Goal: Task Accomplishment & Management: Manage account settings

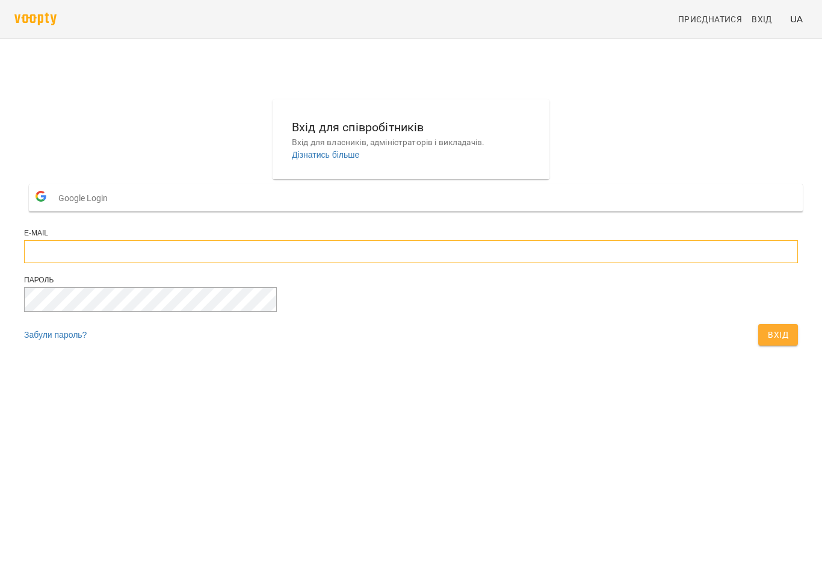
type input "**********"
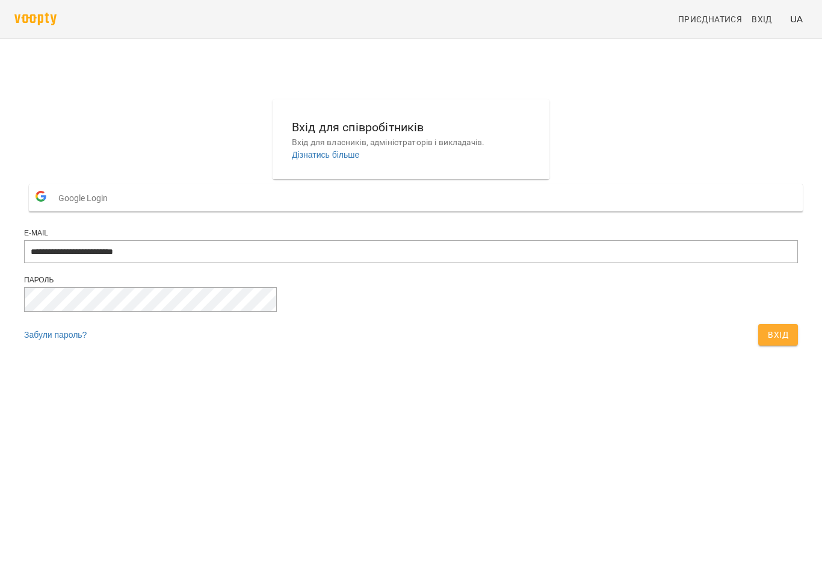
click at [758, 345] on button "Вхід" at bounding box center [778, 335] width 40 height 22
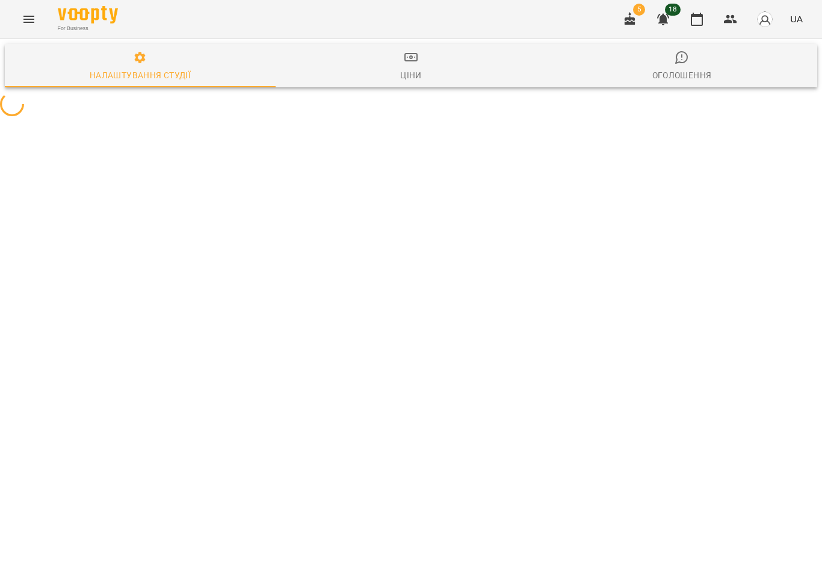
select select "**"
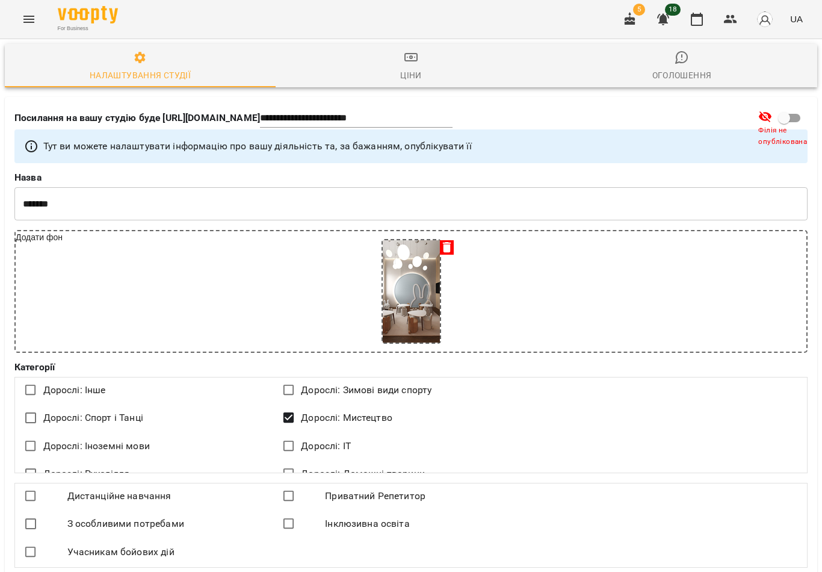
click at [694, 31] on button "button" at bounding box center [696, 19] width 29 height 29
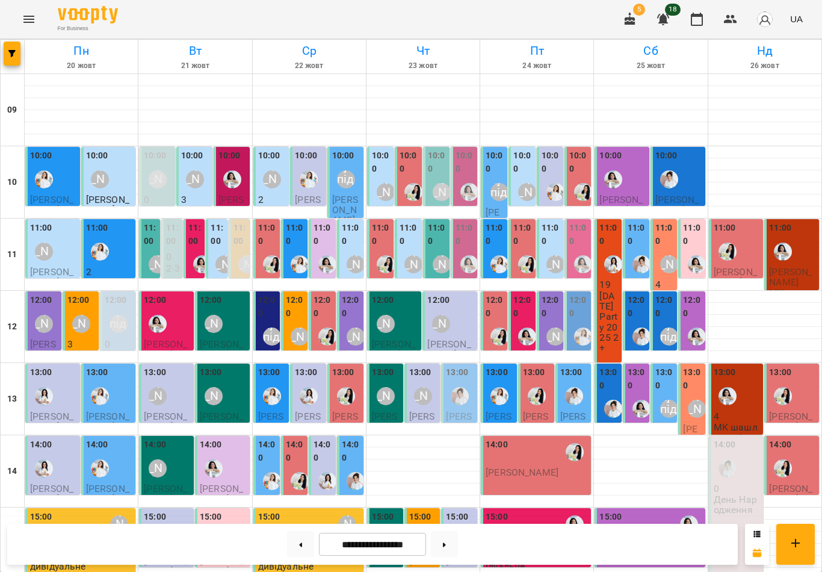
scroll to position [91, 0]
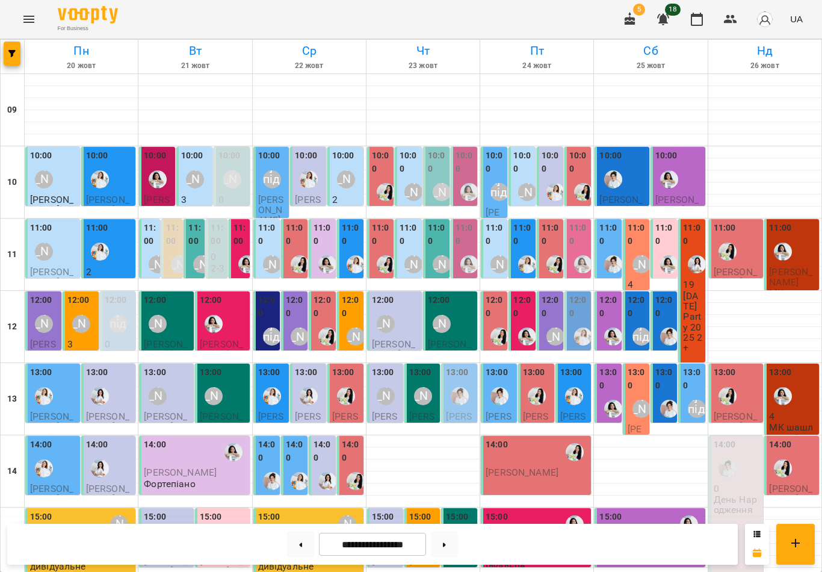
scroll to position [191, 0]
click at [353, 294] on label "12:00" at bounding box center [351, 307] width 19 height 26
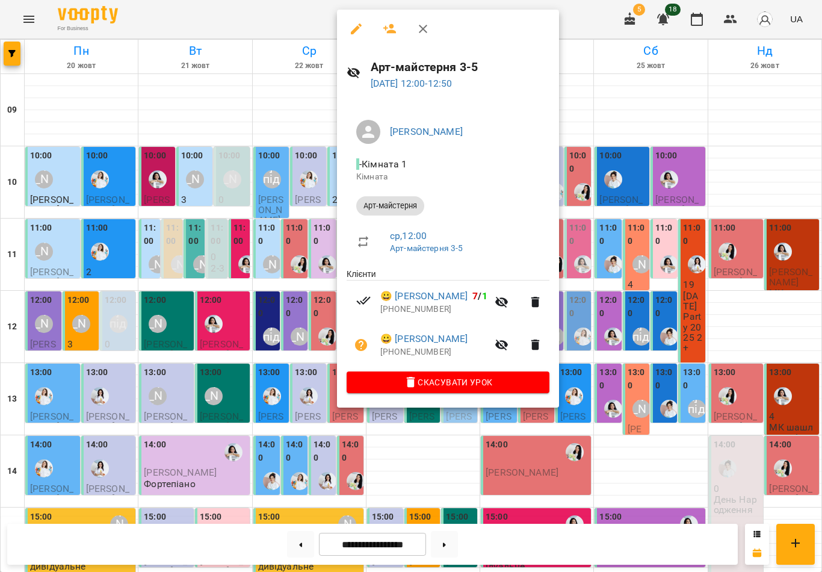
click at [426, 16] on button "button" at bounding box center [423, 28] width 29 height 29
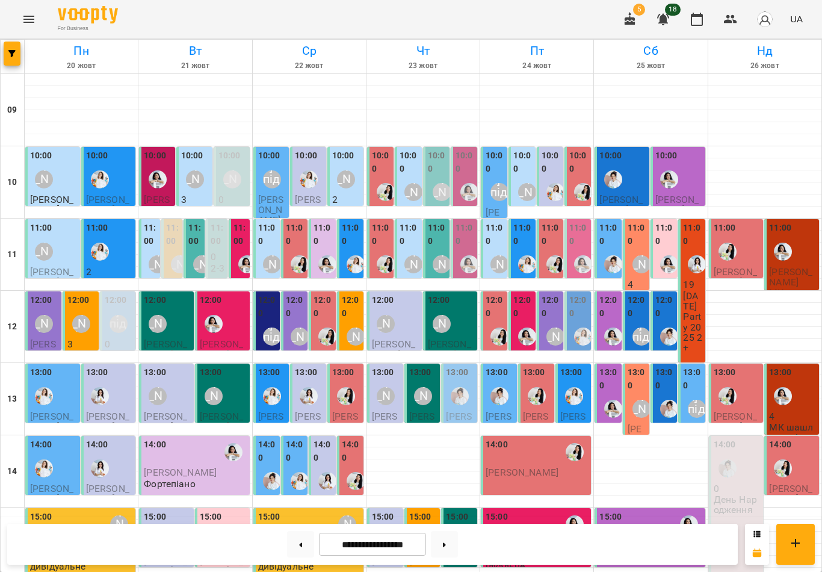
scroll to position [164, 0]
click at [348, 294] on div "12:00" at bounding box center [351, 308] width 19 height 29
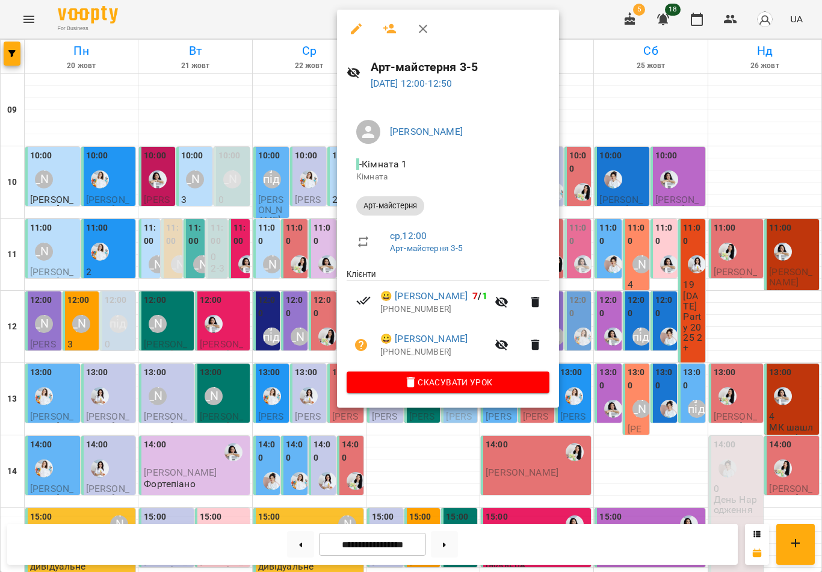
click at [423, 34] on icon "button" at bounding box center [423, 29] width 14 height 14
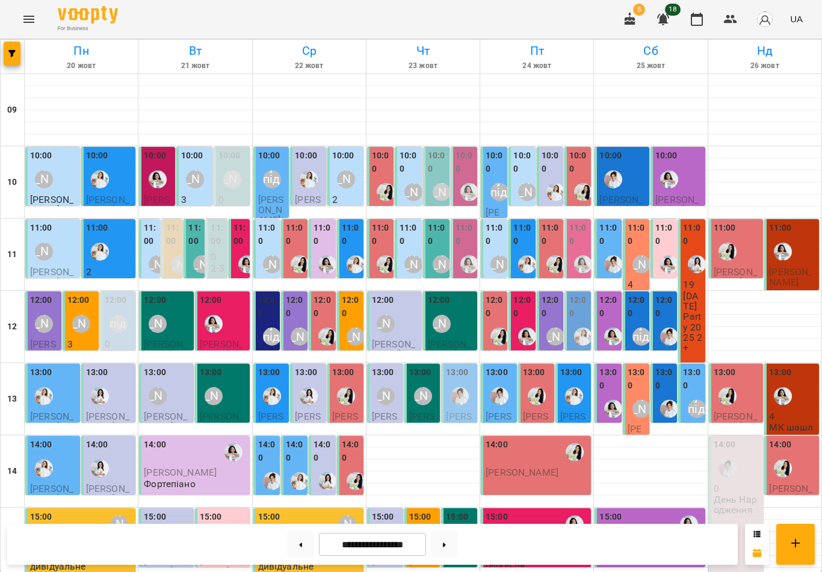
click at [641, 551] on p "Фортепіано" at bounding box center [624, 556] width 51 height 10
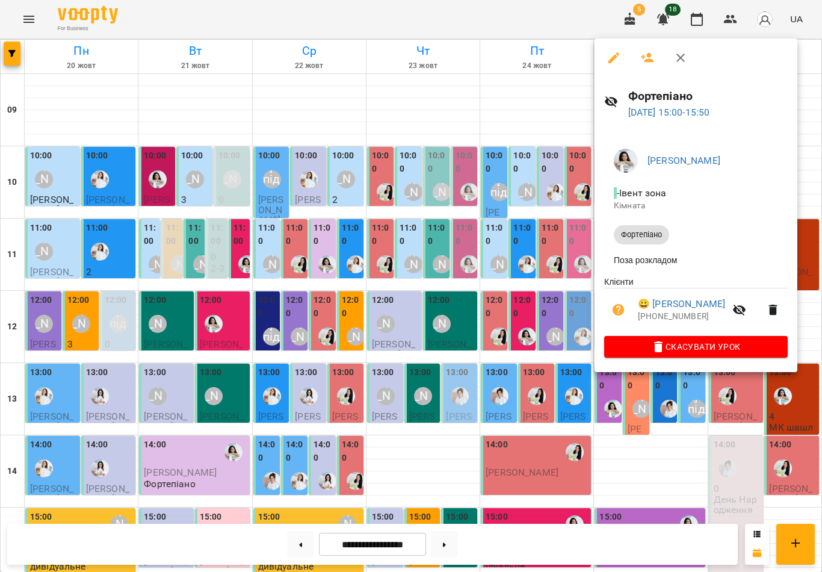
click at [394, 202] on div at bounding box center [411, 286] width 822 height 572
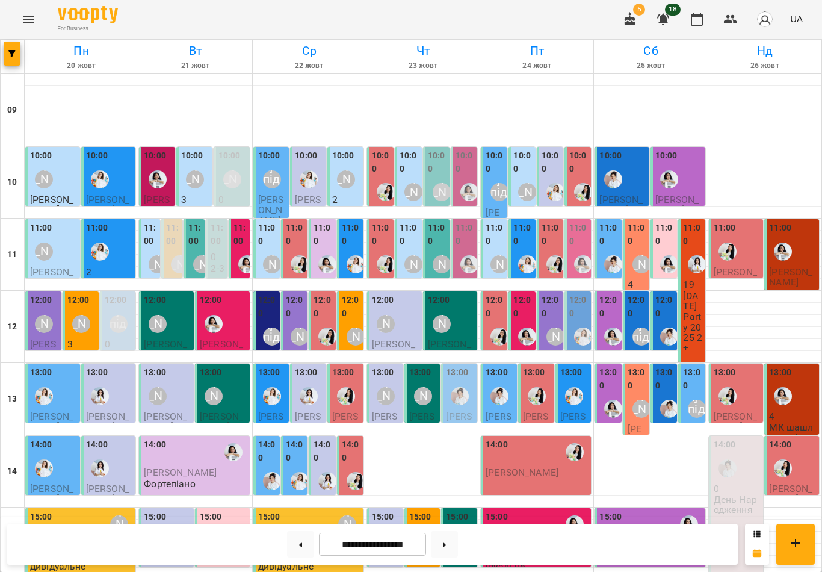
click at [354, 327] on div "[PERSON_NAME]" at bounding box center [356, 336] width 18 height 18
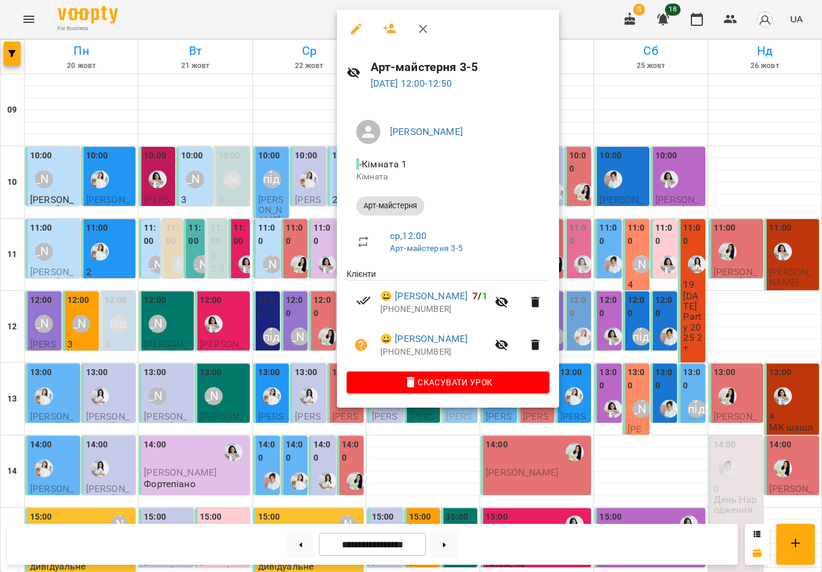
click at [422, 25] on icon "button" at bounding box center [423, 29] width 14 height 14
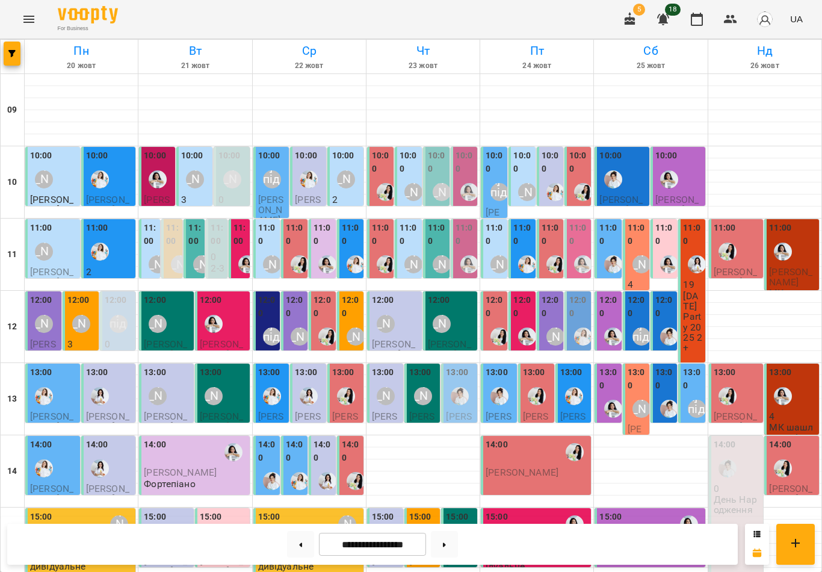
scroll to position [131, 0]
click at [296, 294] on div "12:00" at bounding box center [295, 308] width 19 height 29
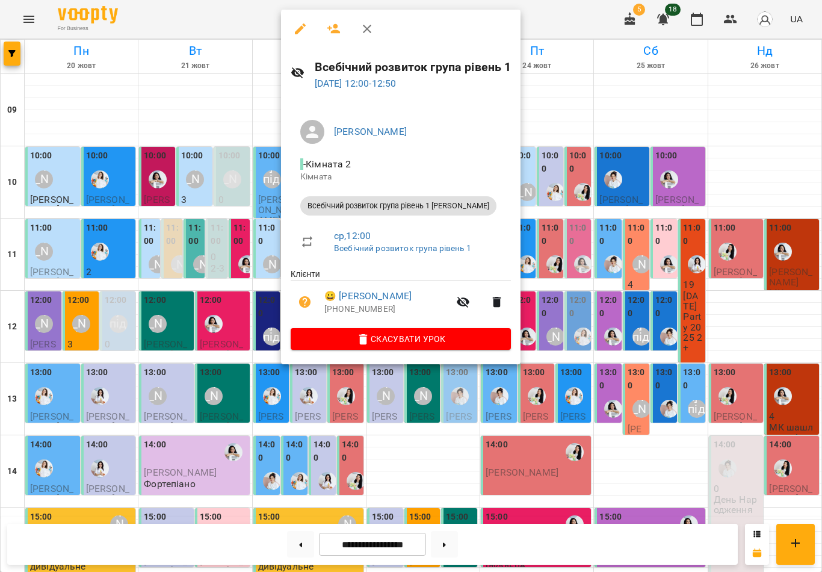
click at [364, 33] on icon "button" at bounding box center [367, 29] width 14 height 14
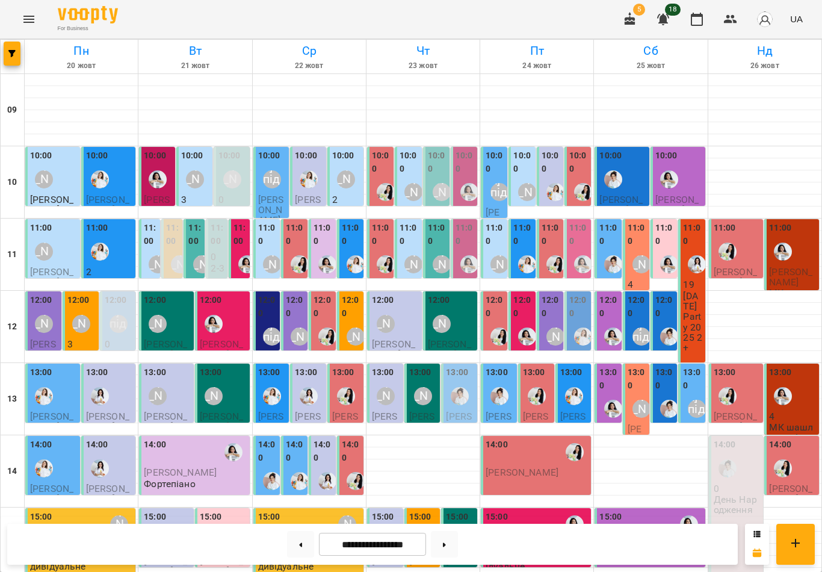
click at [323, 294] on label "12:00" at bounding box center [322, 307] width 19 height 26
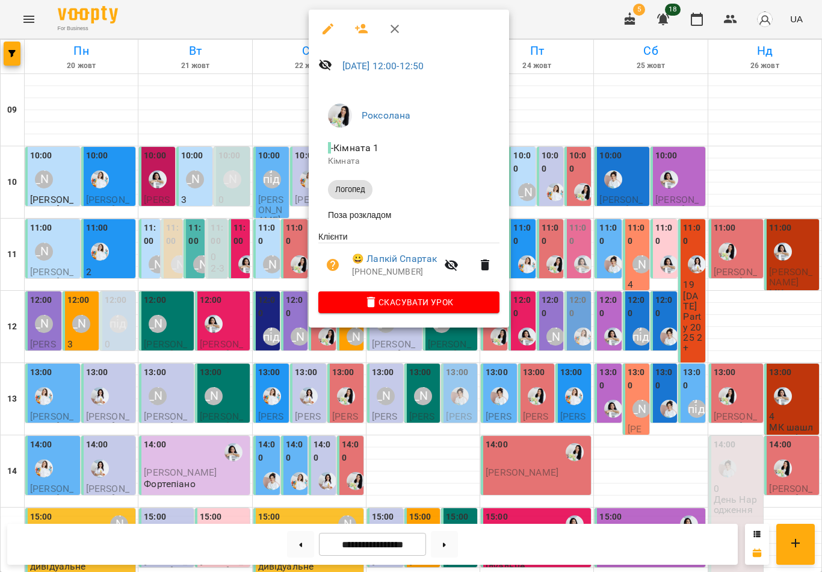
click at [389, 29] on icon "button" at bounding box center [395, 29] width 14 height 14
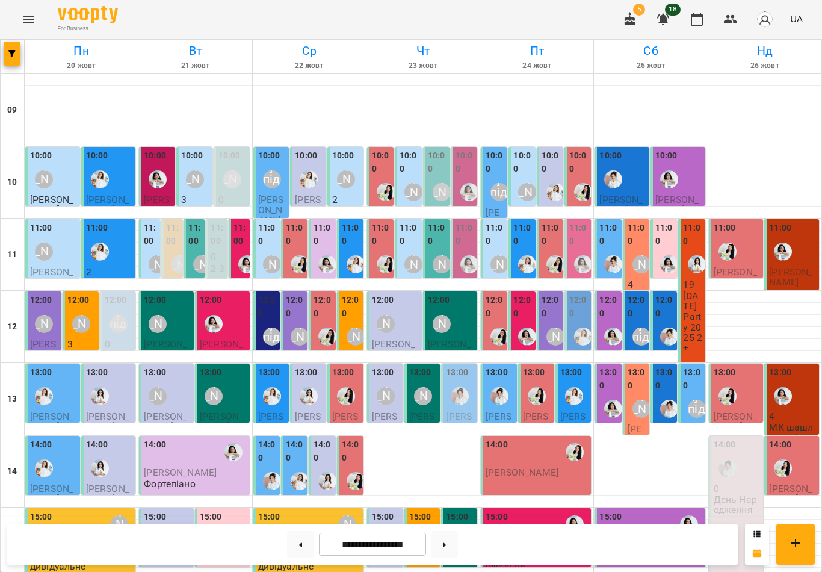
click at [293, 294] on div "12:00" at bounding box center [295, 308] width 19 height 29
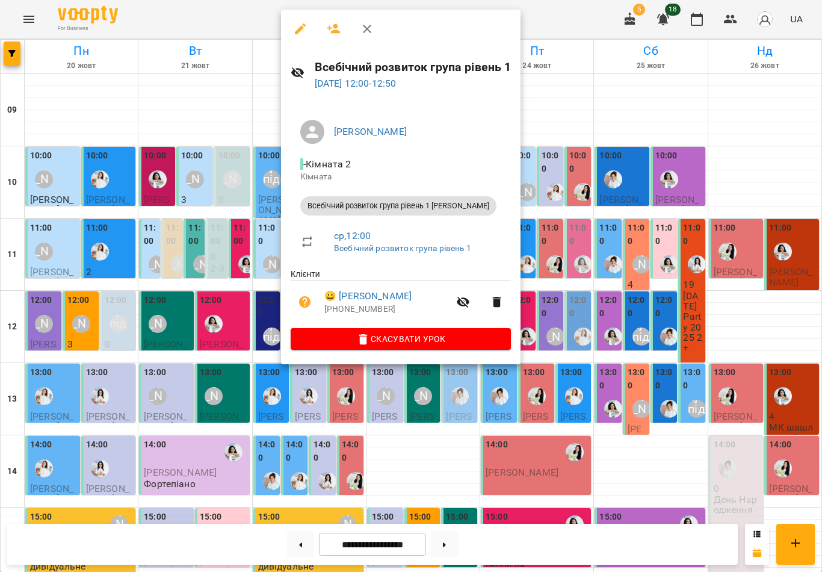
click at [359, 36] on button "button" at bounding box center [367, 28] width 29 height 29
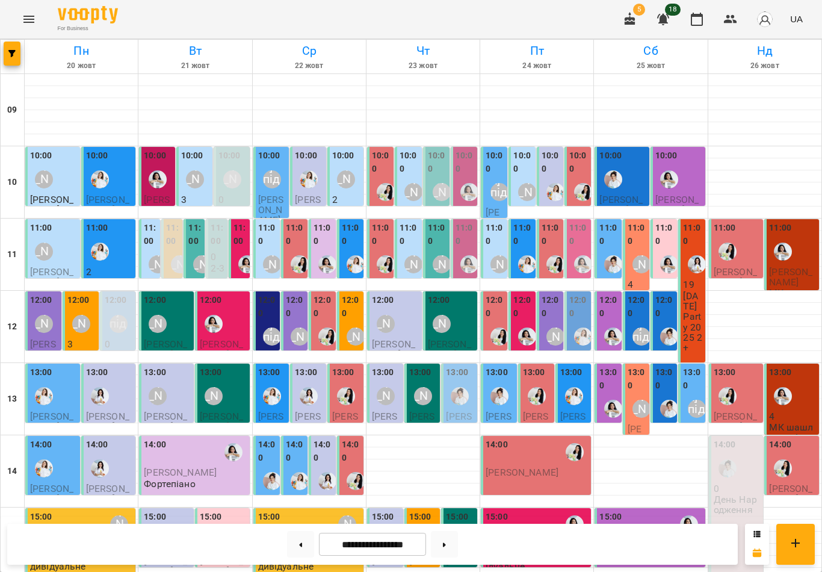
scroll to position [350, 0]
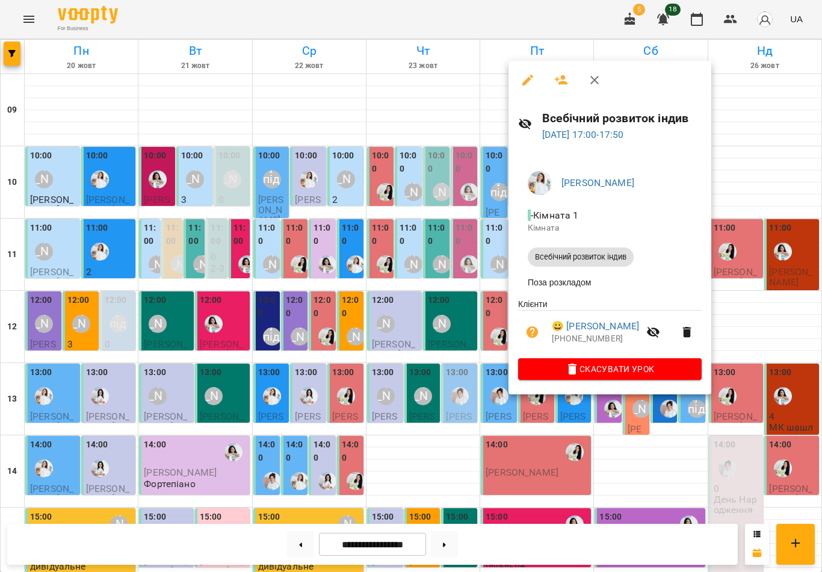
click at [594, 79] on icon "button" at bounding box center [594, 80] width 8 height 8
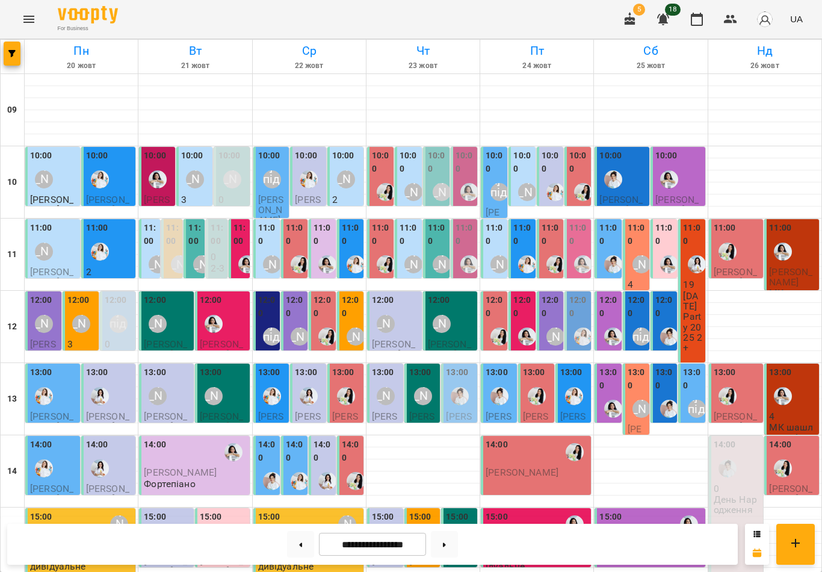
scroll to position [196, 0]
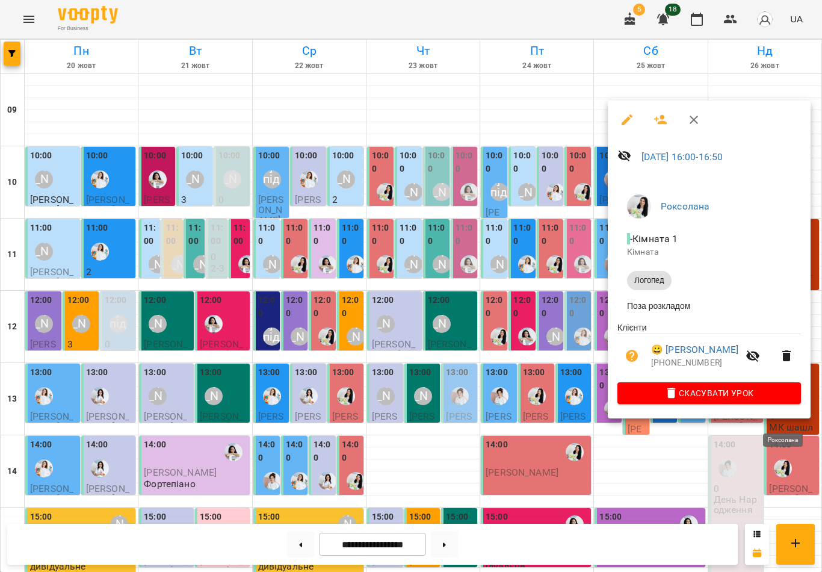
click at [662, 117] on icon "button" at bounding box center [660, 120] width 13 height 10
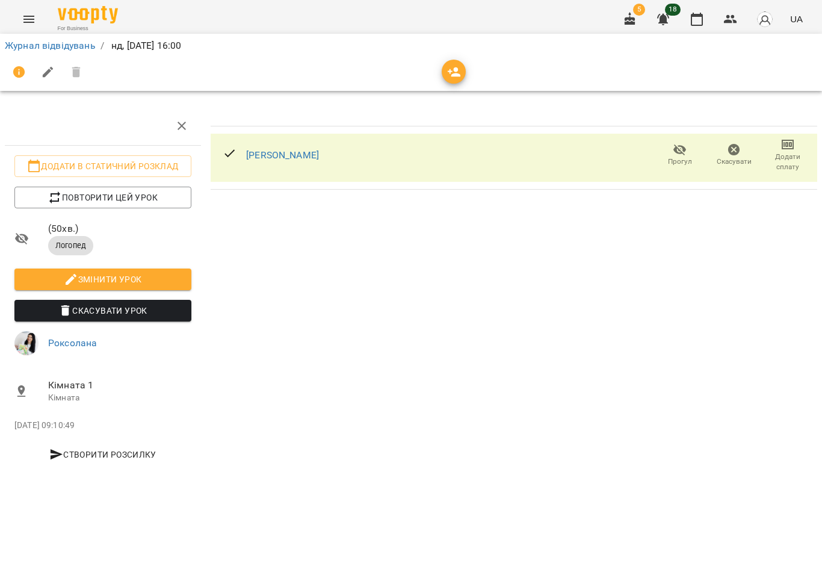
click at [447, 76] on icon "button" at bounding box center [454, 72] width 14 height 14
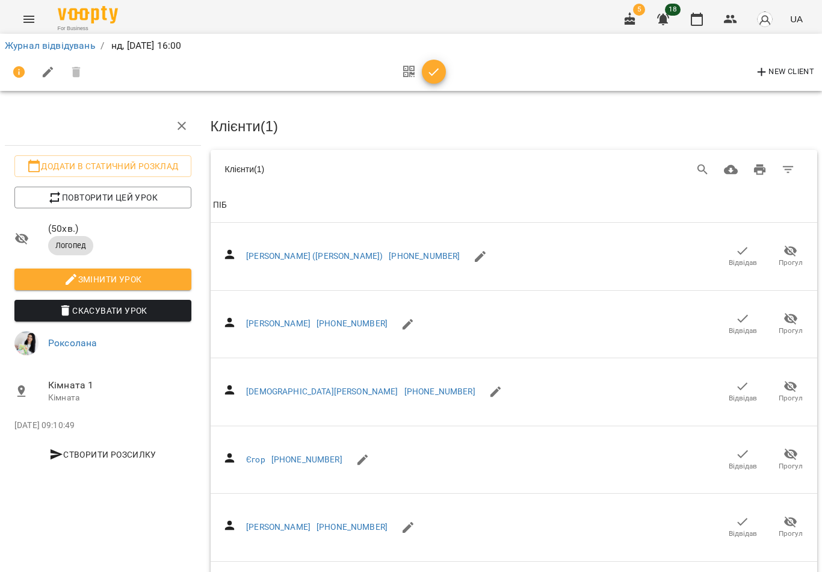
click at [694, 168] on button "Search" at bounding box center [702, 169] width 29 height 29
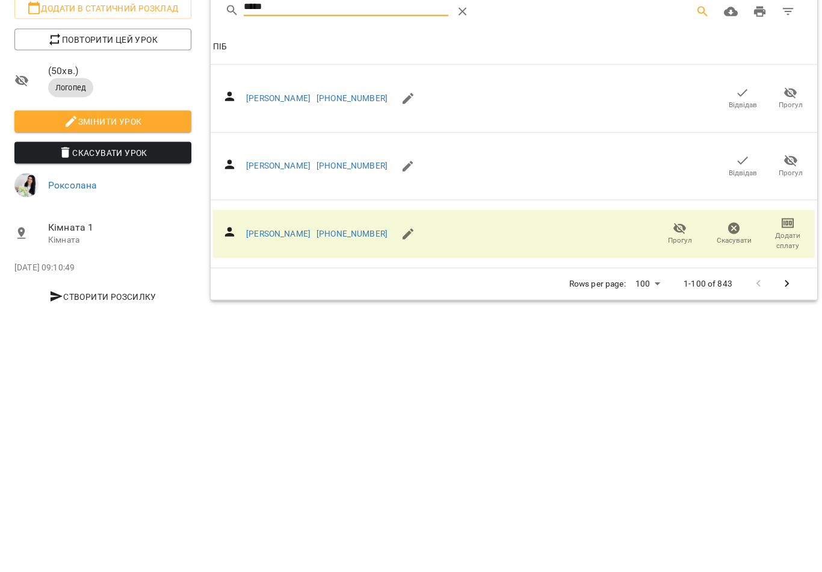
type input "*****"
click at [740, 311] on icon "button" at bounding box center [742, 318] width 14 height 14
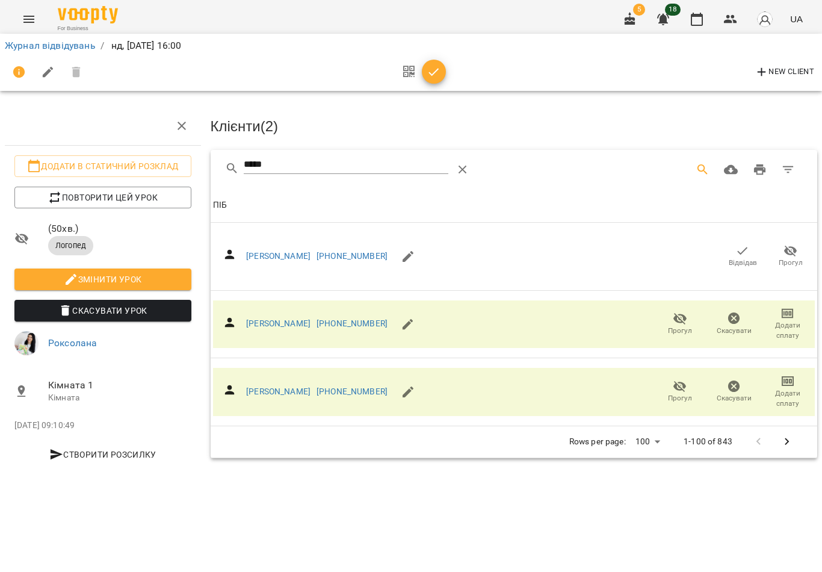
click at [430, 76] on icon "button" at bounding box center [434, 72] width 14 height 14
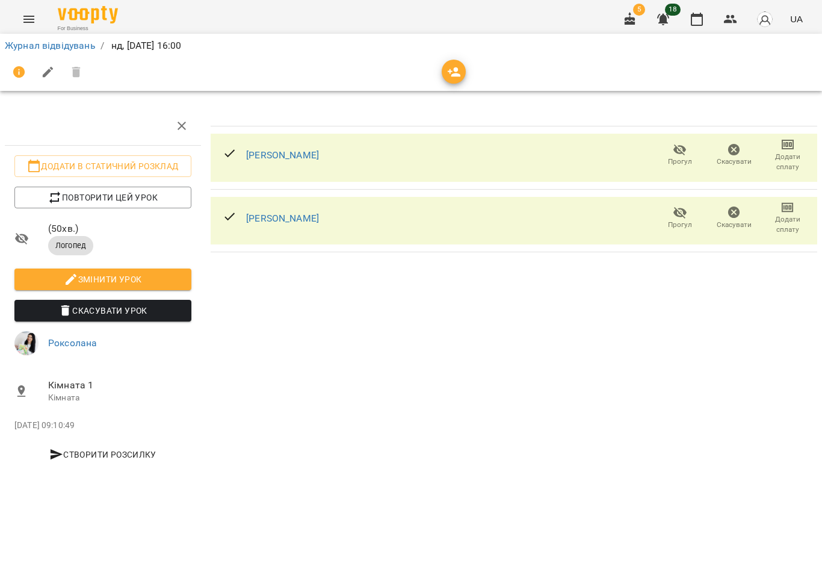
click at [690, 11] on button "button" at bounding box center [696, 19] width 29 height 29
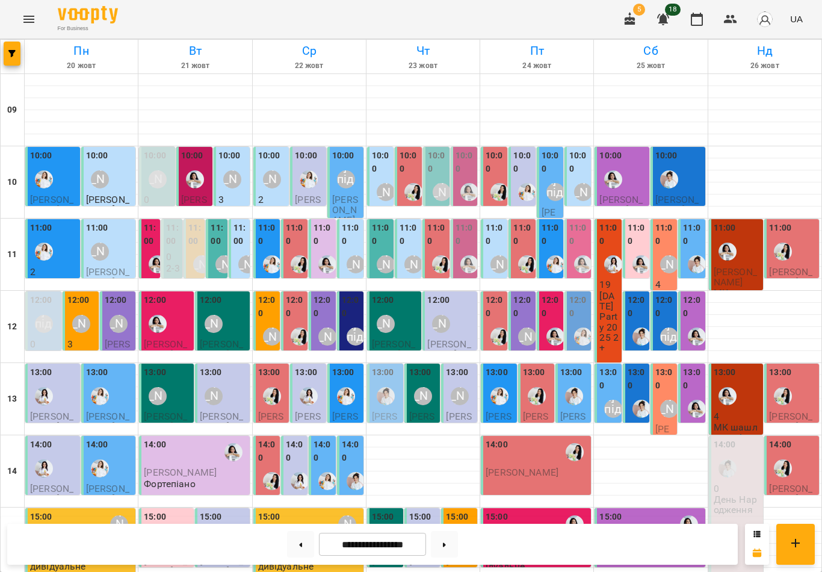
scroll to position [350, 0]
click at [446, 543] on icon at bounding box center [444, 544] width 3 height 5
type input "**********"
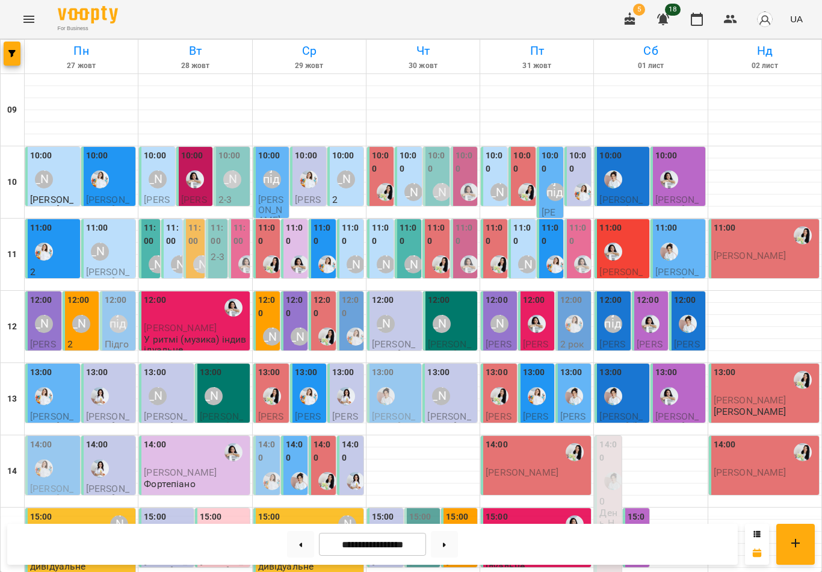
scroll to position [0, 0]
click at [107, 172] on img "Юлія Масющенко" at bounding box center [100, 179] width 18 height 18
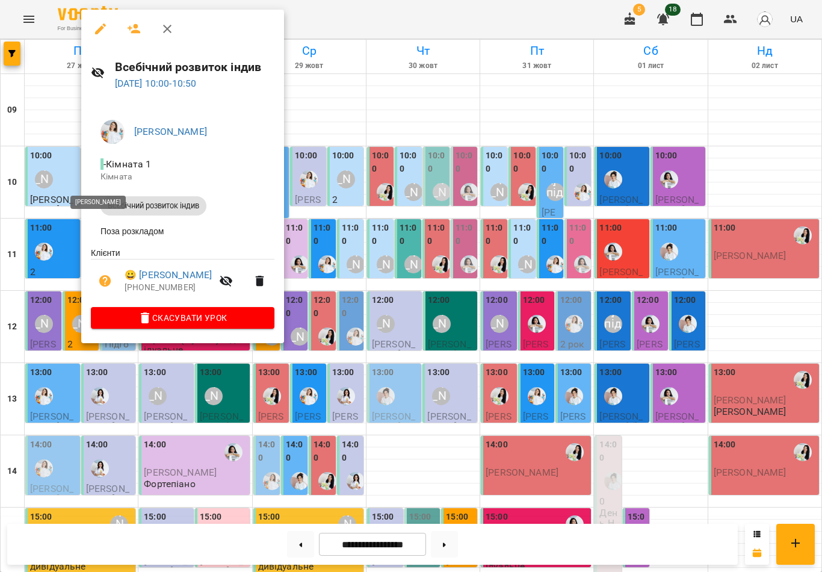
click at [166, 35] on icon "button" at bounding box center [167, 29] width 14 height 14
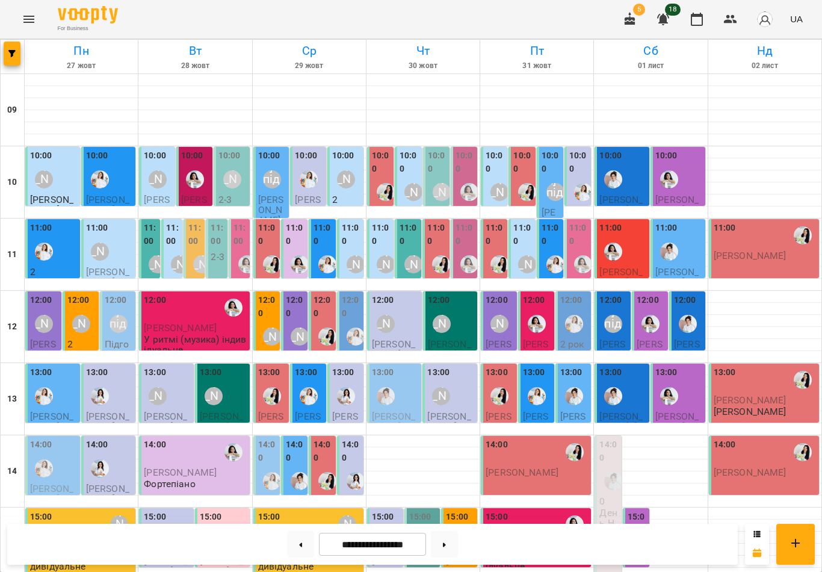
click at [516, 175] on div "10:00" at bounding box center [522, 163] width 19 height 29
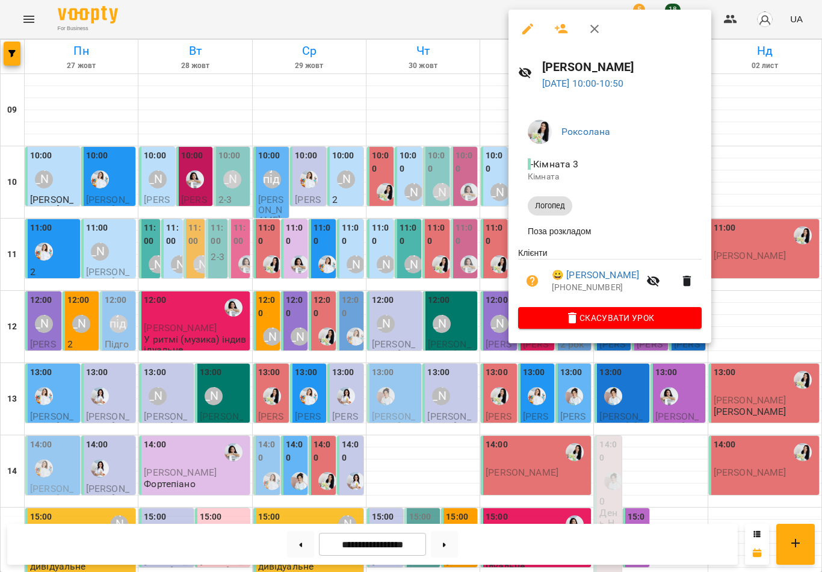
click at [597, 32] on icon "button" at bounding box center [594, 29] width 14 height 14
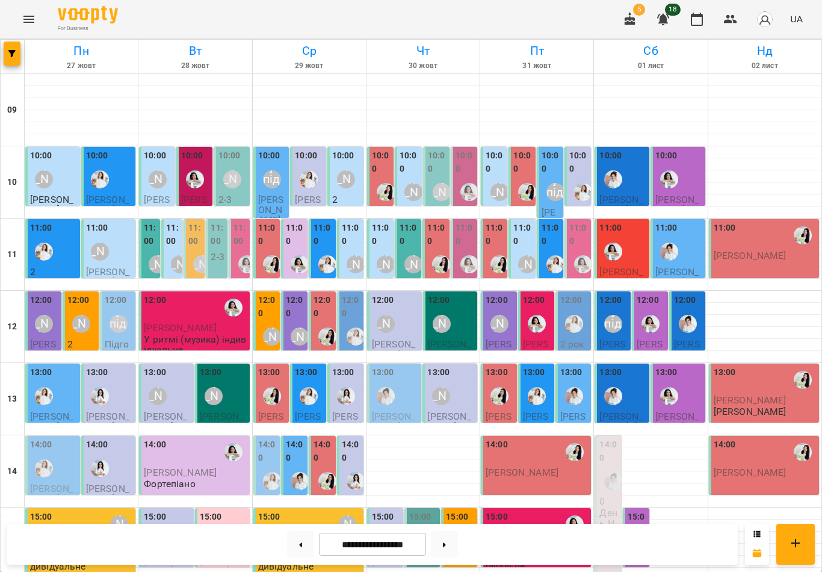
click at [525, 167] on label "10:00" at bounding box center [522, 162] width 19 height 26
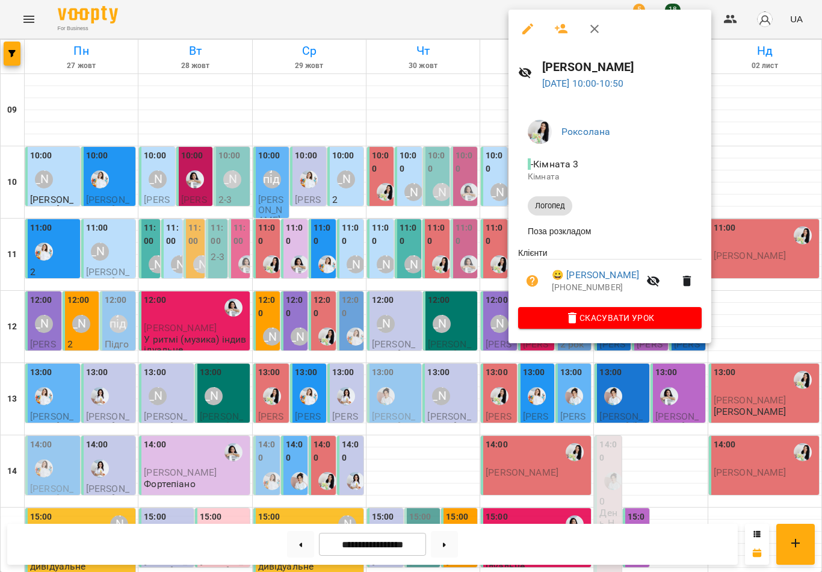
click at [592, 32] on icon "button" at bounding box center [594, 29] width 8 height 8
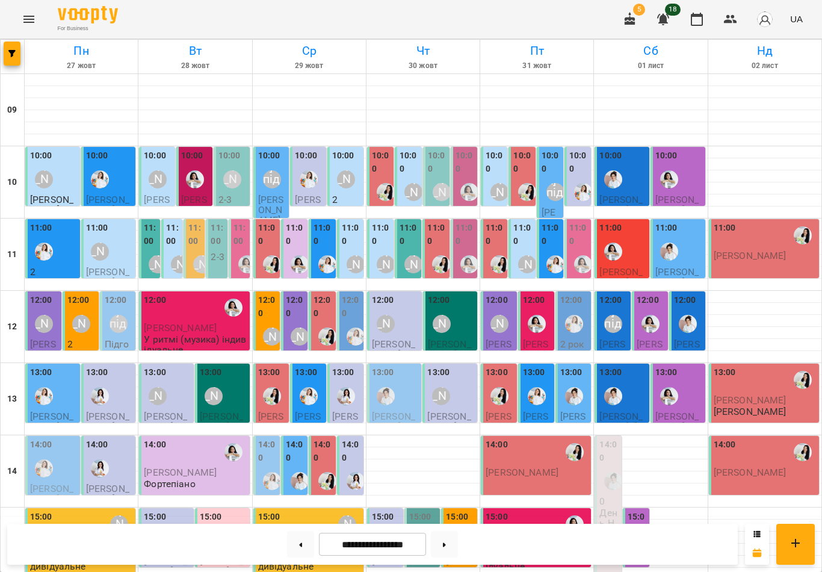
scroll to position [350, 0]
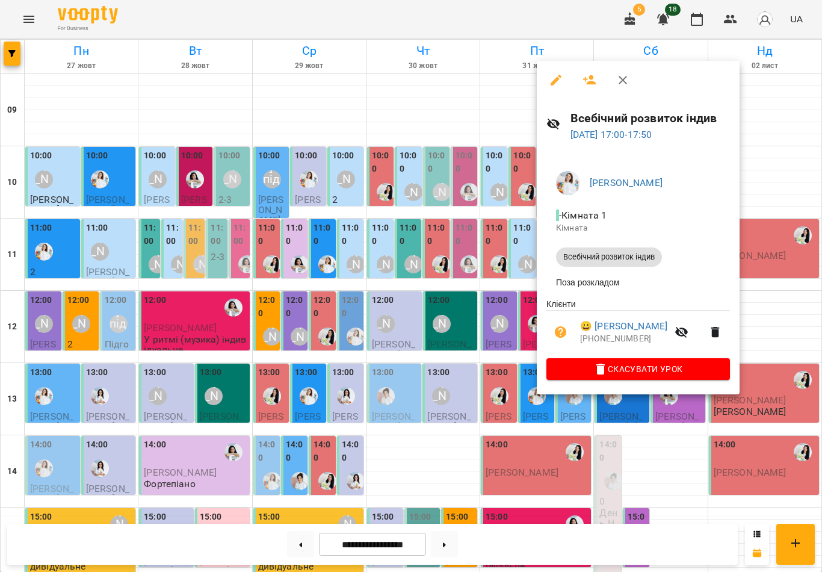
click at [623, 76] on icon "button" at bounding box center [623, 80] width 14 height 14
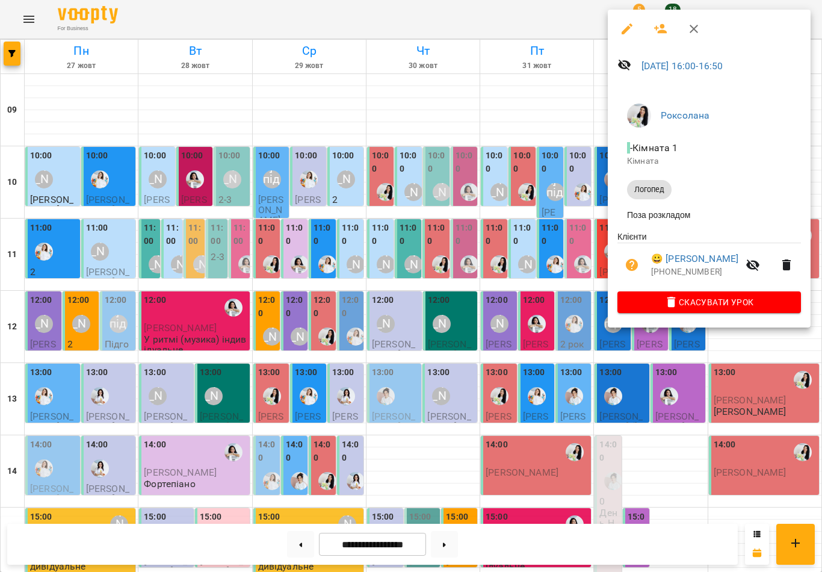
click at [660, 34] on icon "button" at bounding box center [660, 29] width 14 height 14
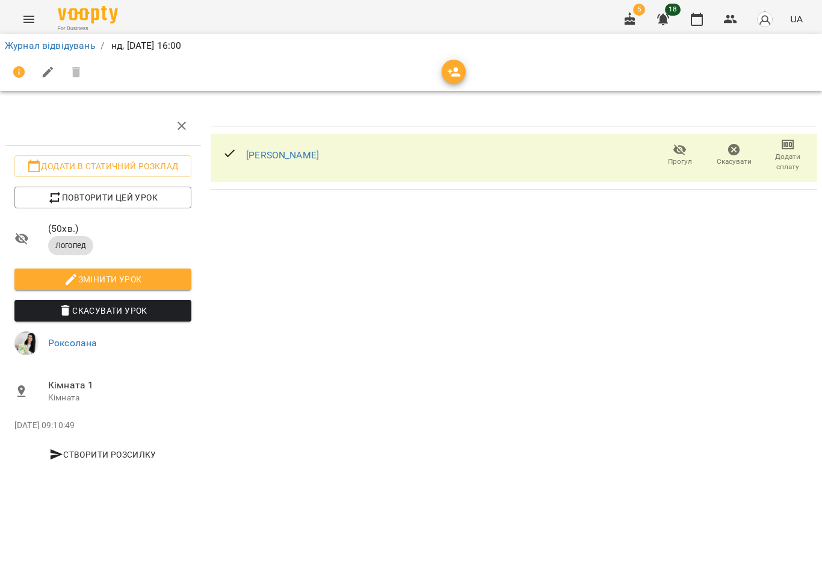
click at [451, 74] on icon "button" at bounding box center [454, 72] width 14 height 14
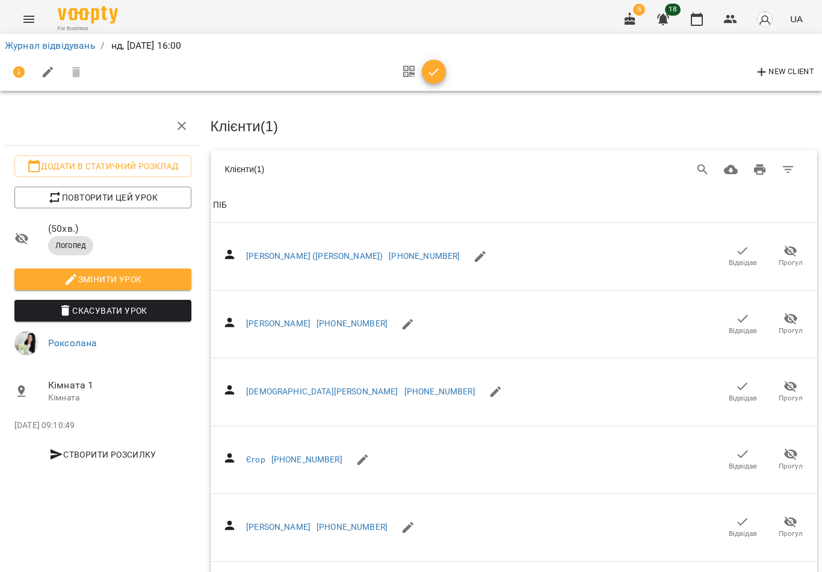
click at [697, 162] on icon "Search" at bounding box center [703, 169] width 14 height 14
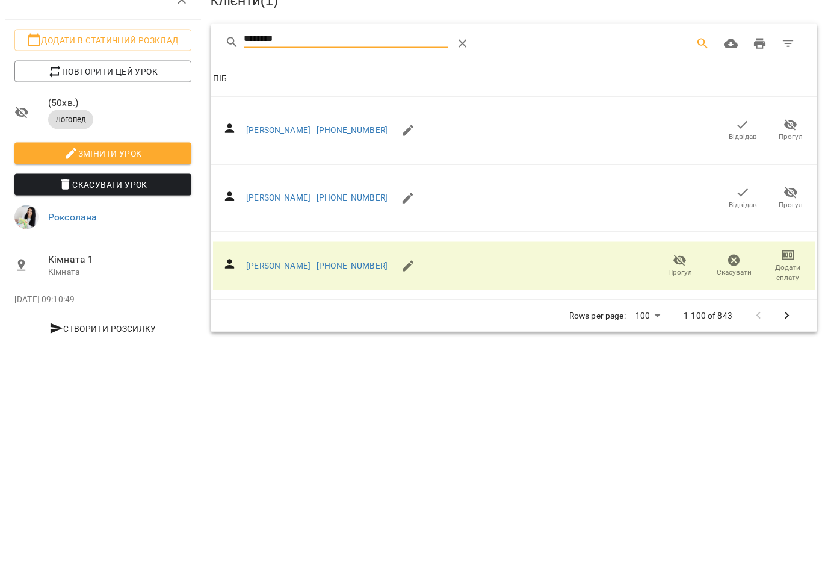
type input "********"
click at [744, 311] on icon "button" at bounding box center [742, 318] width 14 height 14
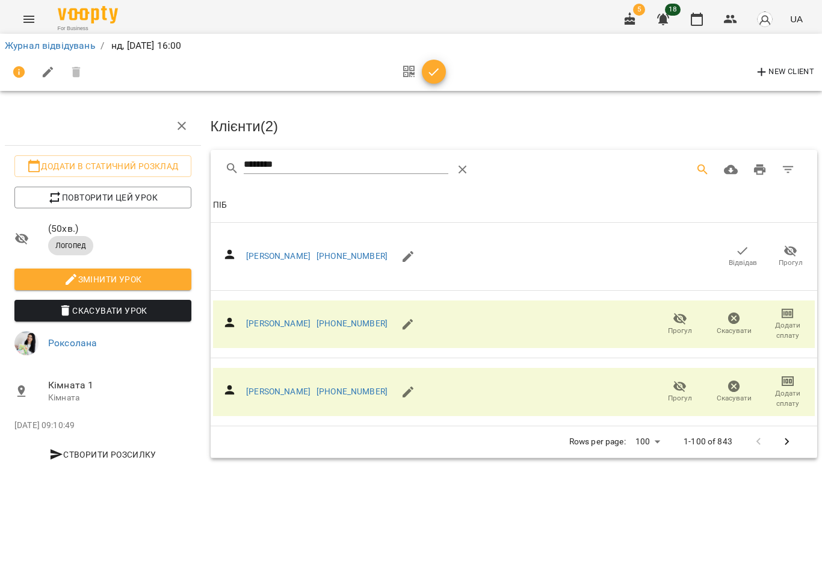
click at [445, 66] on span "button" at bounding box center [434, 72] width 24 height 14
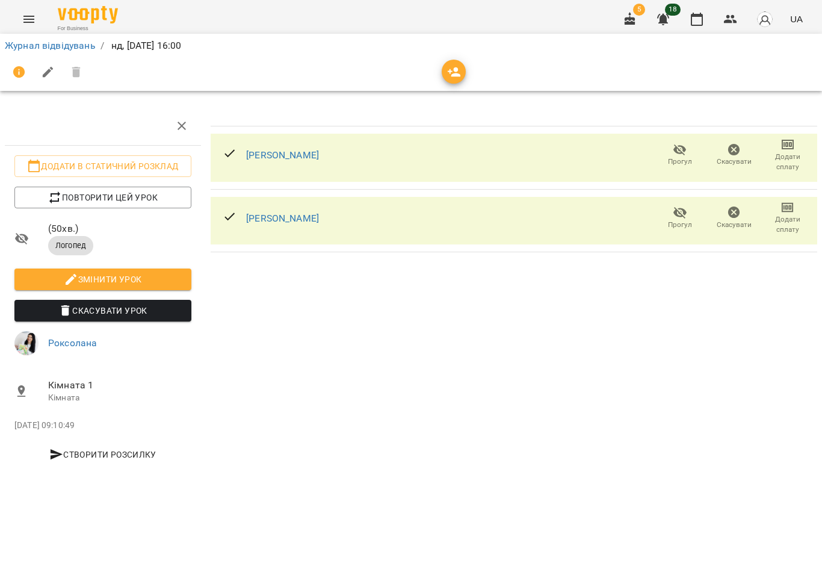
click at [695, 20] on icon "button" at bounding box center [697, 19] width 14 height 14
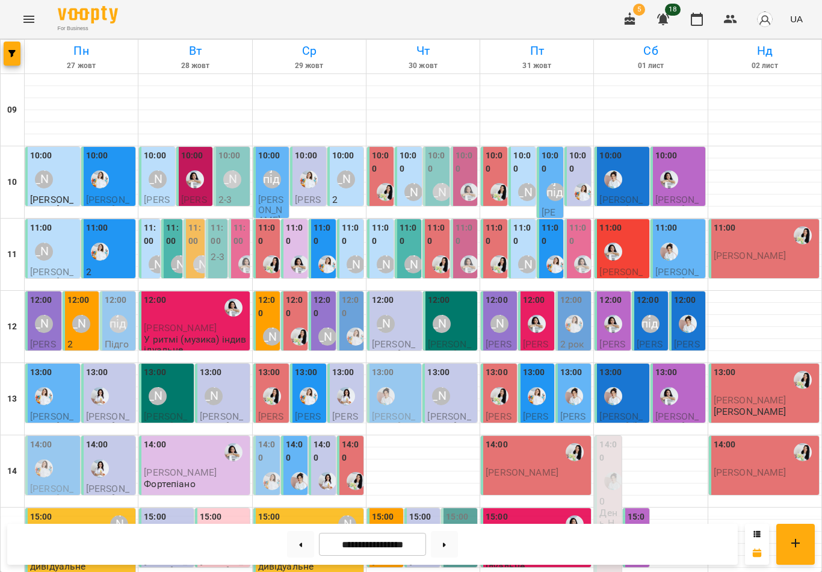
click at [449, 543] on button at bounding box center [444, 544] width 27 height 26
type input "**********"
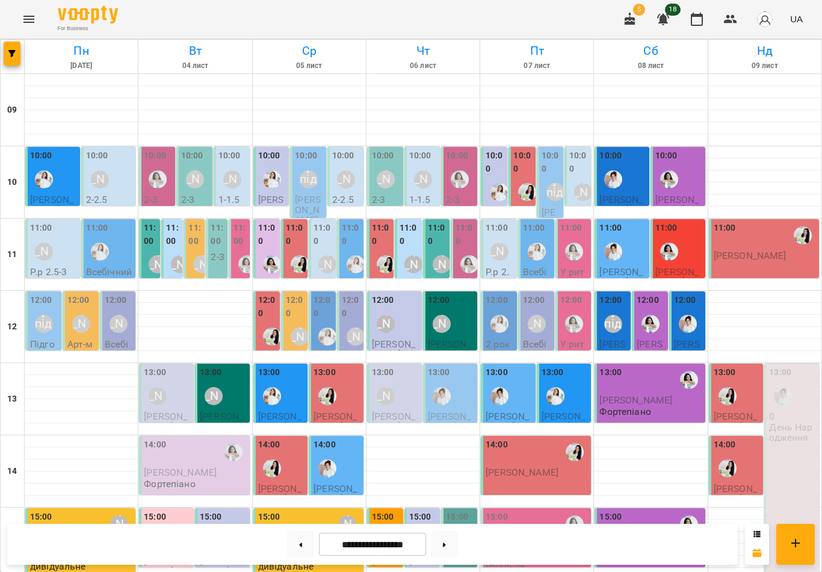
click at [526, 183] on img "Роксолана" at bounding box center [527, 192] width 18 height 18
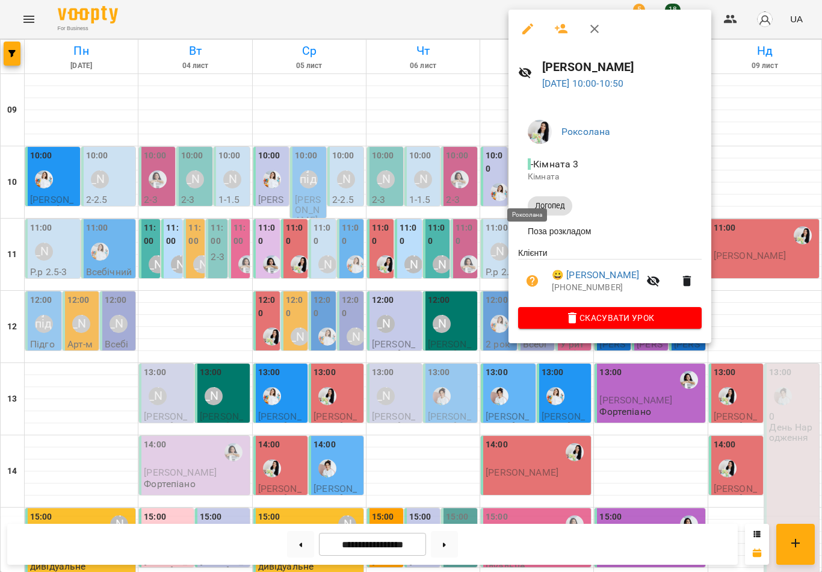
click at [595, 32] on icon "button" at bounding box center [594, 29] width 14 height 14
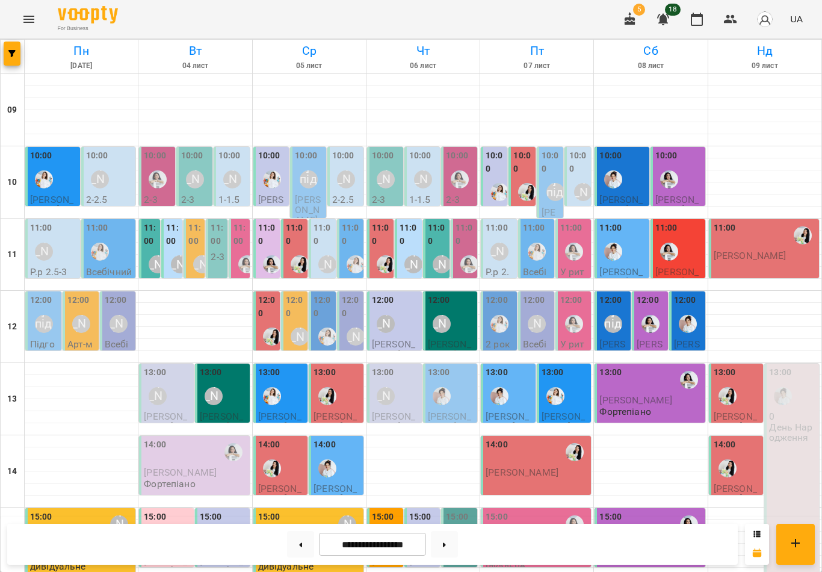
scroll to position [344, 0]
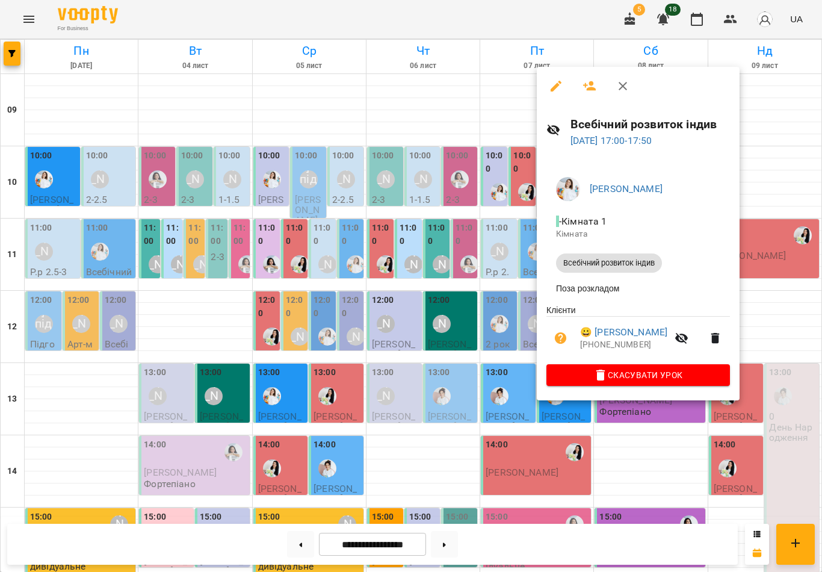
click at [619, 89] on icon "button" at bounding box center [623, 86] width 8 height 8
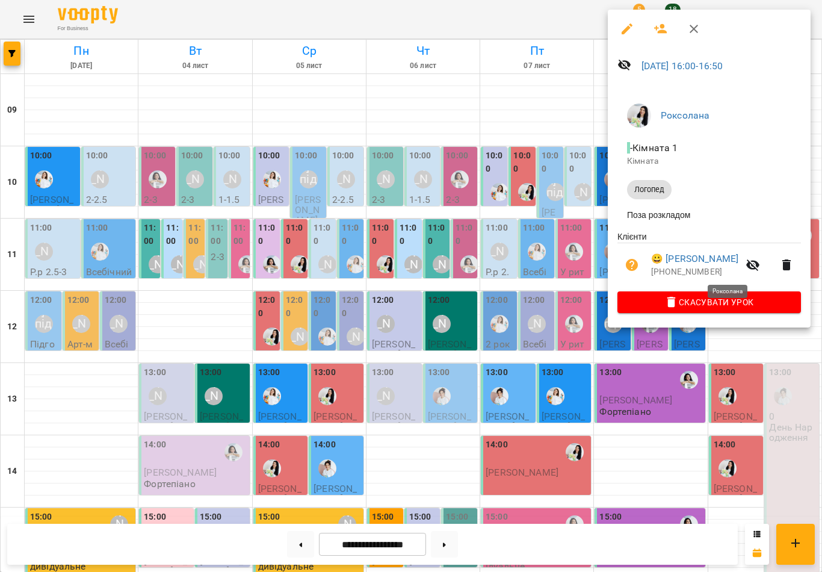
click at [657, 32] on icon "button" at bounding box center [660, 29] width 14 height 14
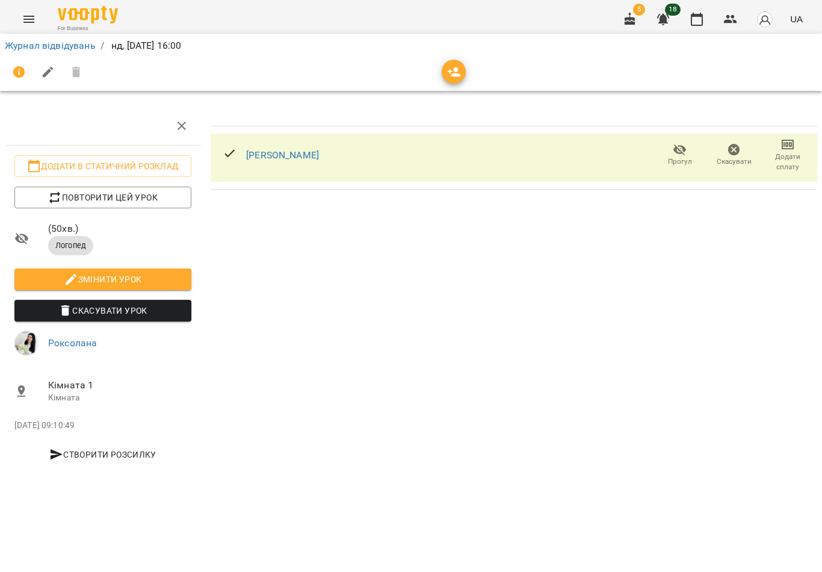
click at [459, 63] on button "button" at bounding box center [454, 72] width 24 height 24
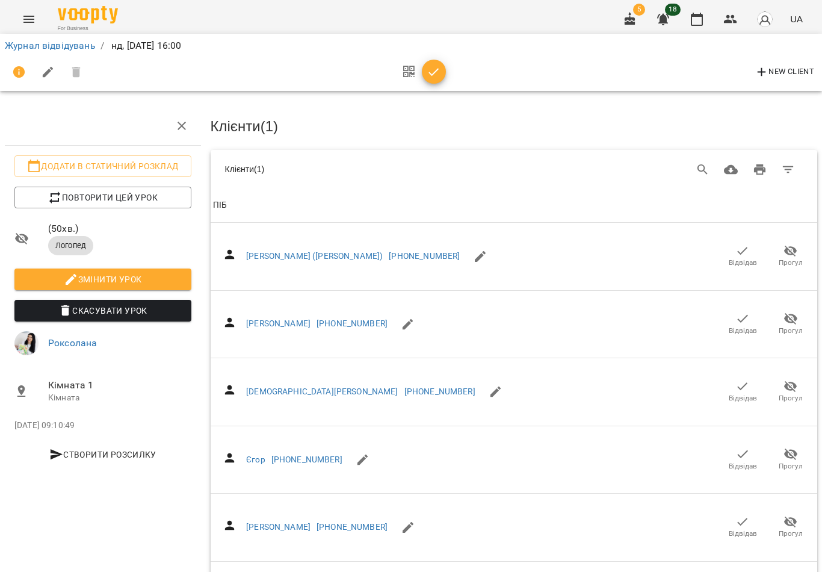
click at [697, 167] on icon "Search" at bounding box center [702, 169] width 10 height 10
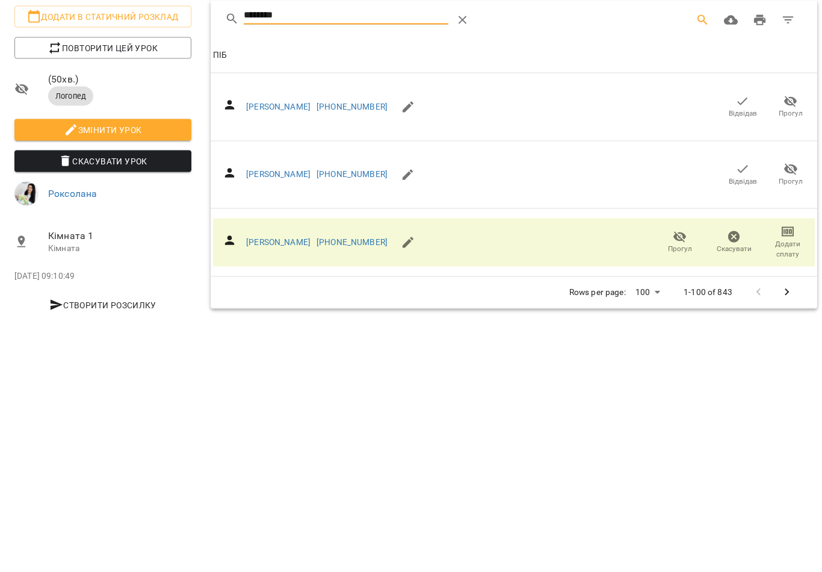
type input "********"
click at [741, 311] on icon "button" at bounding box center [742, 318] width 14 height 14
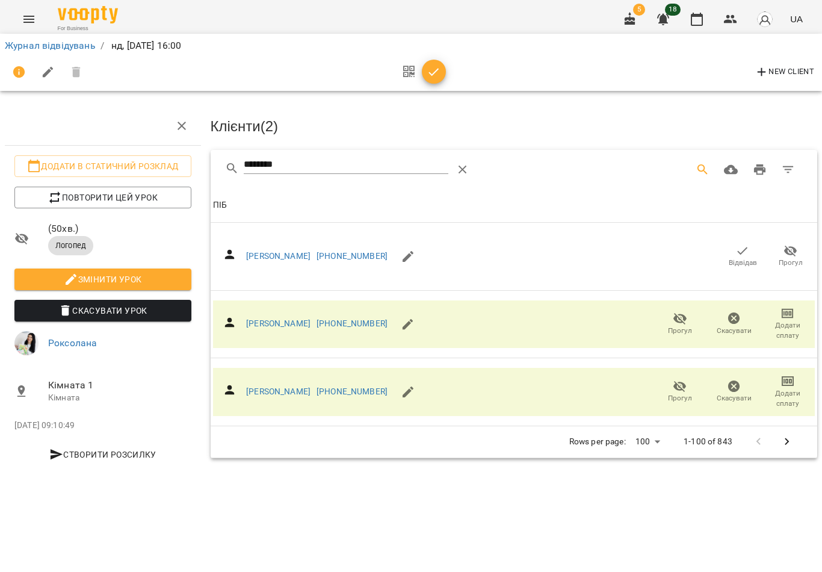
click at [438, 75] on icon "button" at bounding box center [434, 72] width 14 height 14
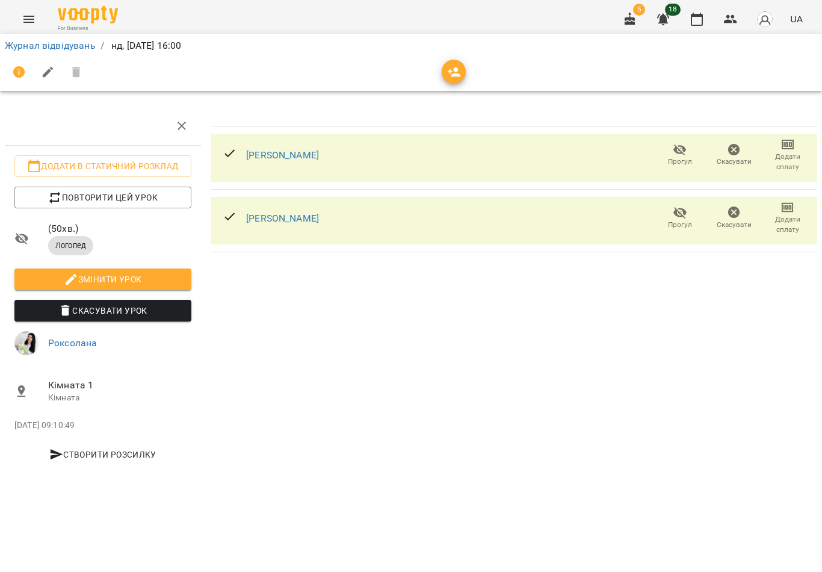
click at [696, 22] on icon "button" at bounding box center [697, 19] width 14 height 14
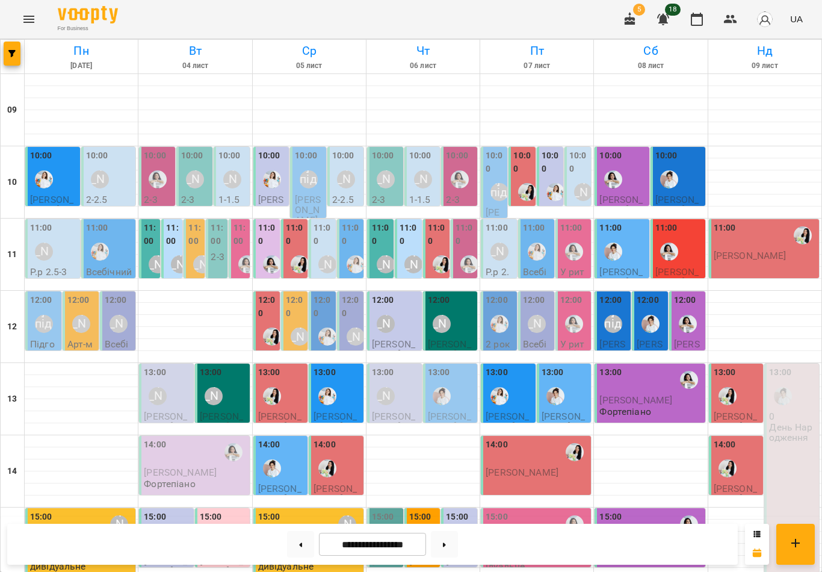
click at [452, 543] on button at bounding box center [444, 544] width 27 height 26
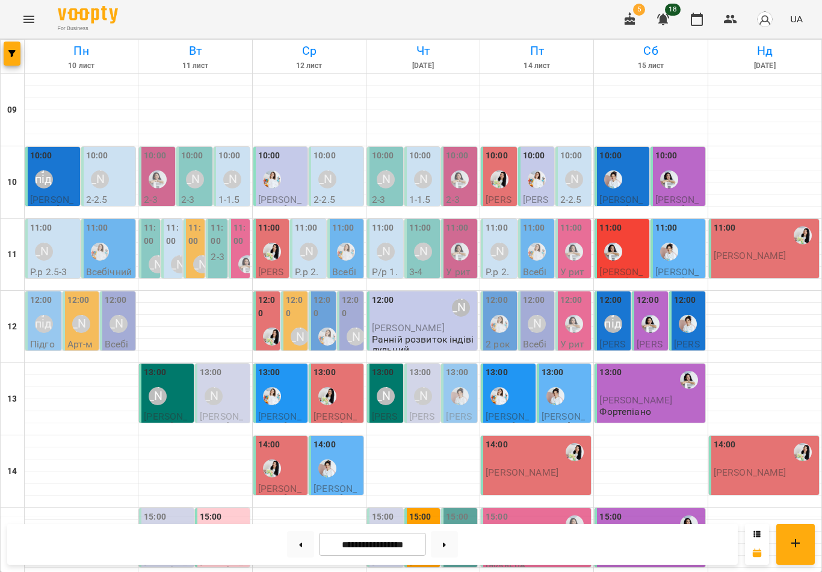
click at [52, 178] on div "[PERSON_NAME] підготовка до школи" at bounding box center [44, 179] width 18 height 18
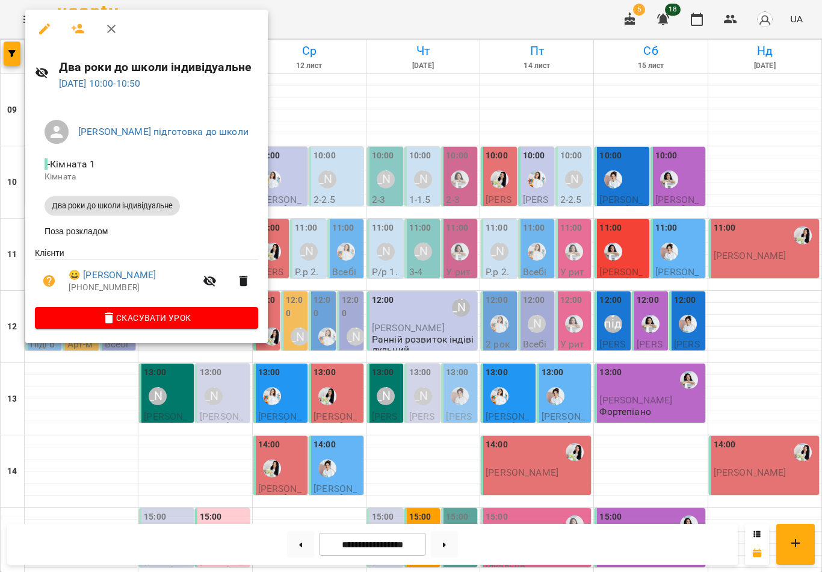
click at [116, 35] on icon "button" at bounding box center [111, 29] width 14 height 14
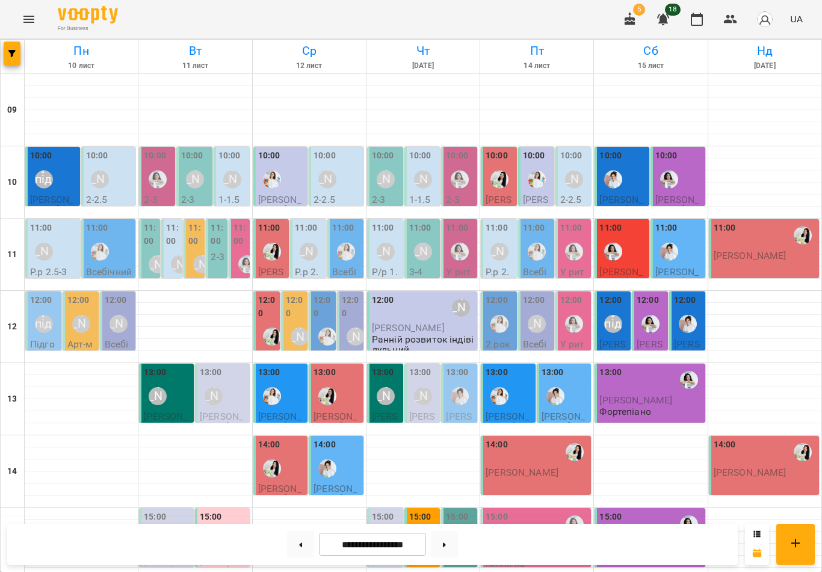
click at [298, 543] on button at bounding box center [300, 544] width 27 height 26
type input "**********"
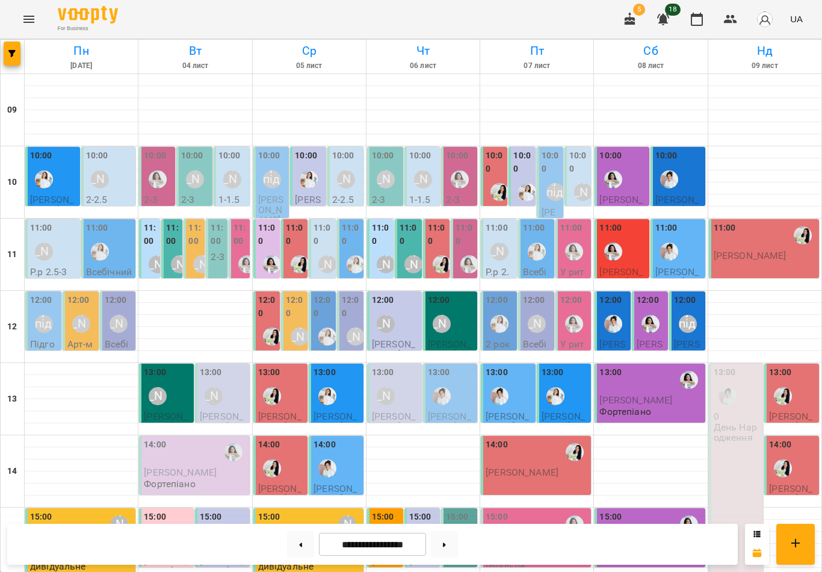
click at [69, 176] on div "10:00" at bounding box center [54, 171] width 48 height 44
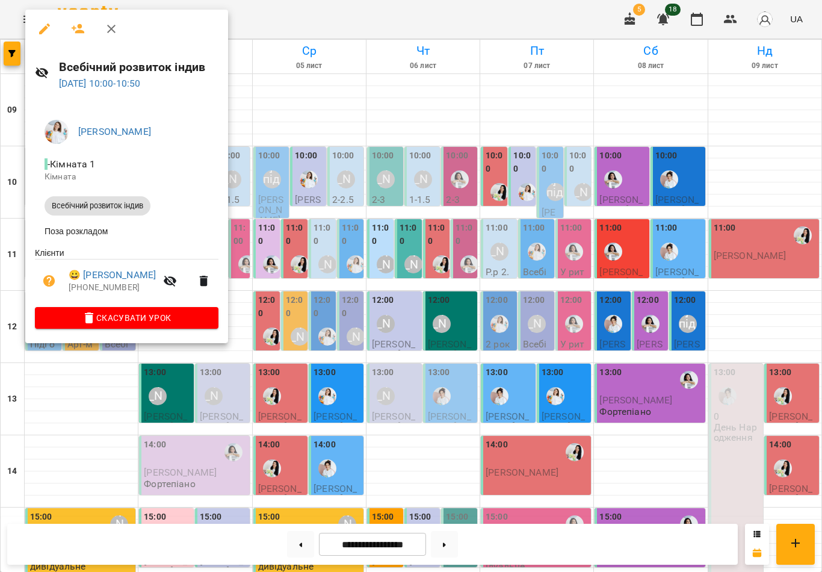
click at [46, 28] on icon "button" at bounding box center [44, 28] width 11 height 11
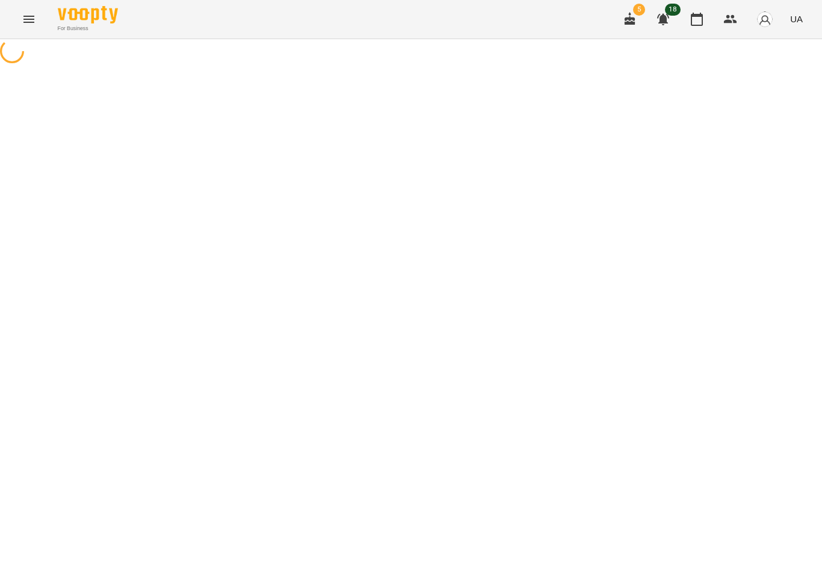
select select "**********"
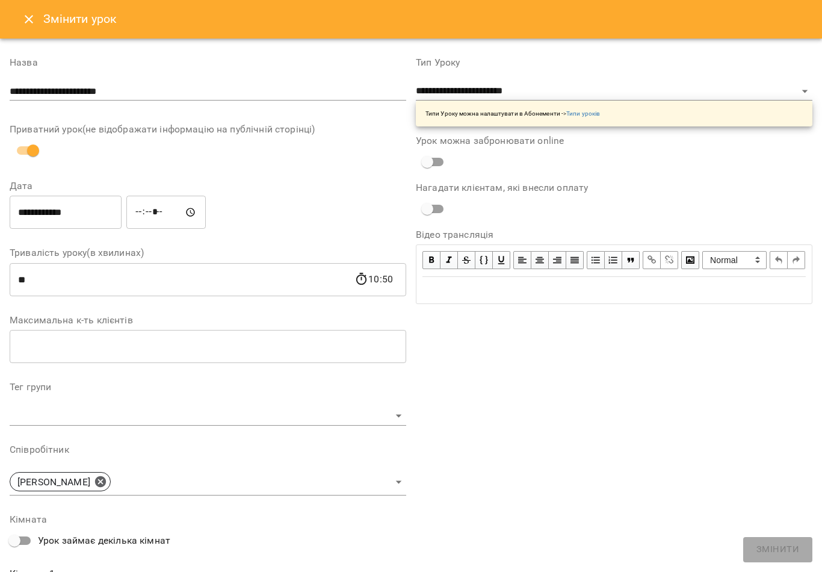
click at [33, 19] on icon "Close" at bounding box center [29, 19] width 14 height 14
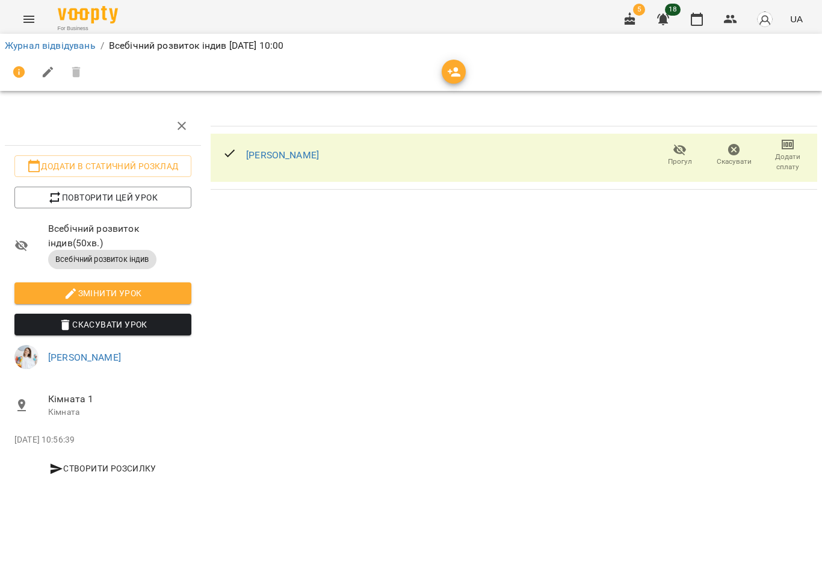
click at [96, 200] on span "Повторити цей урок" at bounding box center [103, 197] width 158 height 14
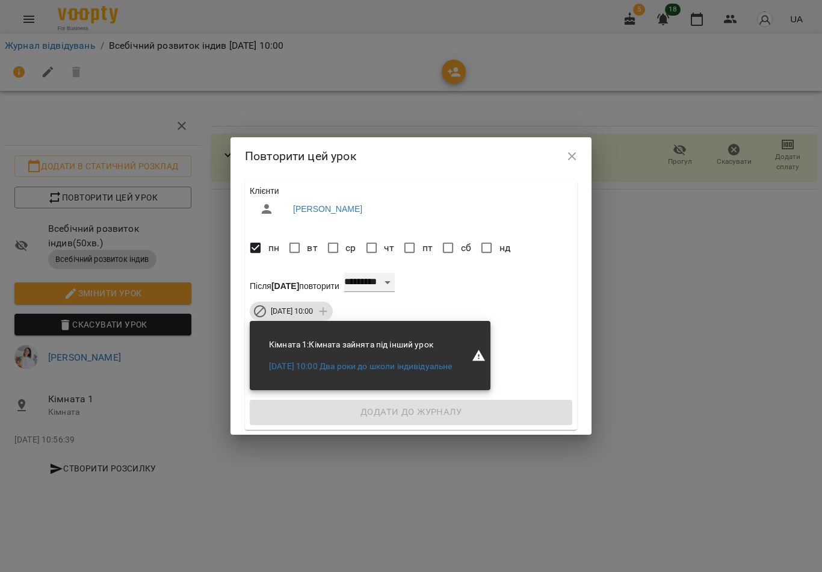
click at [395, 281] on select "**********" at bounding box center [369, 282] width 51 height 19
select select "*"
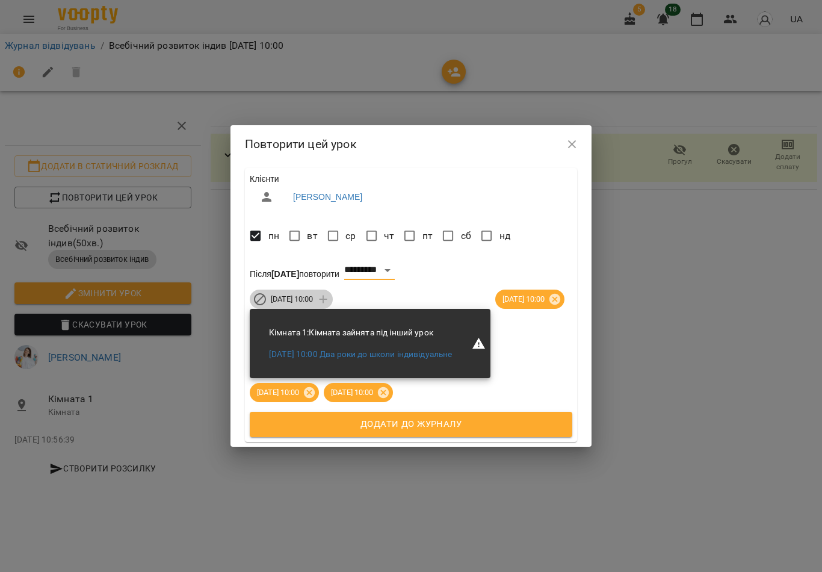
click at [315, 294] on span "пн 10 лист 2025 10:00" at bounding box center [292, 299] width 57 height 11
click at [466, 432] on span "Додати до журналу" at bounding box center [411, 424] width 296 height 16
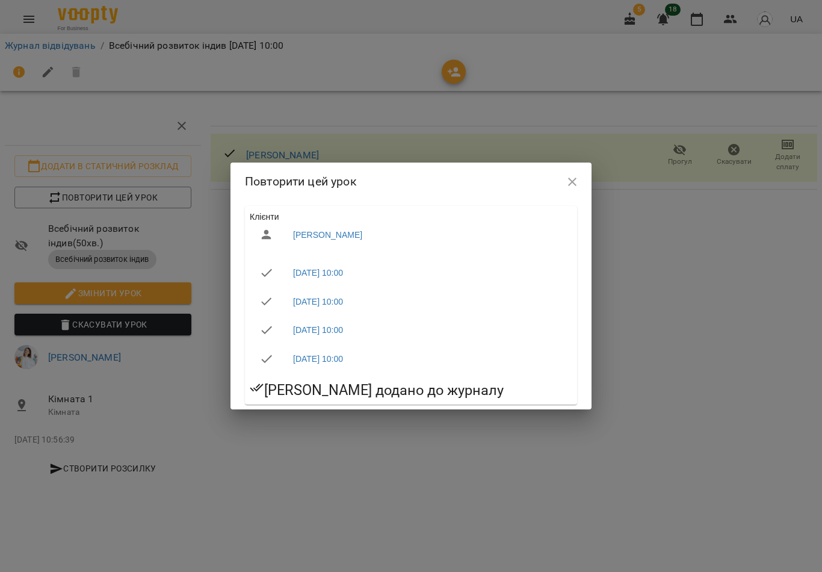
click at [579, 178] on icon "button" at bounding box center [572, 181] width 14 height 14
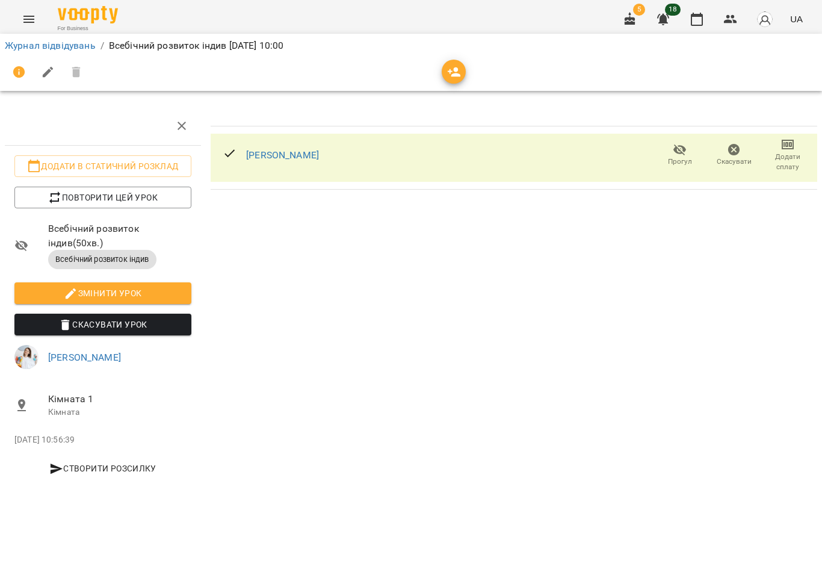
click at [701, 21] on icon "button" at bounding box center [697, 19] width 14 height 14
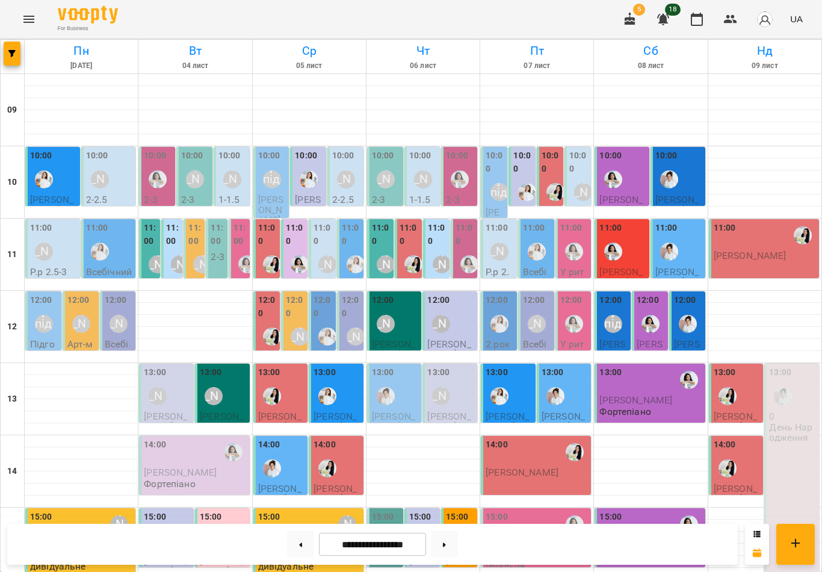
scroll to position [350, 0]
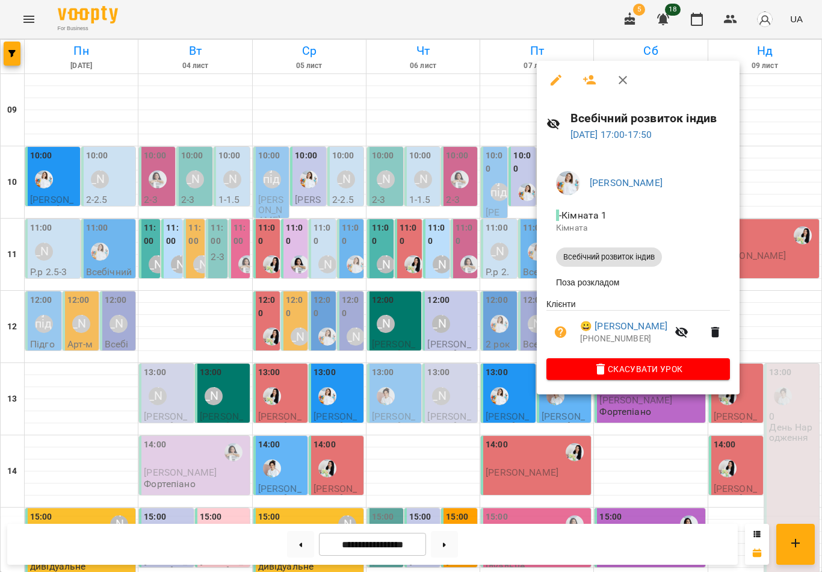
click at [620, 79] on icon "button" at bounding box center [623, 80] width 14 height 14
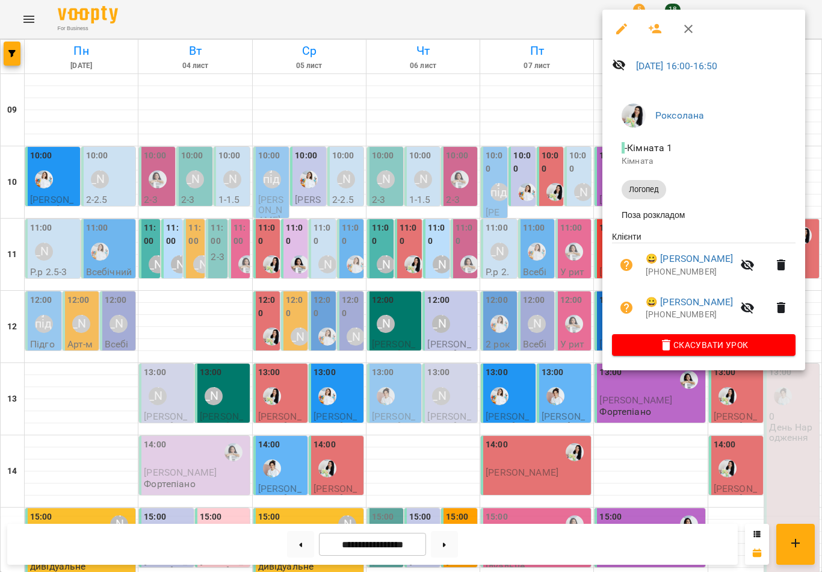
click at [691, 29] on icon "button" at bounding box center [688, 29] width 14 height 14
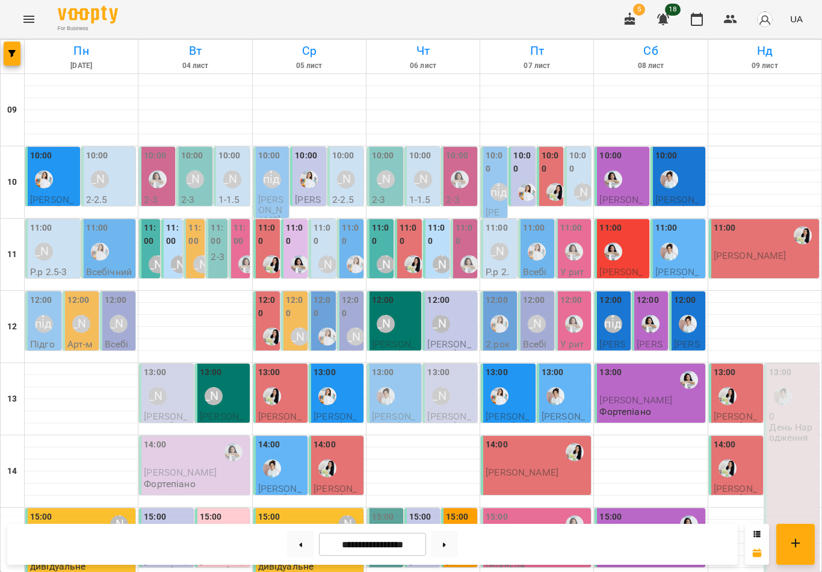
scroll to position [0, 0]
click at [441, 543] on button at bounding box center [444, 544] width 27 height 26
type input "**********"
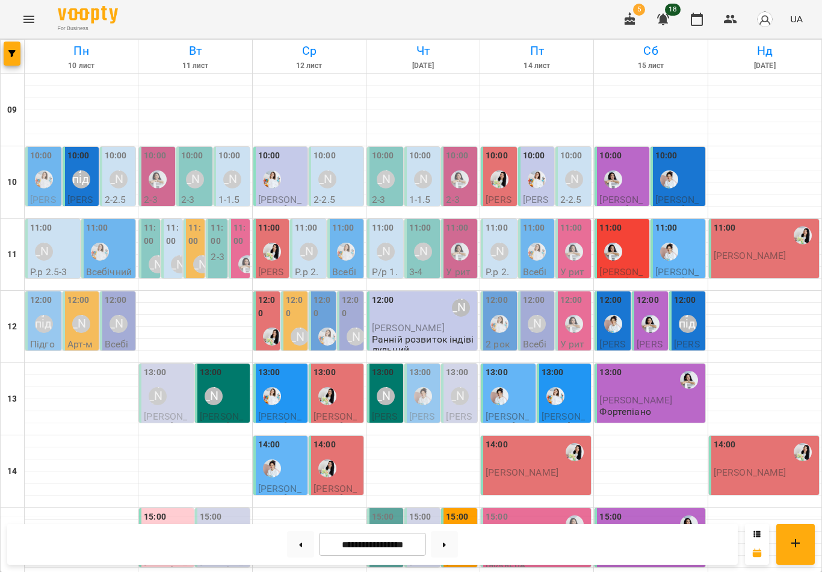
click at [79, 171] on div "[PERSON_NAME] підготовка до школи" at bounding box center [81, 179] width 18 height 18
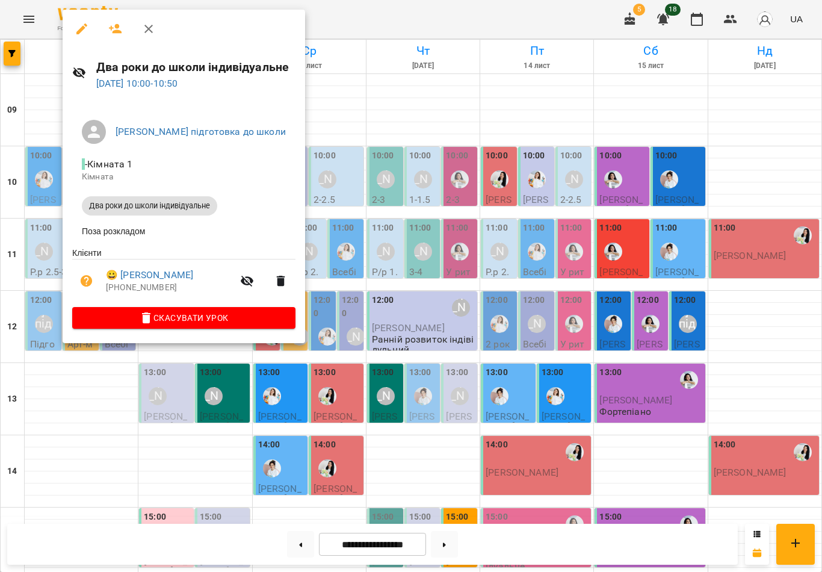
click at [238, 319] on span "Скасувати Урок" at bounding box center [184, 317] width 204 height 14
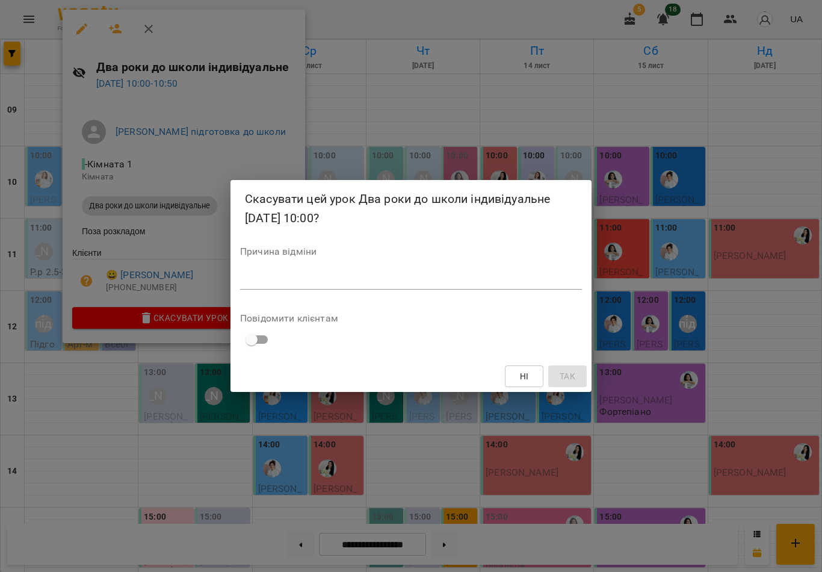
click at [419, 271] on div "*" at bounding box center [411, 280] width 342 height 19
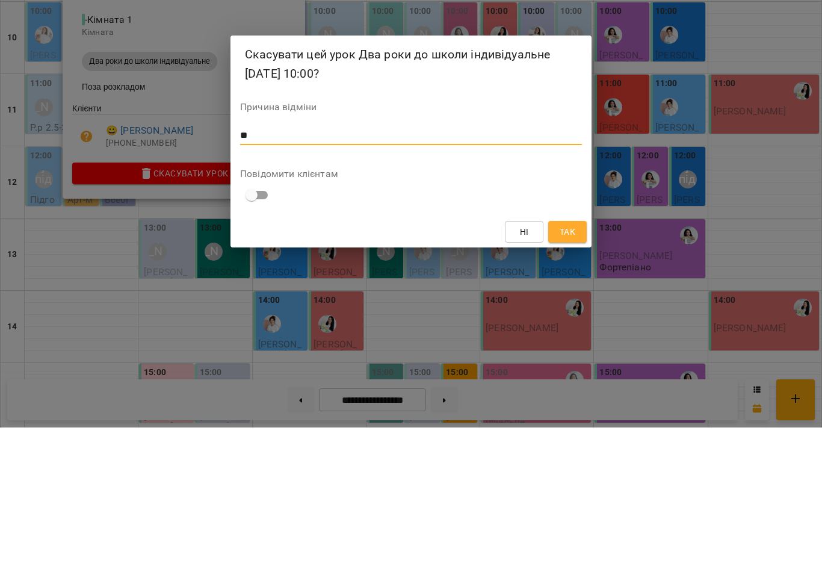
click at [571, 369] on span "Так" at bounding box center [568, 376] width 16 height 14
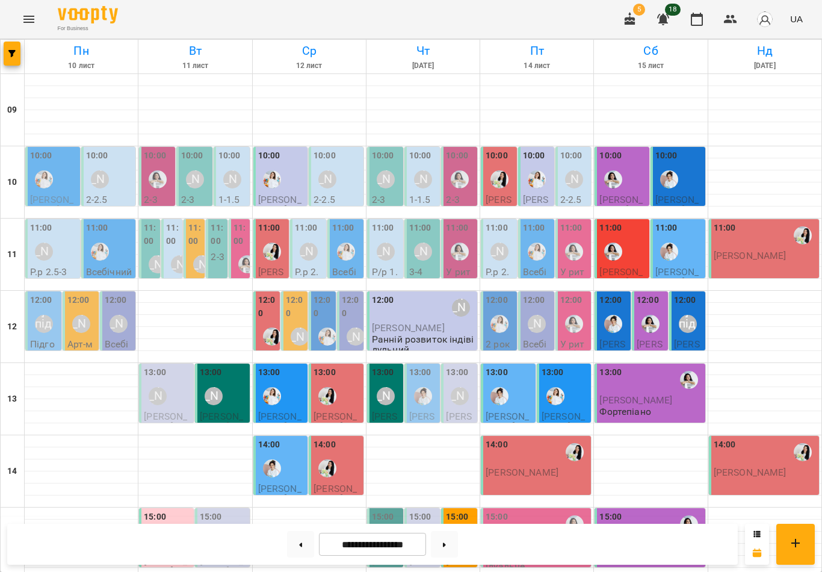
click at [63, 168] on div "10:00" at bounding box center [54, 171] width 48 height 44
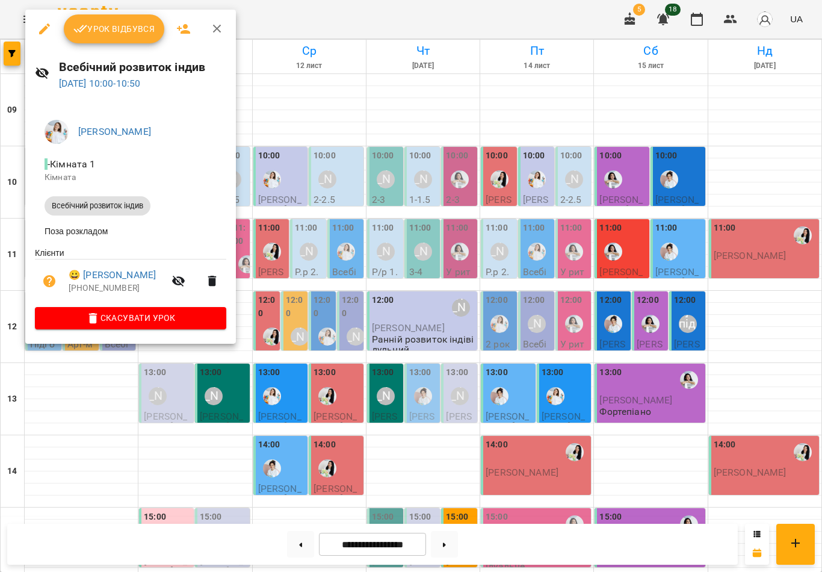
click at [105, 29] on span "Урок відбувся" at bounding box center [114, 29] width 82 height 14
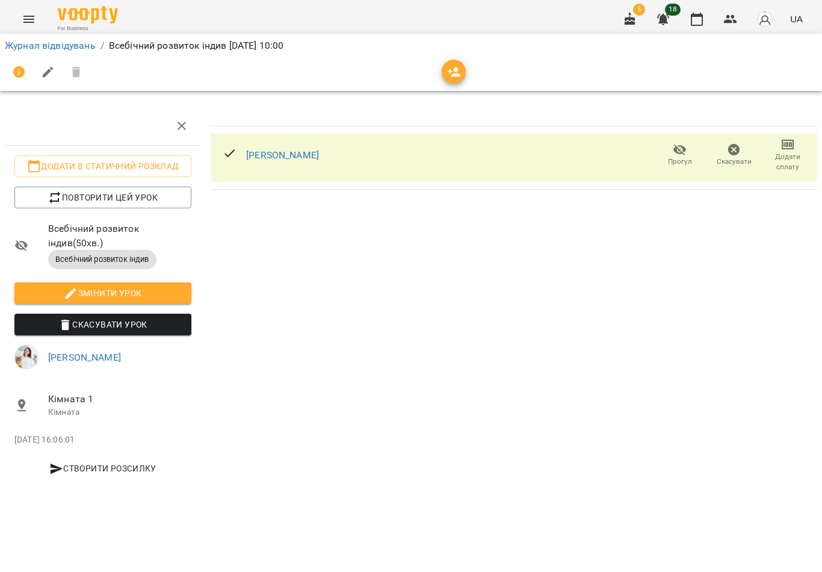
click at [700, 17] on icon "button" at bounding box center [697, 19] width 12 height 13
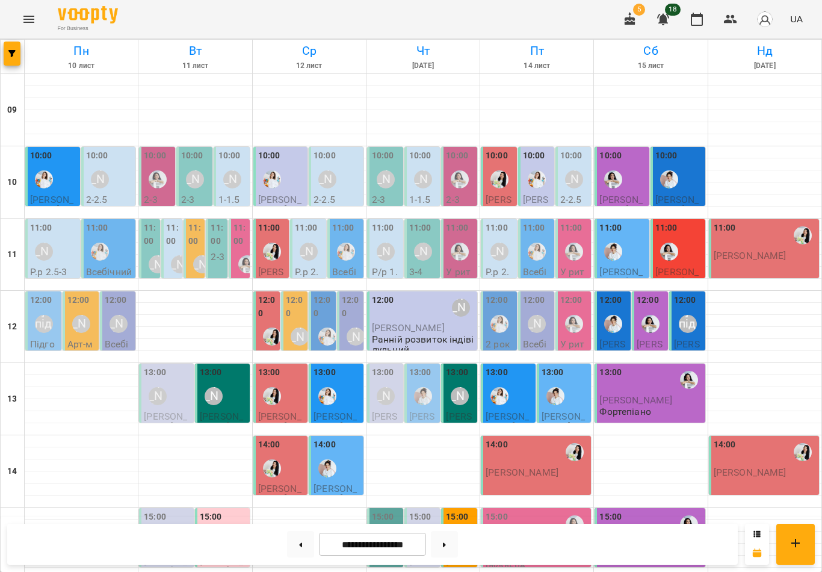
scroll to position [350, 0]
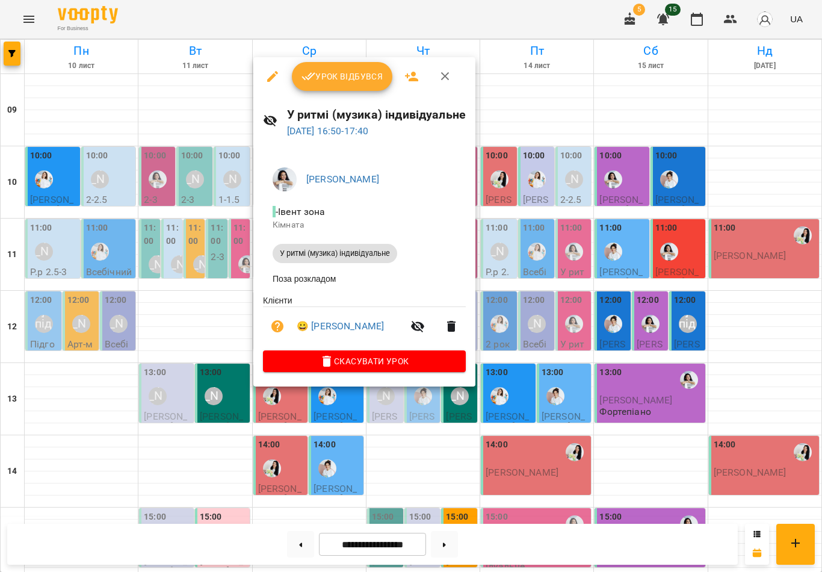
click at [438, 72] on icon "button" at bounding box center [445, 76] width 14 height 14
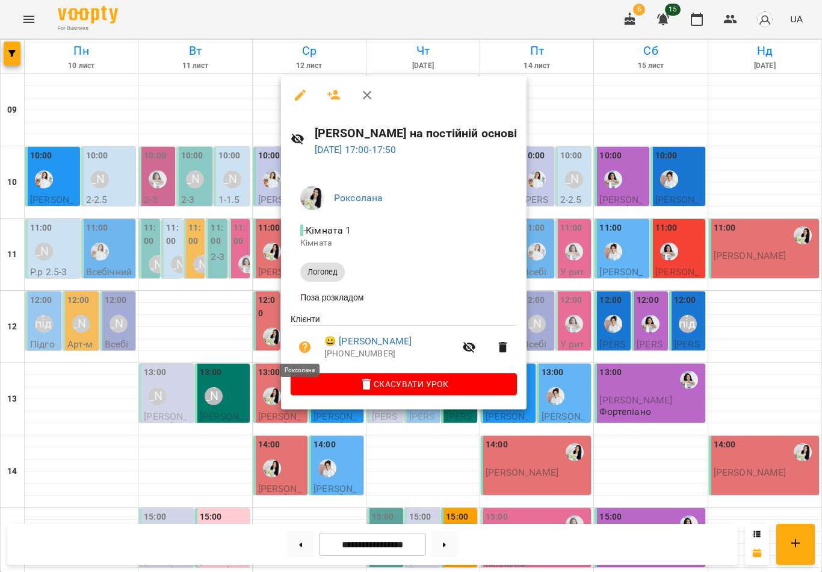
click at [362, 101] on icon "button" at bounding box center [367, 95] width 14 height 14
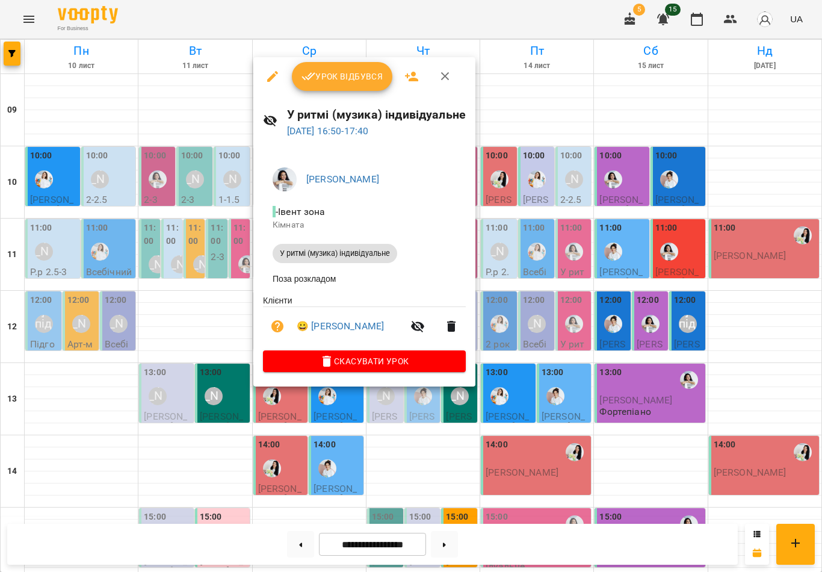
click at [446, 77] on icon "button" at bounding box center [445, 76] width 14 height 14
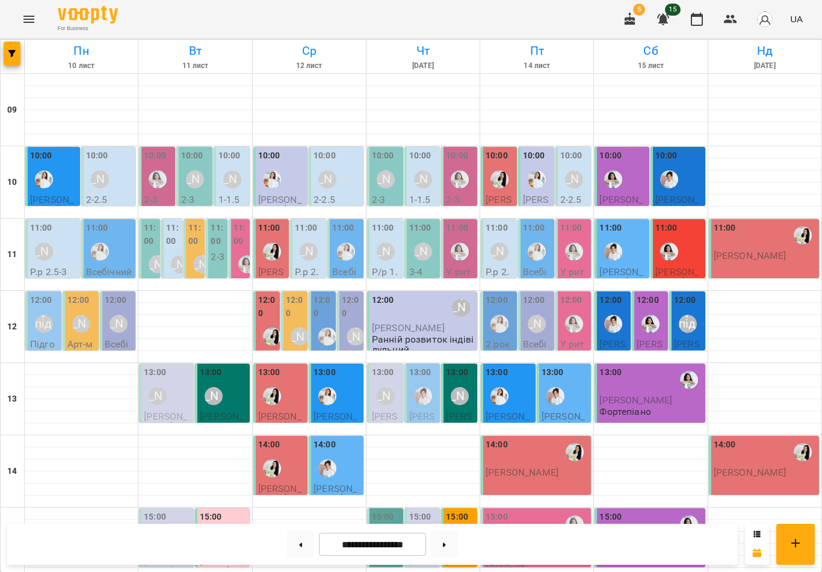
scroll to position [0, 0]
click at [764, 276] on div "11:00 Тімончук Платон" at bounding box center [764, 248] width 110 height 59
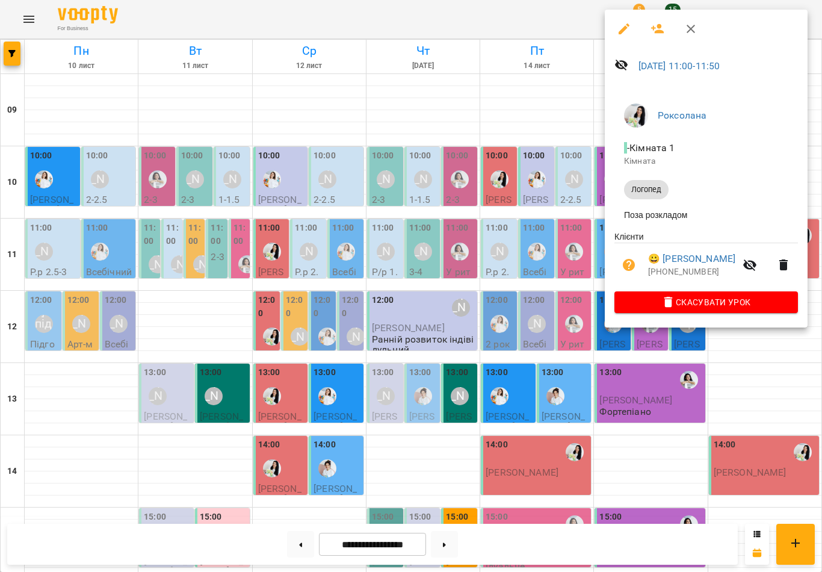
click at [693, 32] on icon "button" at bounding box center [691, 29] width 14 height 14
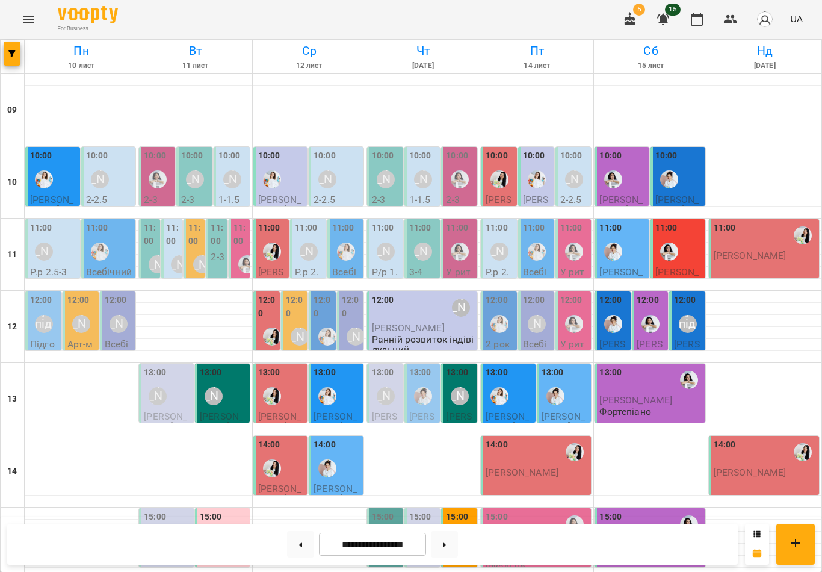
scroll to position [350, 0]
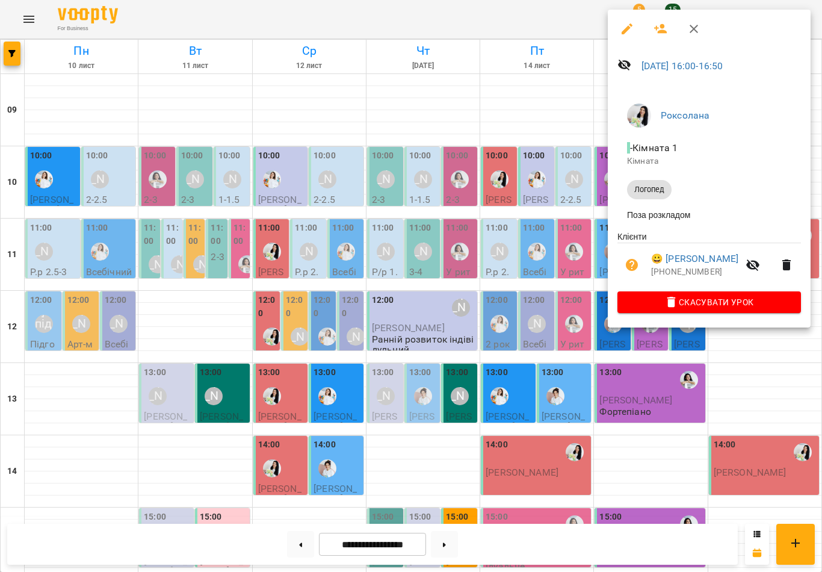
click at [657, 29] on icon "button" at bounding box center [660, 29] width 14 height 14
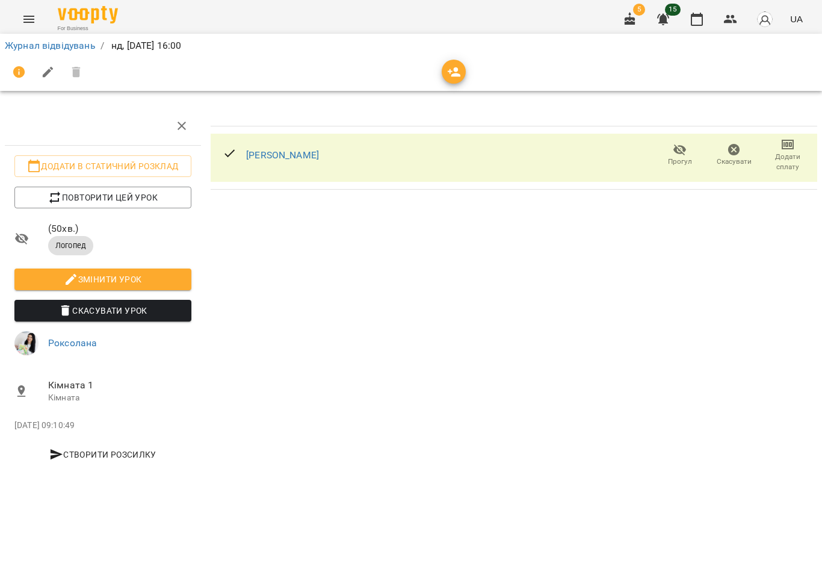
click at [446, 83] on div at bounding box center [454, 72] width 24 height 24
click at [455, 72] on icon "button" at bounding box center [454, 72] width 14 height 14
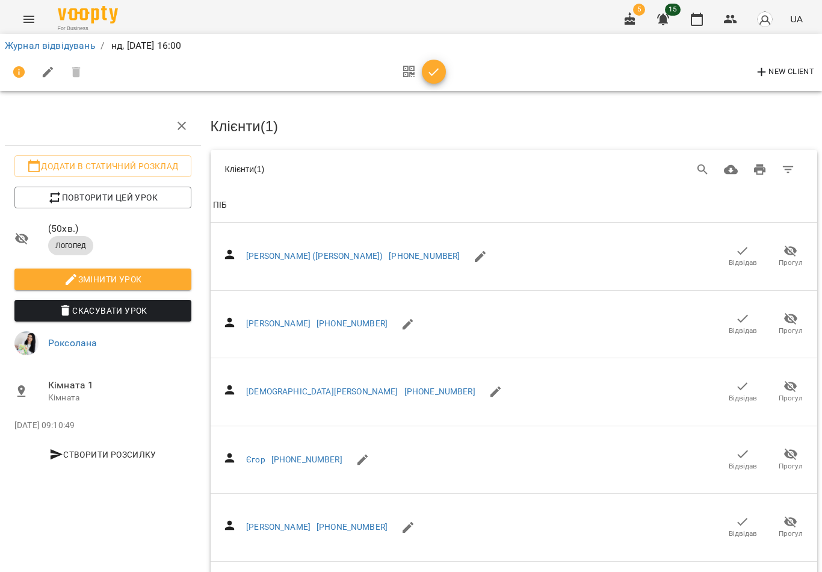
click at [700, 165] on icon "Search" at bounding box center [703, 169] width 14 height 14
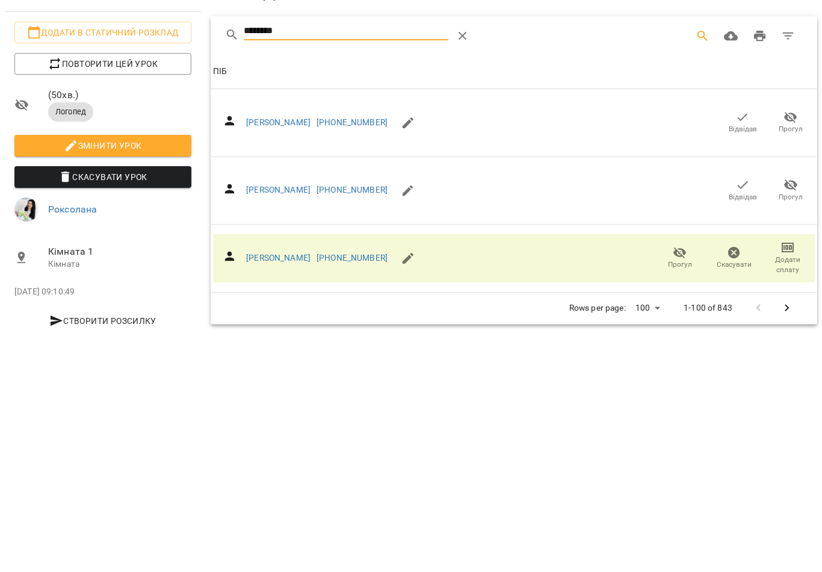
type input "********"
click at [741, 326] on span "Відвідав" at bounding box center [743, 331] width 28 height 10
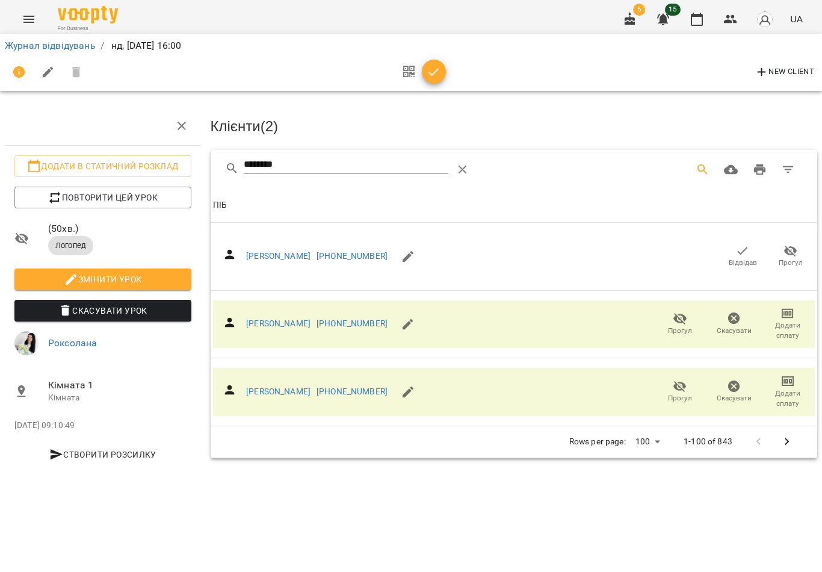
click at [444, 72] on span "button" at bounding box center [434, 72] width 24 height 14
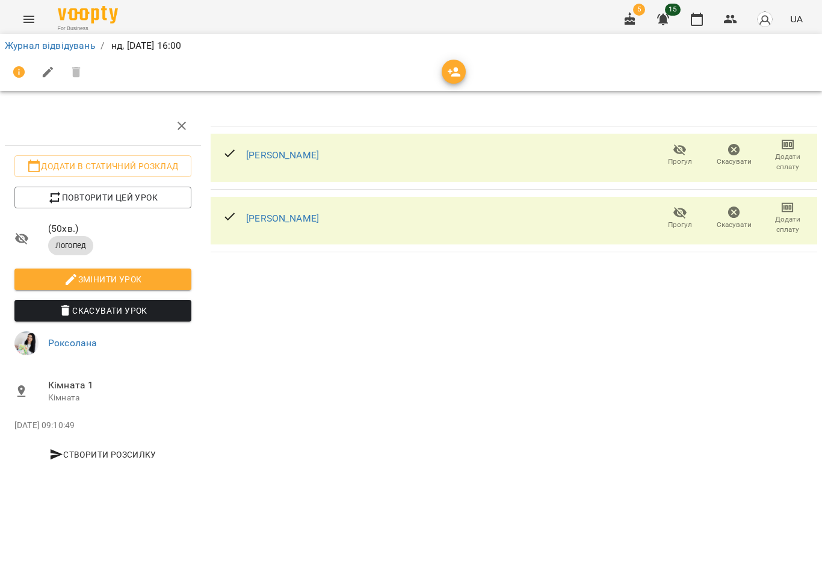
click at [697, 20] on icon "button" at bounding box center [697, 19] width 14 height 14
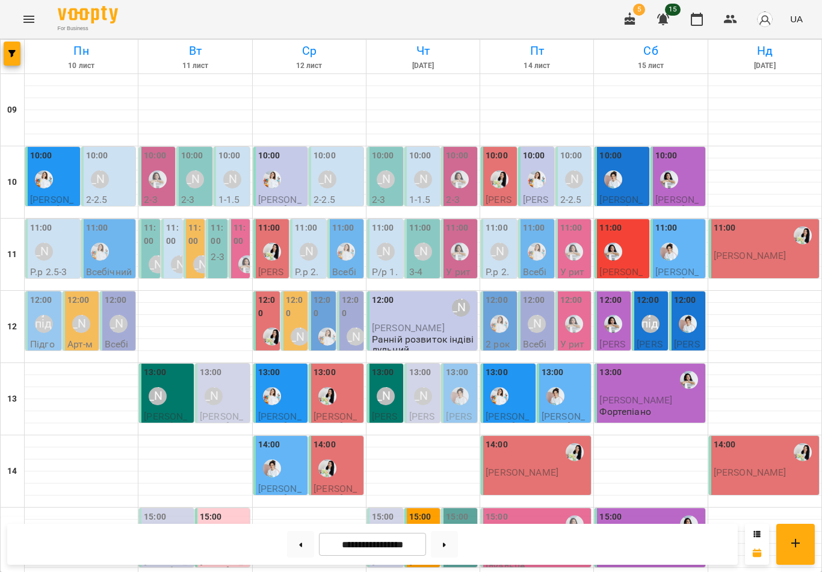
click at [448, 547] on button at bounding box center [444, 544] width 27 height 26
type input "**********"
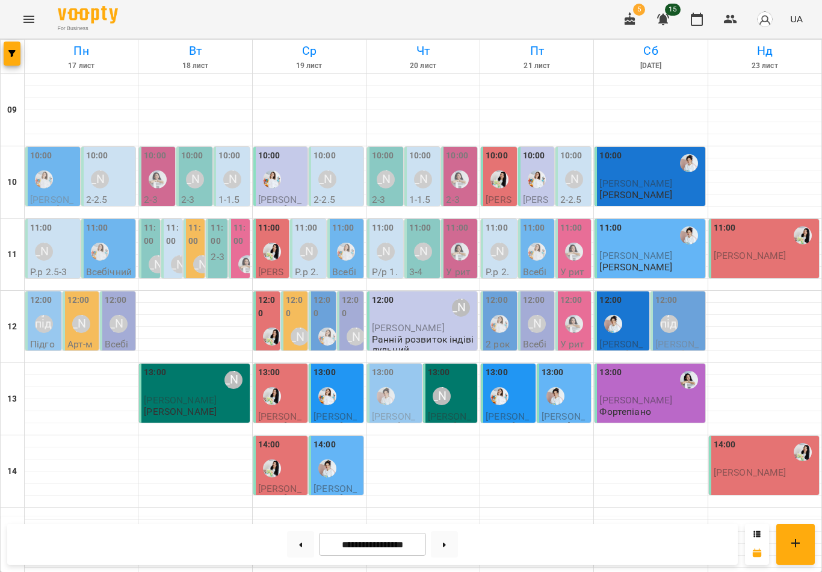
click at [64, 190] on div "10:00" at bounding box center [54, 171] width 48 height 44
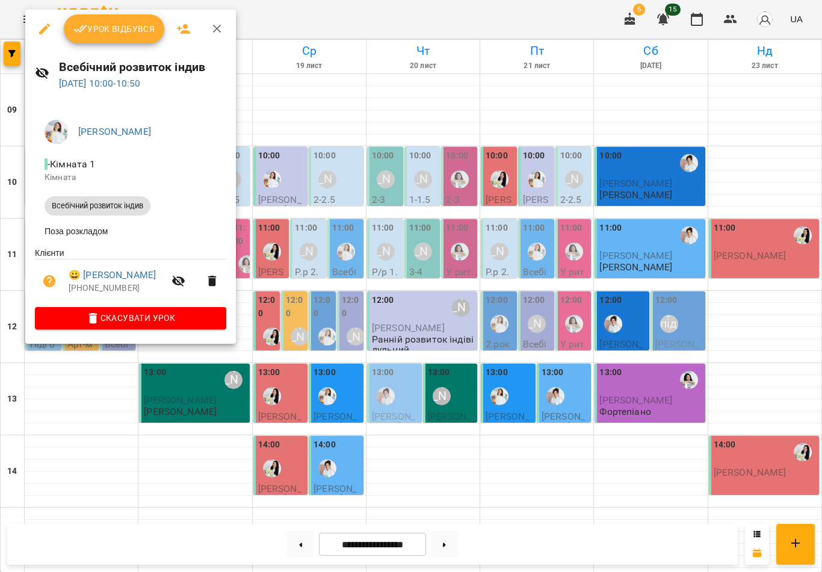
click at [133, 25] on span "Урок відбувся" at bounding box center [114, 29] width 82 height 14
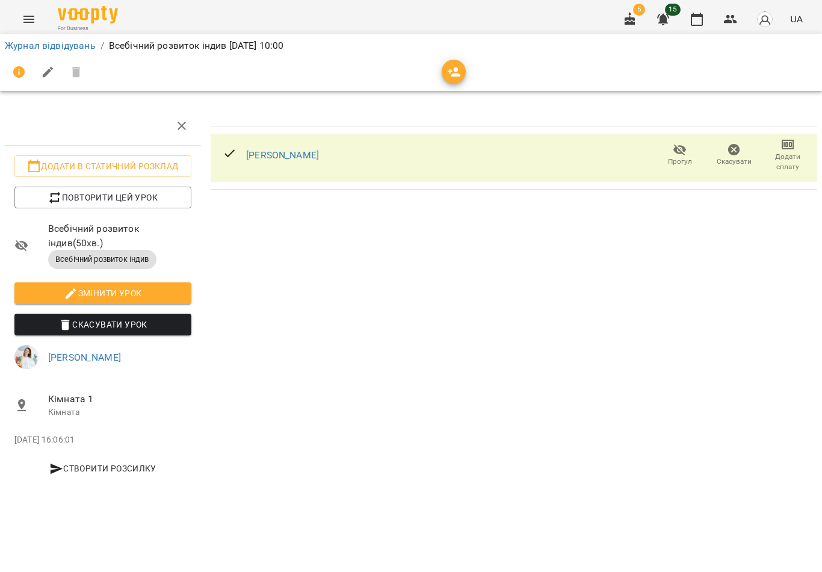
click at [700, 14] on icon "button" at bounding box center [697, 19] width 12 height 13
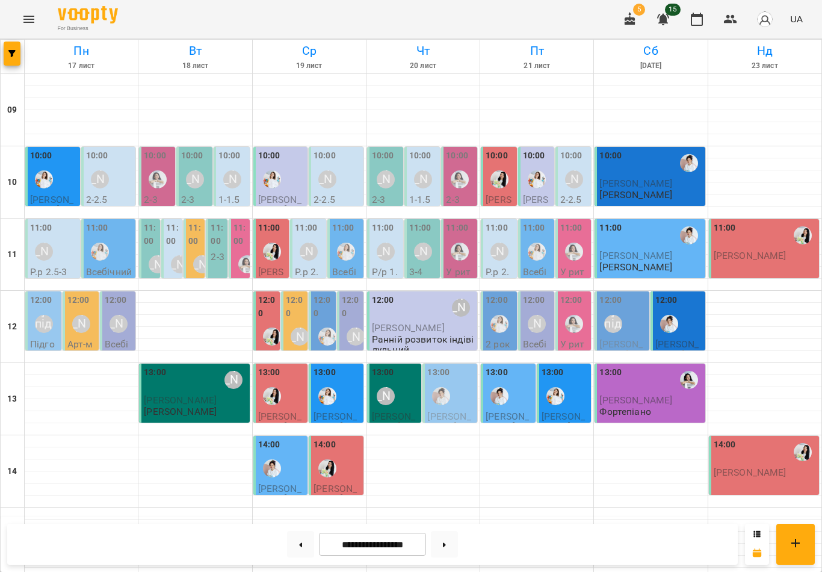
scroll to position [350, 0]
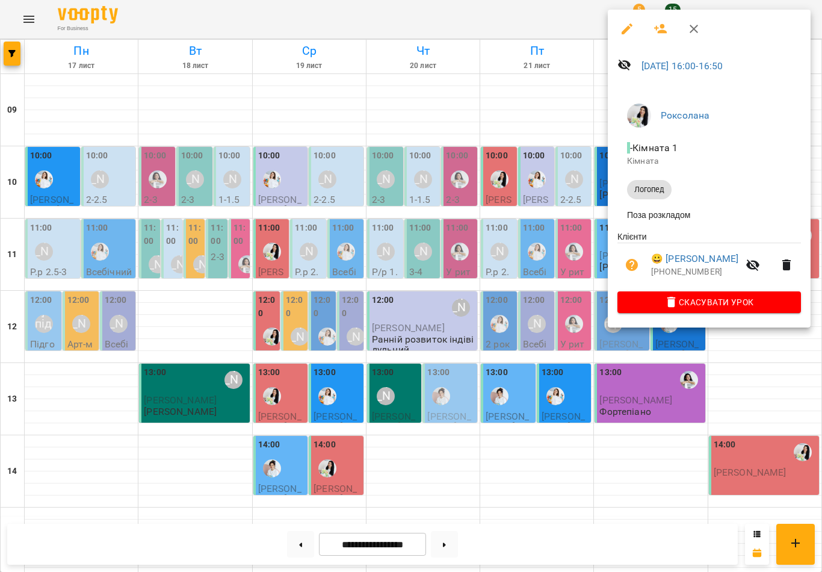
click at [434, 451] on div at bounding box center [411, 286] width 822 height 572
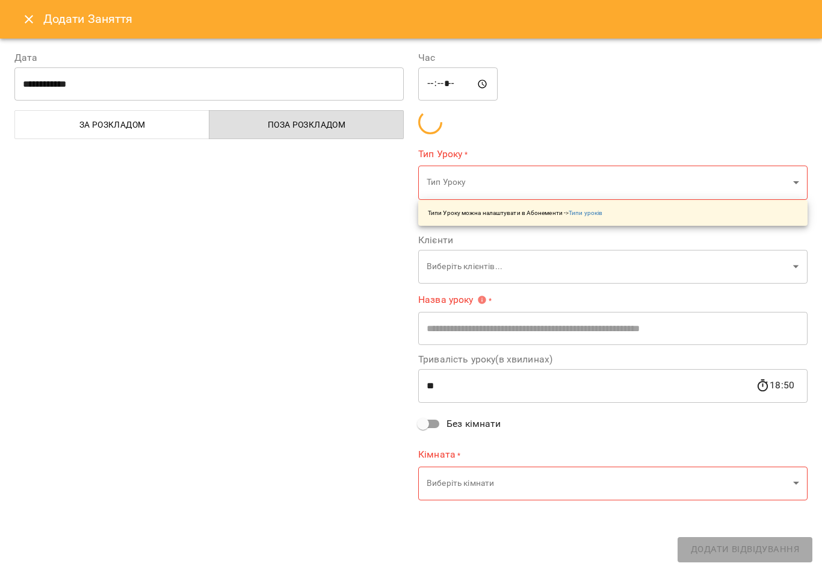
click at [32, 32] on button "Close" at bounding box center [28, 19] width 29 height 29
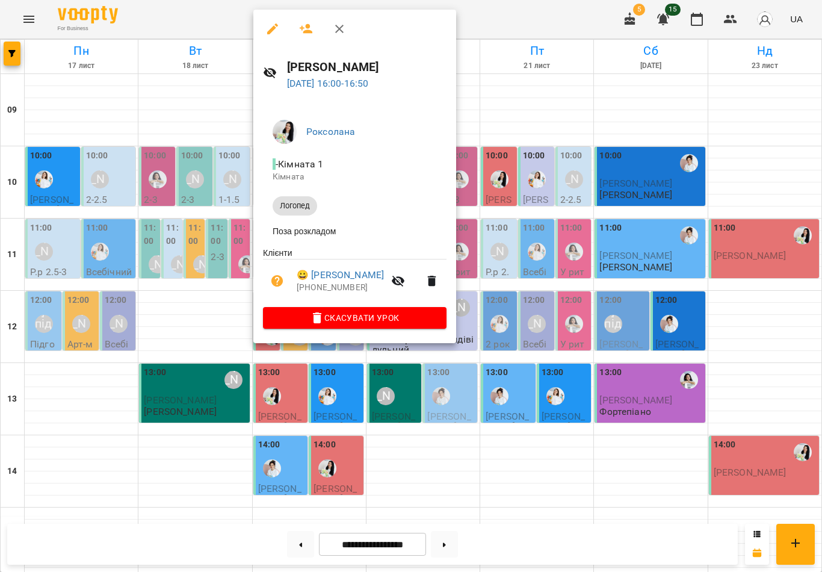
click at [343, 31] on icon "button" at bounding box center [339, 29] width 14 height 14
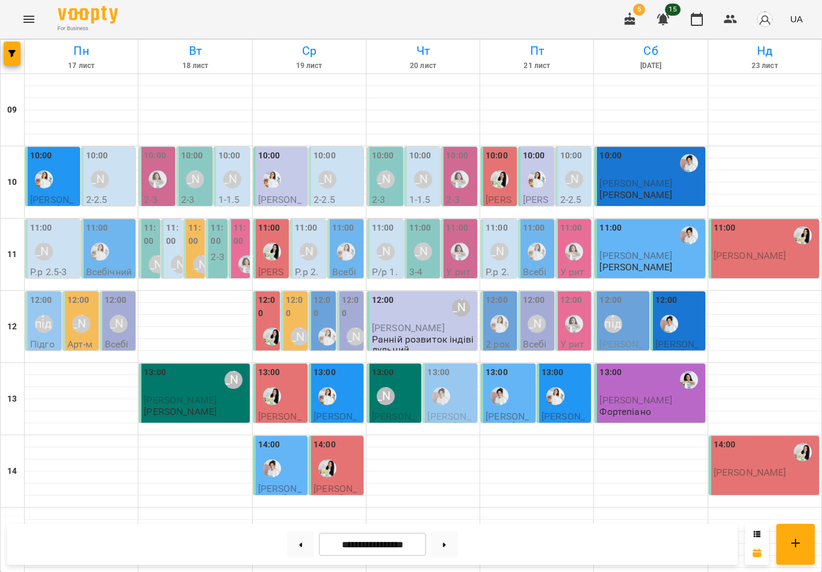
click at [304, 537] on button at bounding box center [300, 544] width 27 height 26
type input "**********"
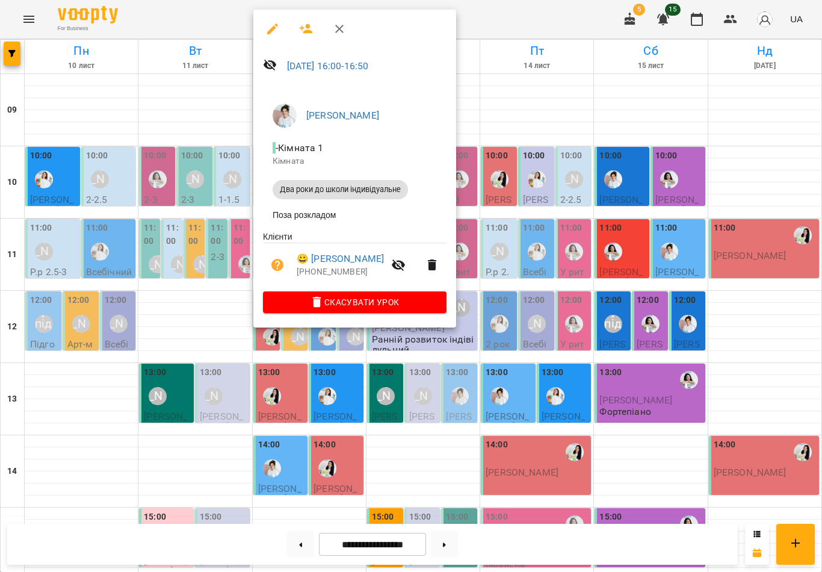
click at [271, 29] on icon "button" at bounding box center [272, 28] width 11 height 11
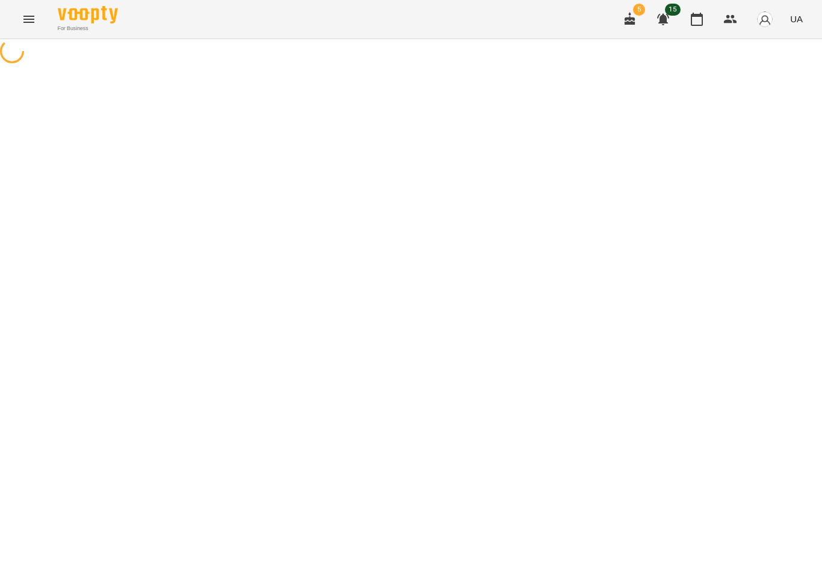
select select "**********"
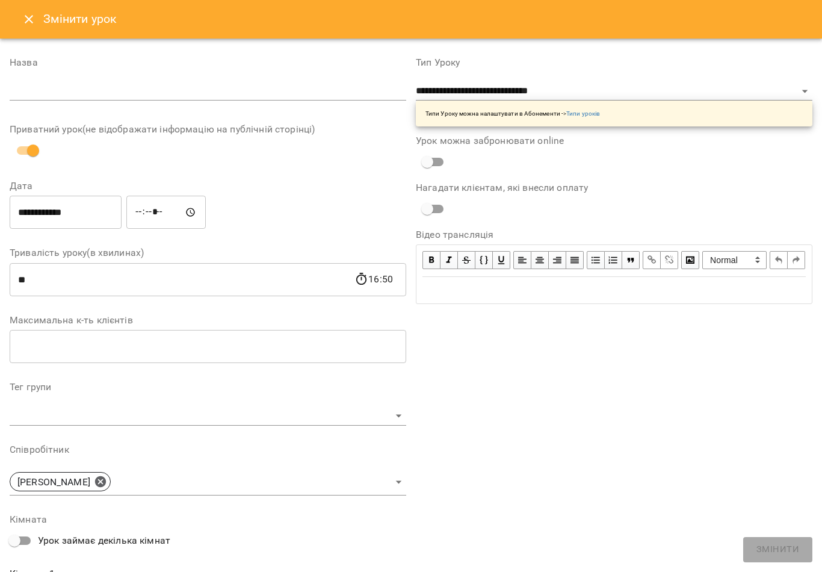
click at [32, 11] on button "Close" at bounding box center [28, 19] width 29 height 29
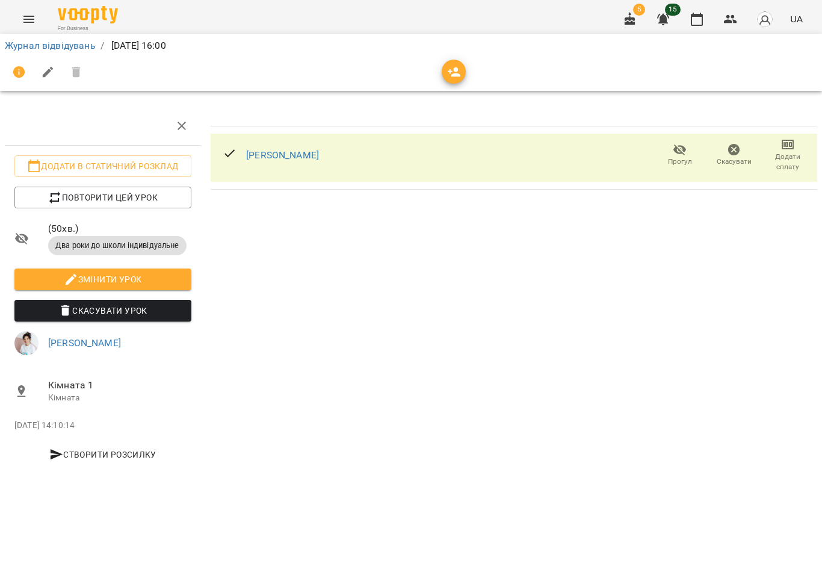
click at [119, 196] on span "Повторити цей урок" at bounding box center [103, 197] width 158 height 14
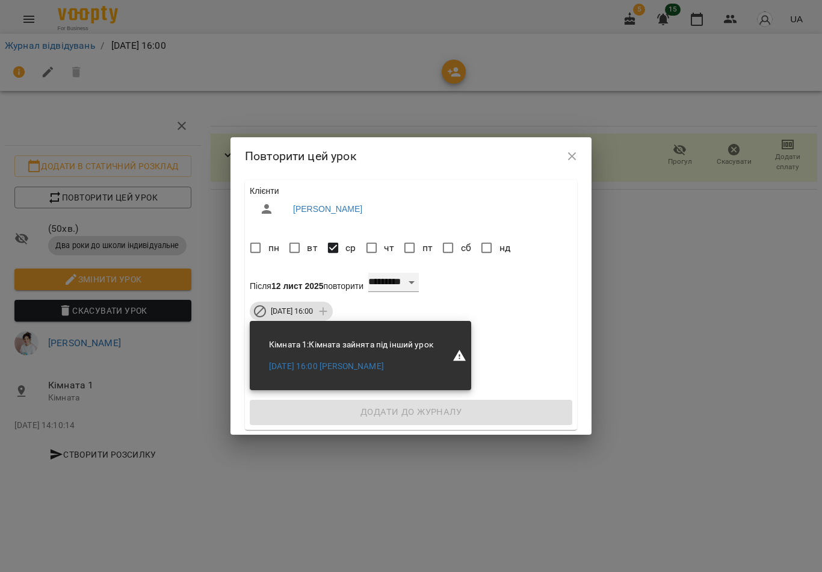
click at [416, 287] on select "**********" at bounding box center [393, 282] width 51 height 19
select select "*"
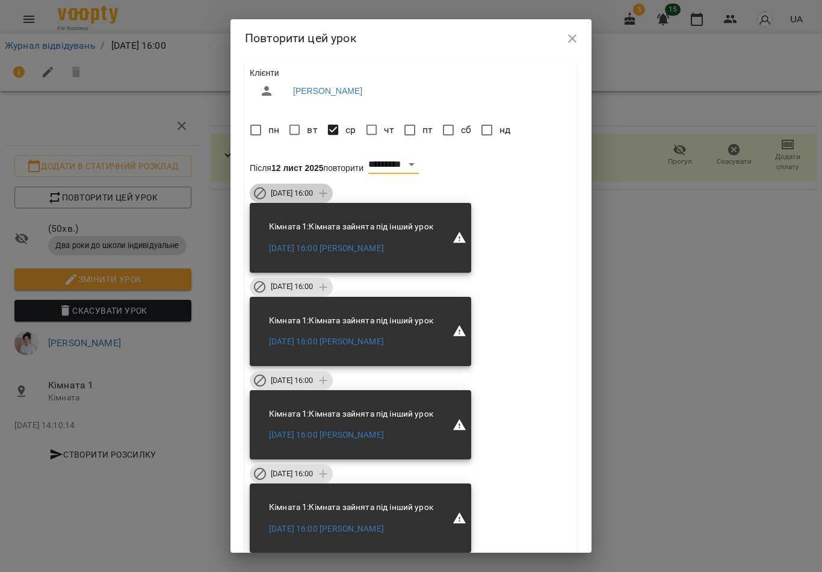
click at [320, 196] on span "ср 19 лист 2025 16:00" at bounding box center [292, 193] width 57 height 11
click at [320, 283] on span "ср 26 лист 2025 16:00" at bounding box center [292, 286] width 57 height 11
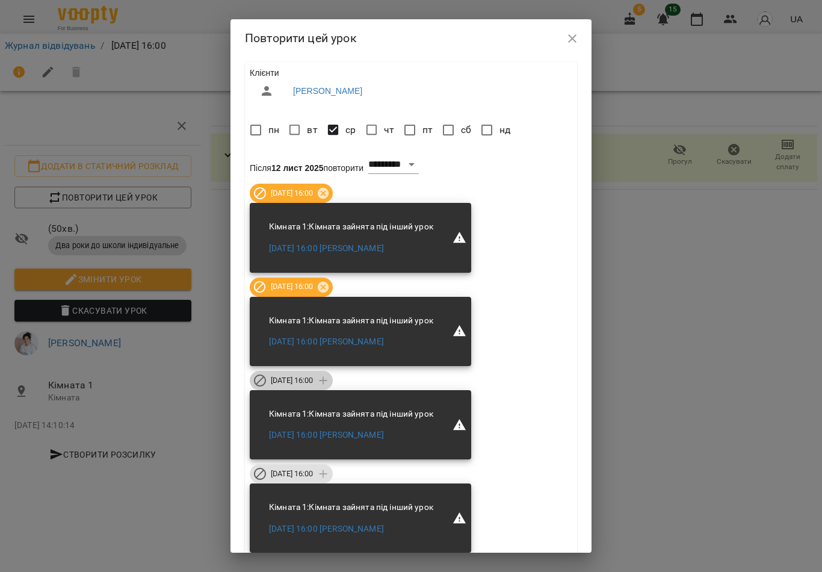
click at [310, 375] on span "ср 03 груд 2025 16:00" at bounding box center [292, 380] width 57 height 11
click at [317, 475] on span "ср 10 груд 2025 16:00" at bounding box center [292, 473] width 57 height 11
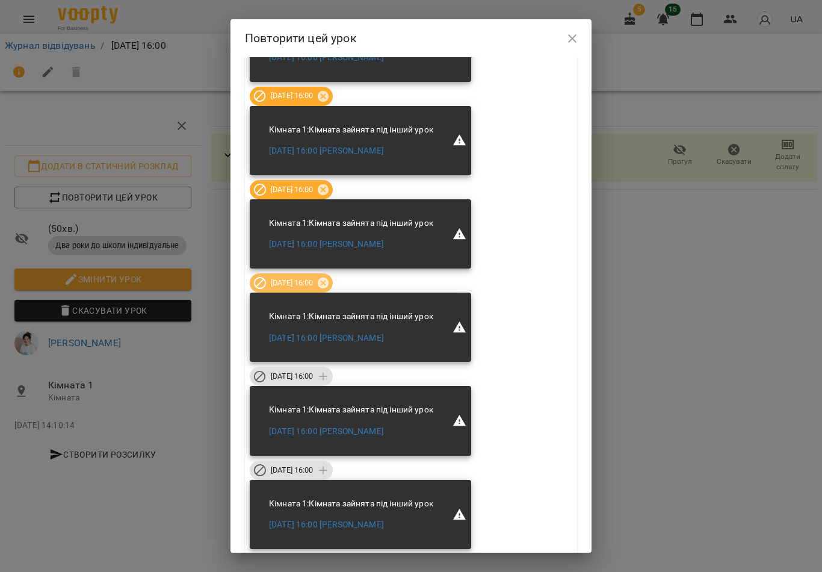
scroll to position [194, 0]
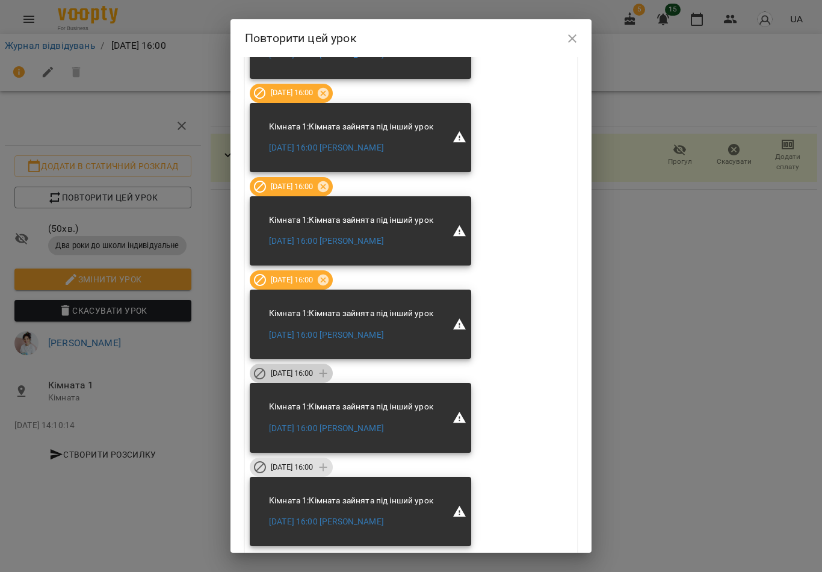
click at [320, 371] on span "ср 17 груд 2025 16:00" at bounding box center [292, 373] width 57 height 11
click at [310, 469] on span "ср 24 груд 2025 16:00" at bounding box center [292, 467] width 57 height 11
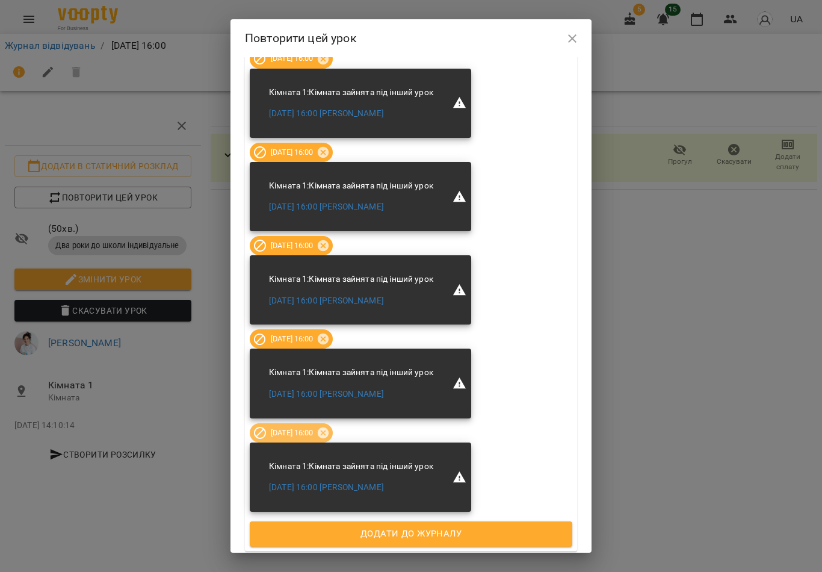
scroll to position [227, 0]
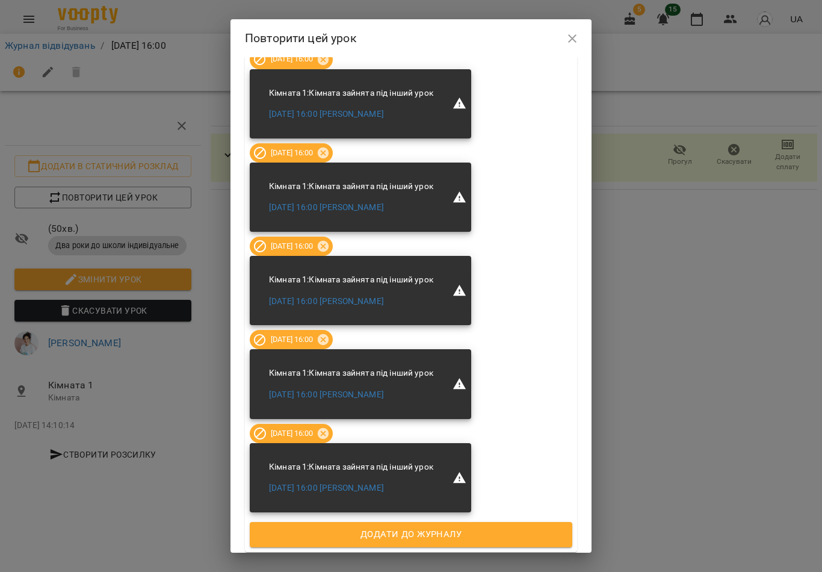
click at [488, 534] on span "Додати до журналу" at bounding box center [411, 535] width 296 height 16
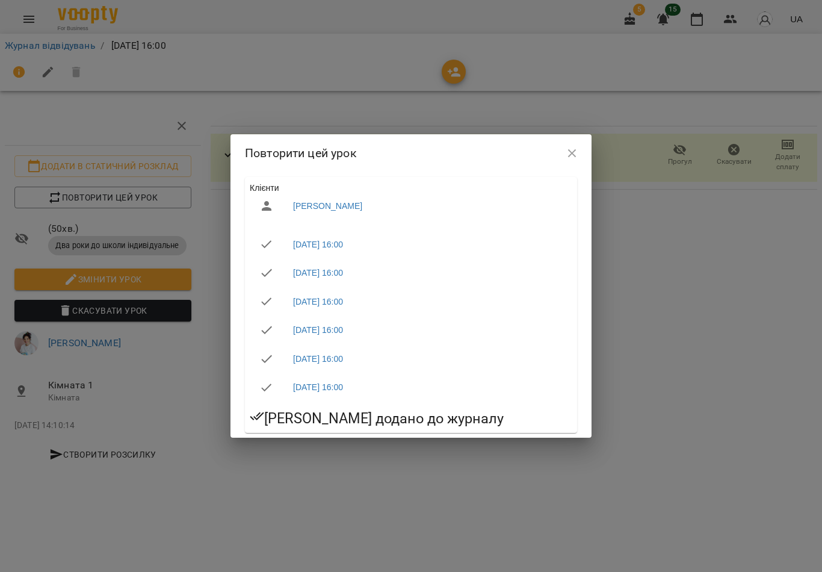
scroll to position [0, 0]
click at [572, 165] on button "button" at bounding box center [572, 153] width 29 height 29
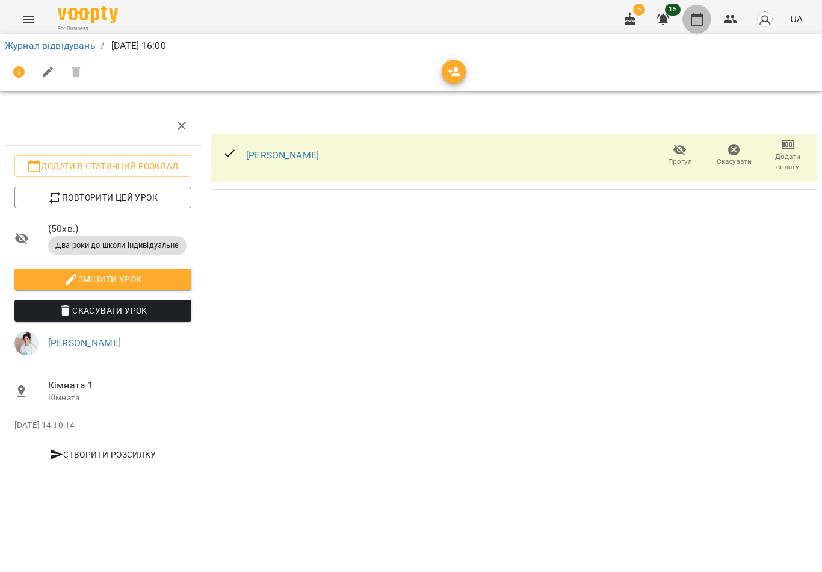
click at [697, 28] on button "button" at bounding box center [696, 19] width 29 height 29
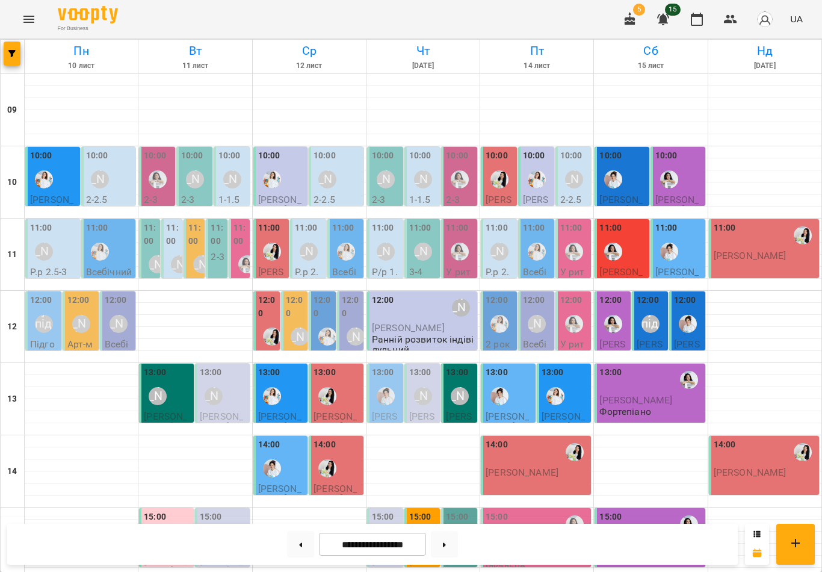
scroll to position [298, 0]
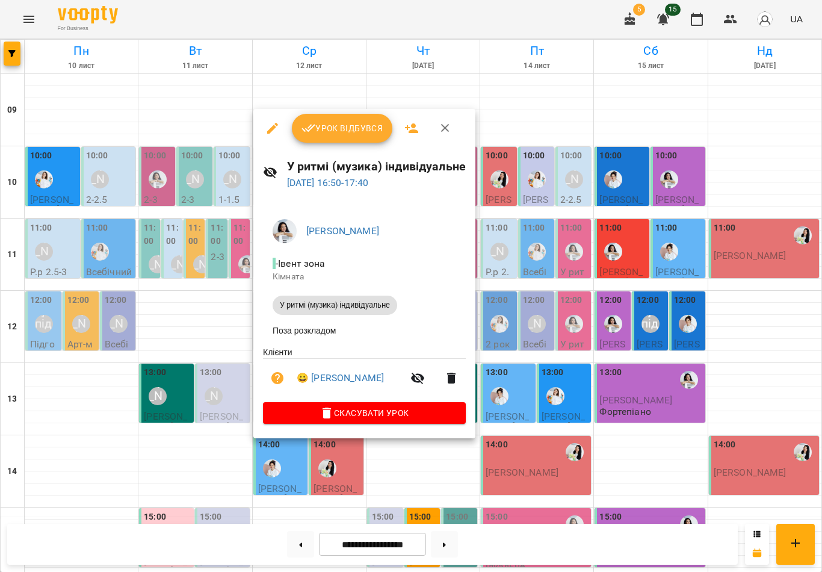
click at [277, 133] on icon "button" at bounding box center [272, 128] width 14 height 14
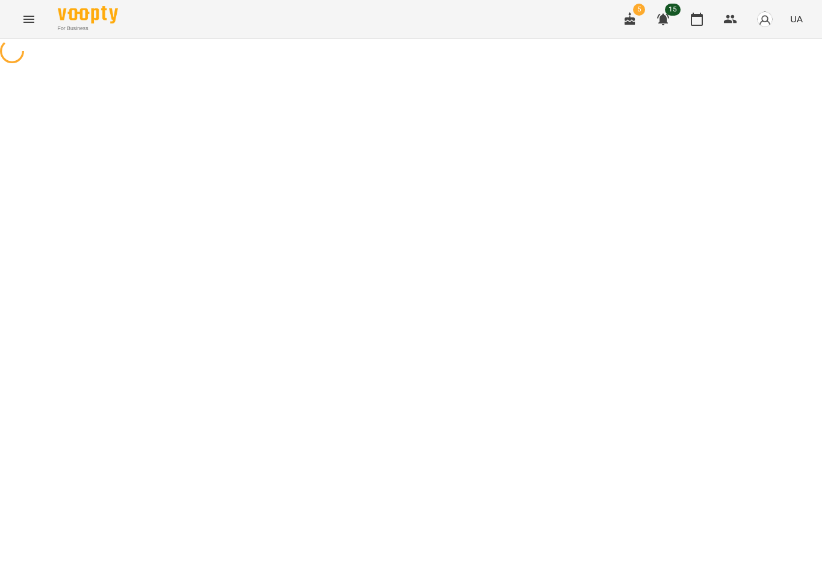
select select "**********"
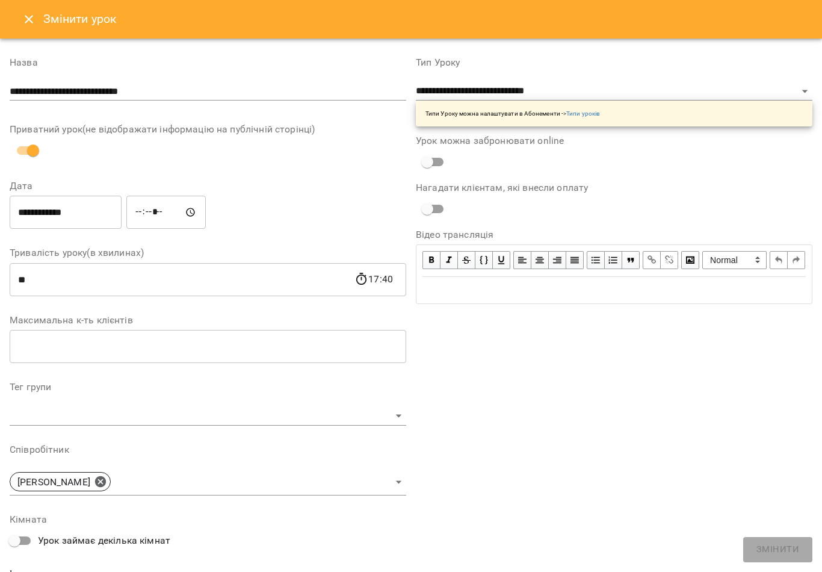
click at [152, 196] on input "*****" at bounding box center [165, 213] width 79 height 34
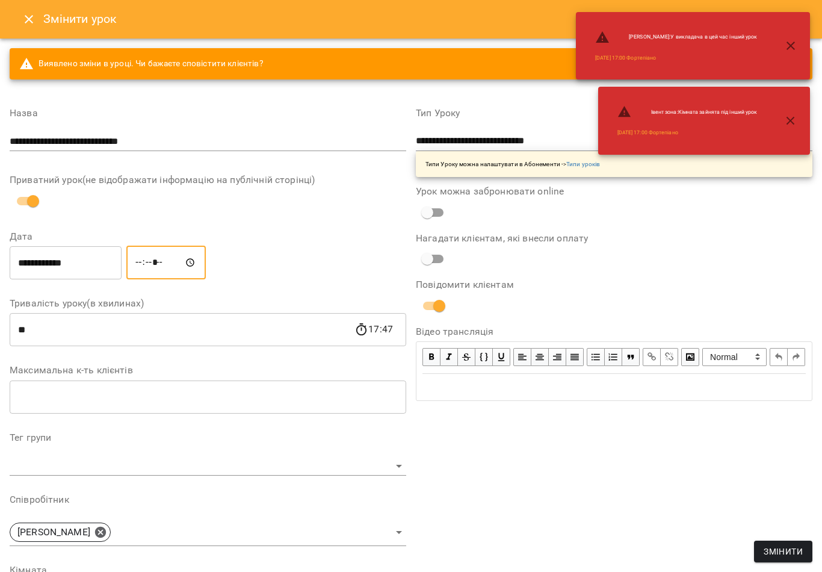
type input "*****"
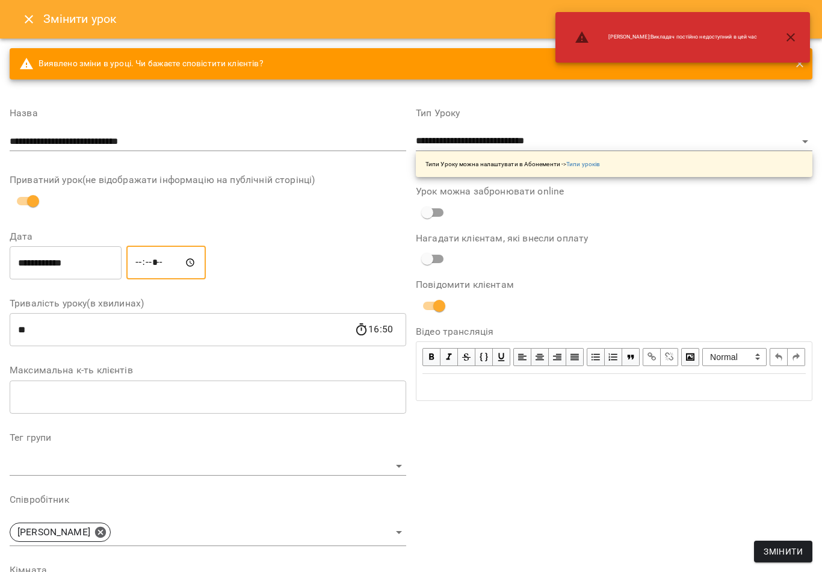
click at [795, 550] on span "Змінити" at bounding box center [783, 551] width 39 height 14
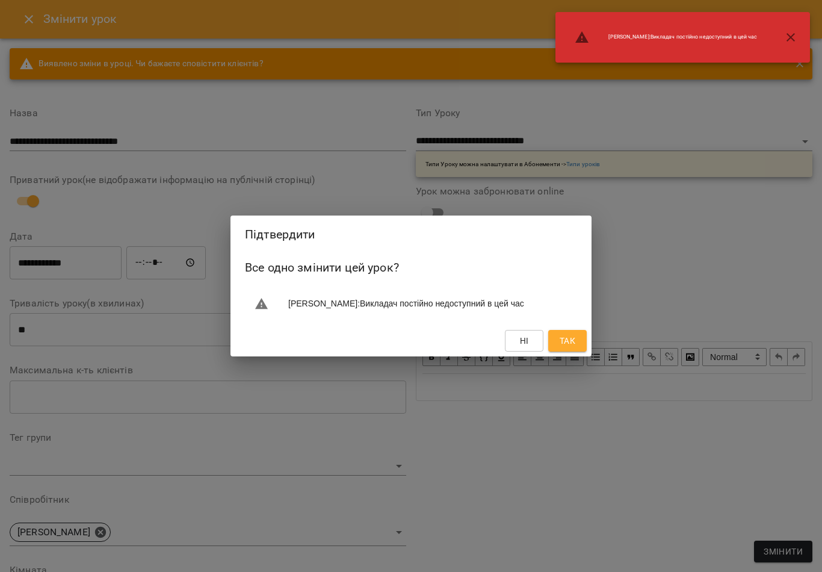
click at [570, 344] on span "Так" at bounding box center [568, 340] width 16 height 14
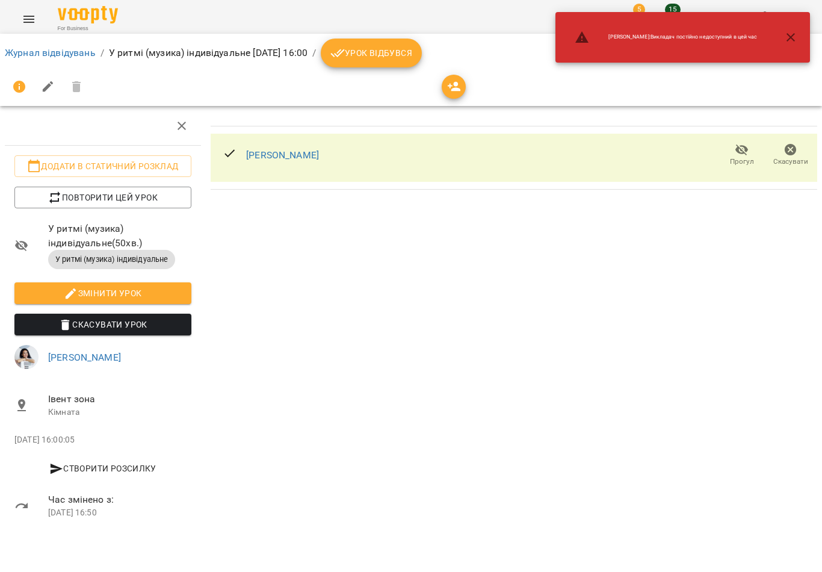
click at [791, 40] on icon "button" at bounding box center [790, 37] width 14 height 14
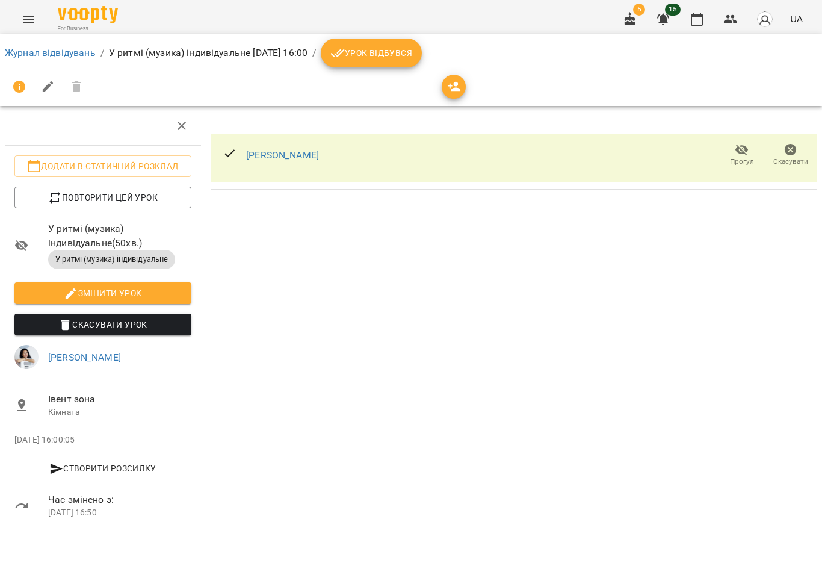
click at [412, 53] on span "Урок відбувся" at bounding box center [371, 53] width 82 height 14
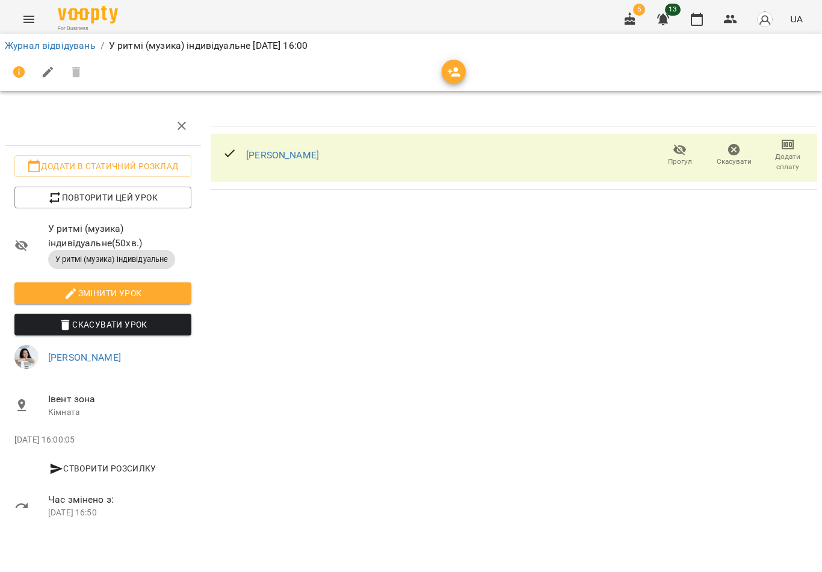
click at [699, 23] on icon "button" at bounding box center [697, 19] width 14 height 14
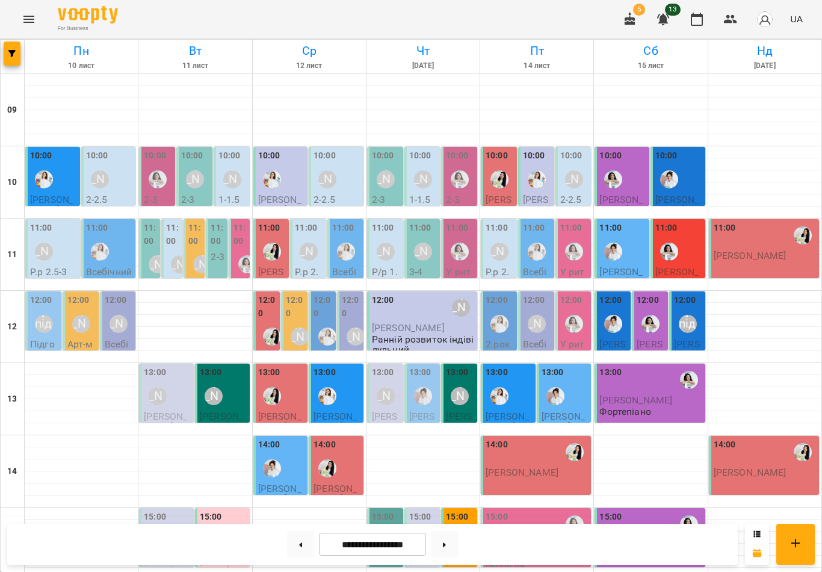
scroll to position [261, 0]
click at [447, 548] on button at bounding box center [444, 544] width 27 height 26
type input "**********"
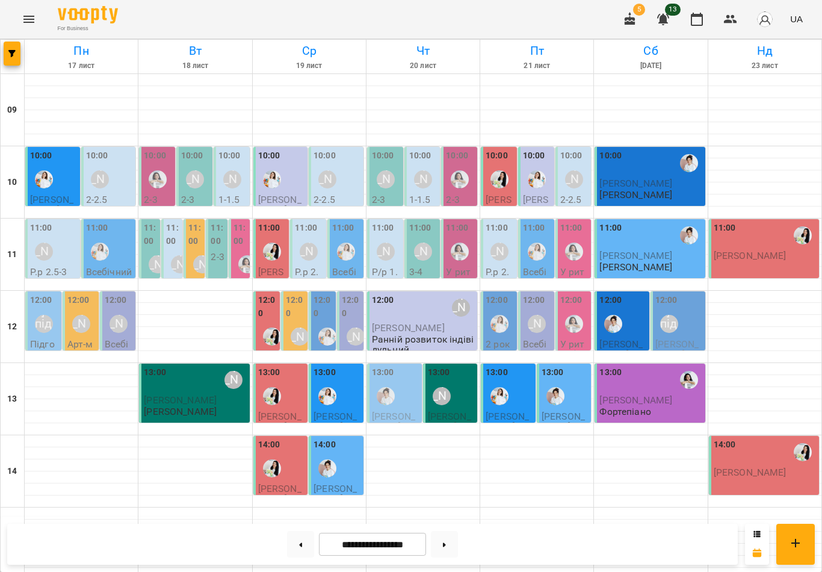
scroll to position [350, 0]
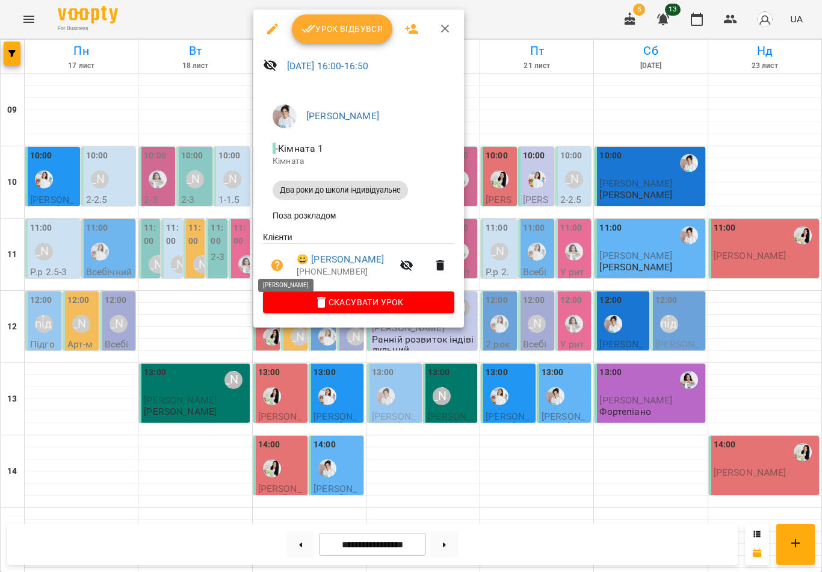
click at [346, 28] on span "Урок відбувся" at bounding box center [342, 29] width 82 height 14
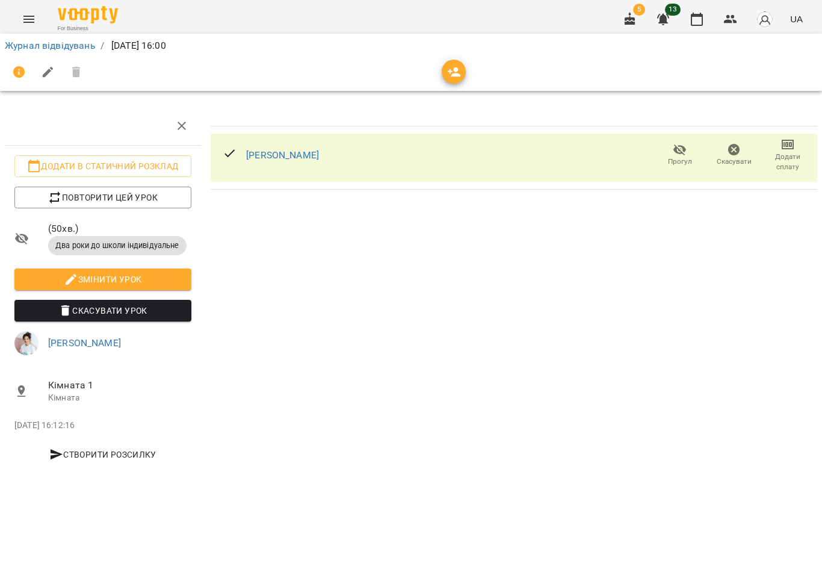
click at [691, 24] on icon "button" at bounding box center [697, 19] width 14 height 14
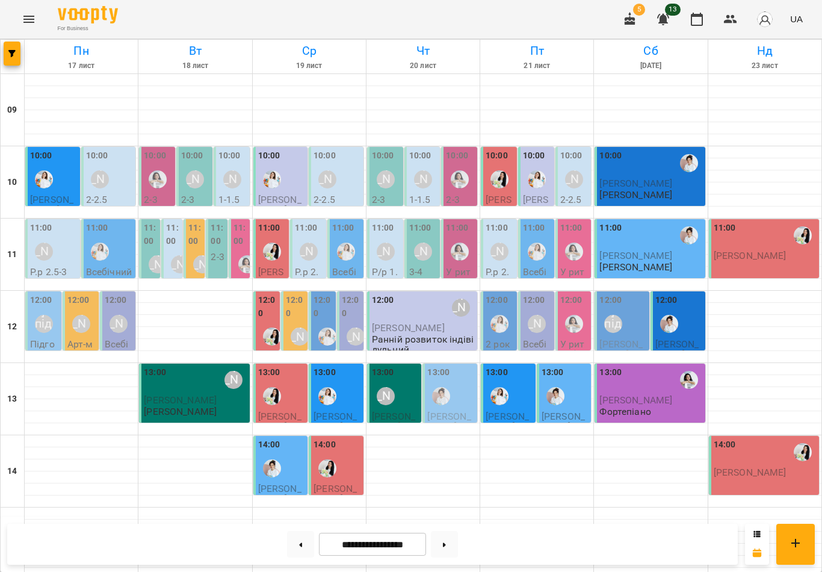
scroll to position [350, 0]
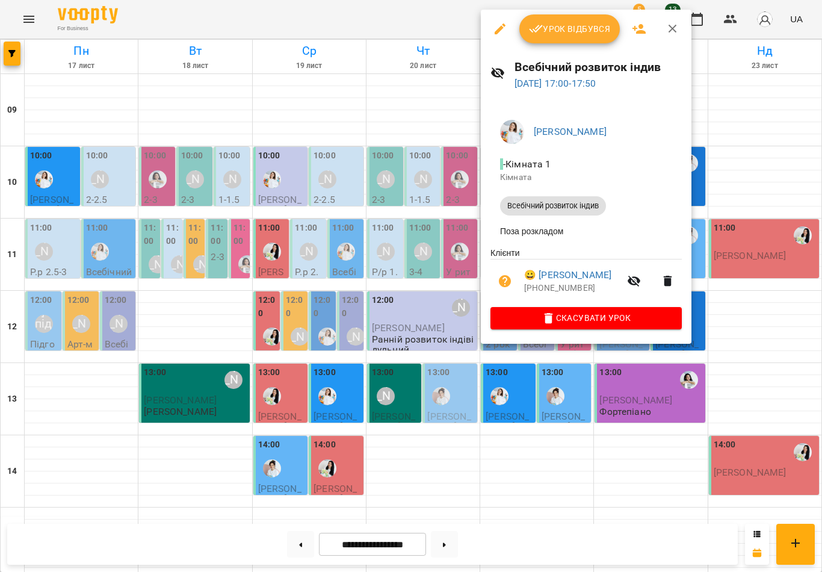
click at [585, 27] on span "Урок відбувся" at bounding box center [570, 29] width 82 height 14
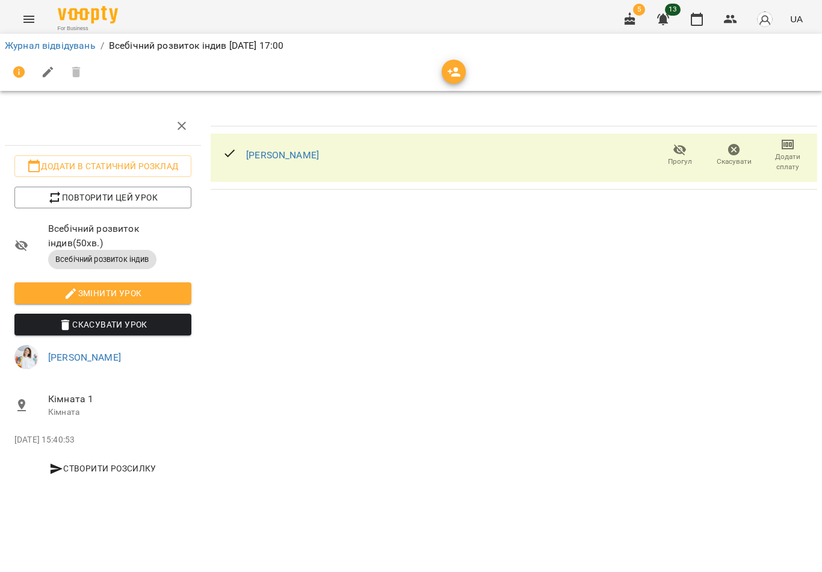
click at [701, 20] on icon "button" at bounding box center [697, 19] width 14 height 14
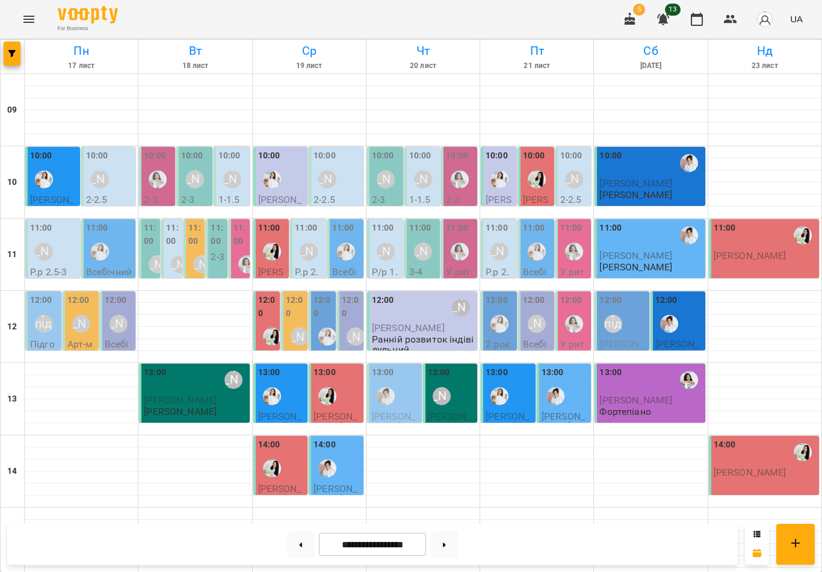
scroll to position [350, 0]
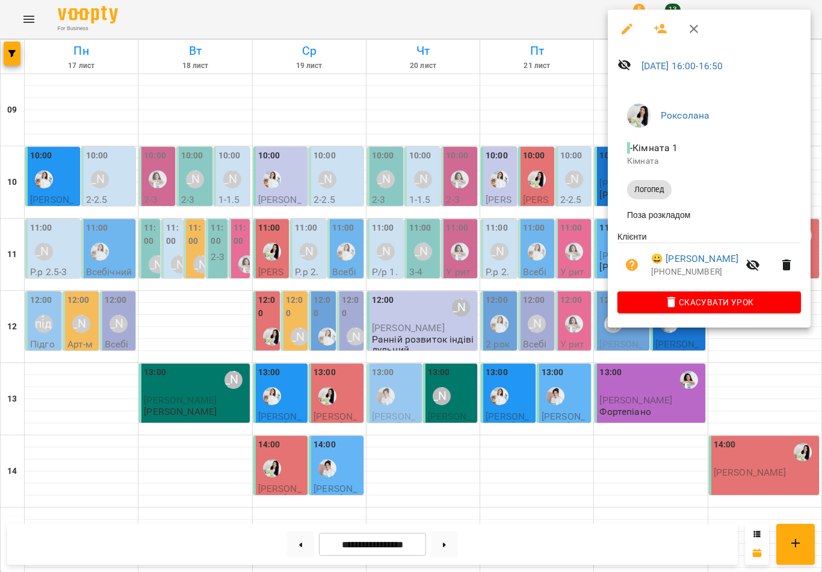
click at [659, 32] on icon "button" at bounding box center [660, 29] width 13 height 10
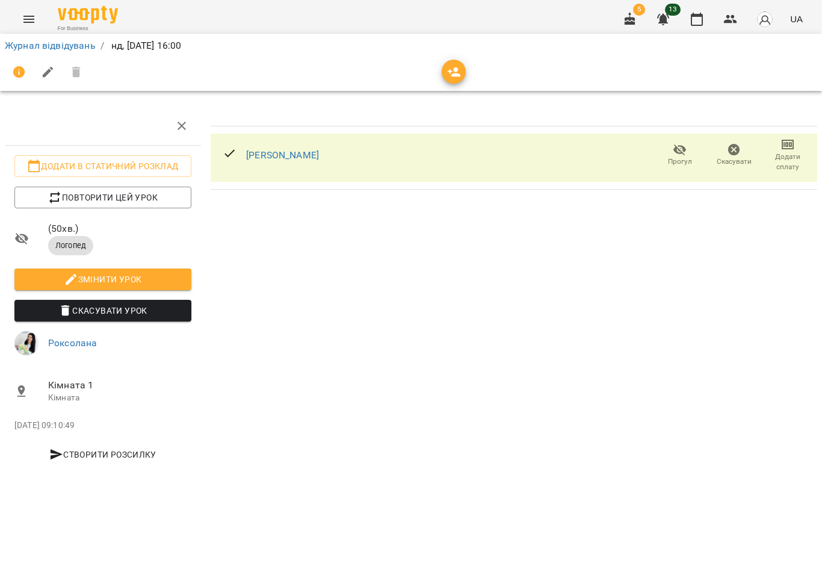
click at [462, 69] on span "button" at bounding box center [454, 72] width 24 height 14
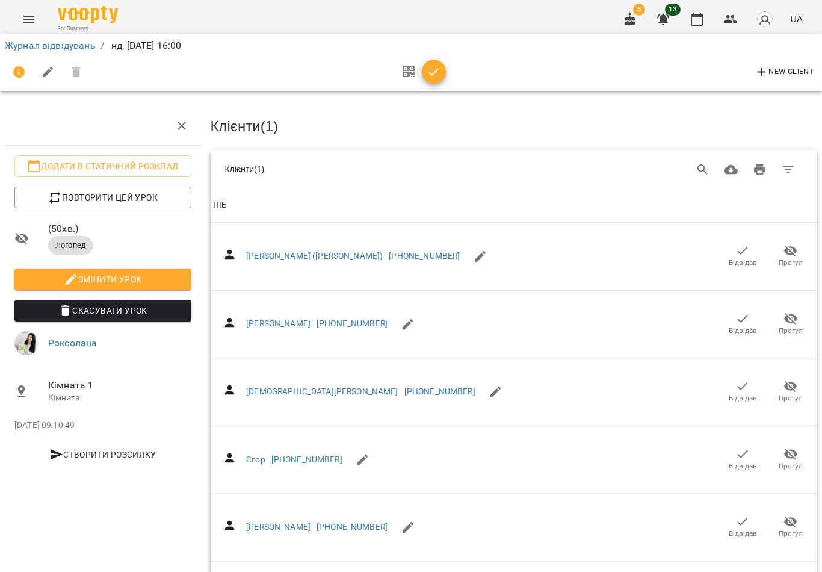
click at [699, 162] on icon "Search" at bounding box center [703, 169] width 14 height 14
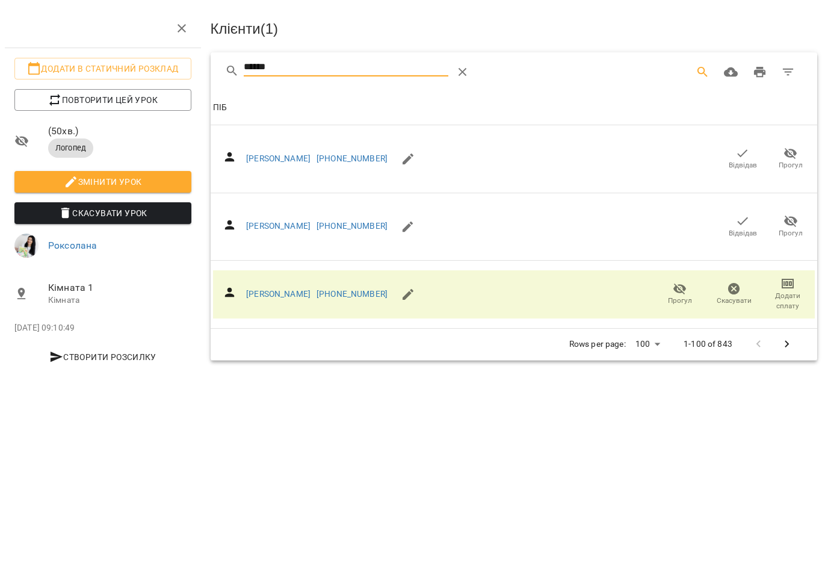
type input "******"
click at [744, 311] on icon "button" at bounding box center [742, 318] width 14 height 14
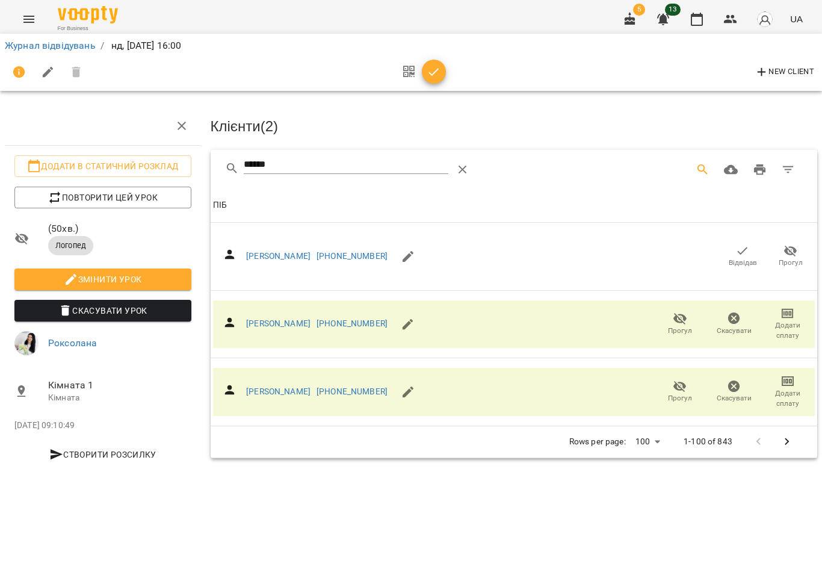
click at [438, 69] on icon "button" at bounding box center [434, 72] width 10 height 8
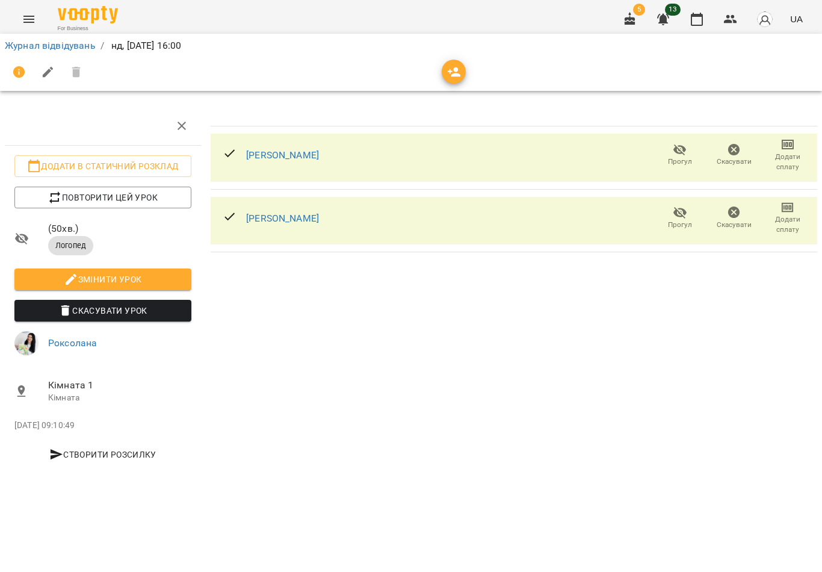
click at [700, 24] on icon "button" at bounding box center [697, 19] width 14 height 14
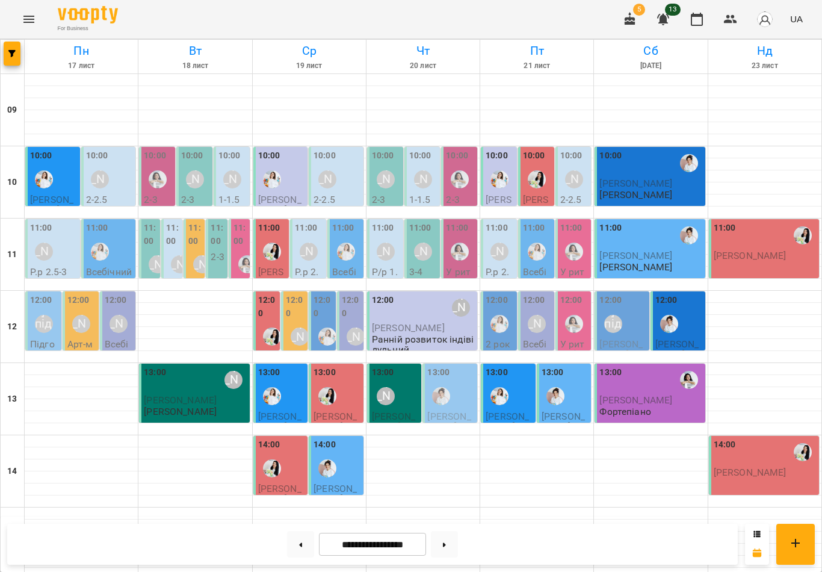
scroll to position [350, 0]
click at [452, 543] on button at bounding box center [444, 544] width 27 height 26
type input "**********"
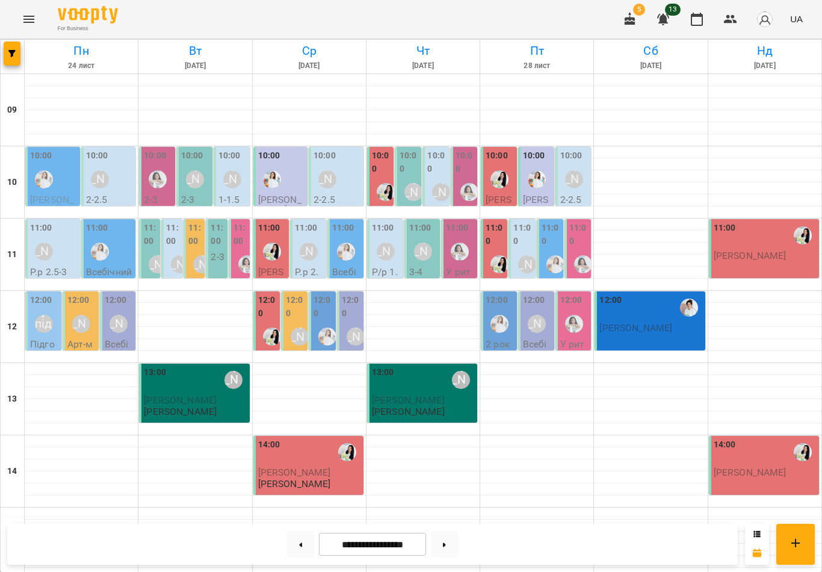
scroll to position [0, 0]
click at [51, 185] on img "Юлія Масющенко" at bounding box center [44, 179] width 18 height 18
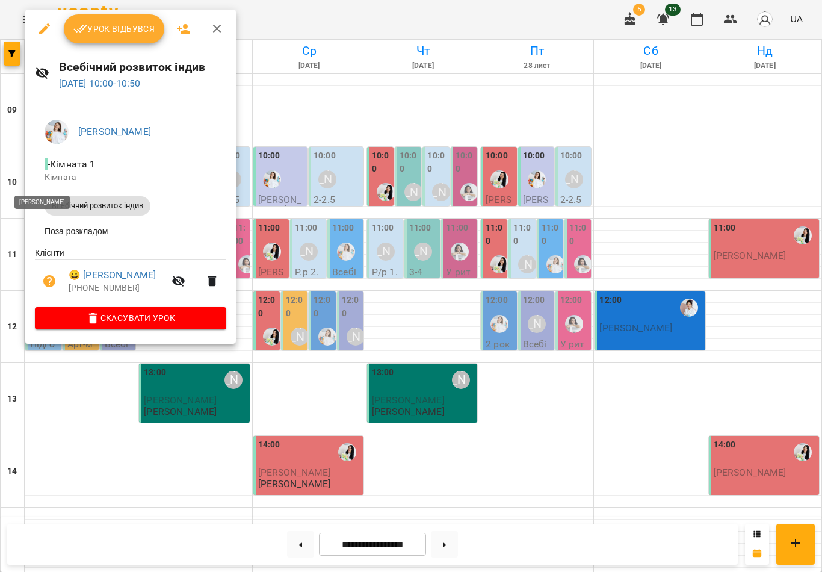
click at [123, 41] on button "Урок відбувся" at bounding box center [114, 28] width 101 height 29
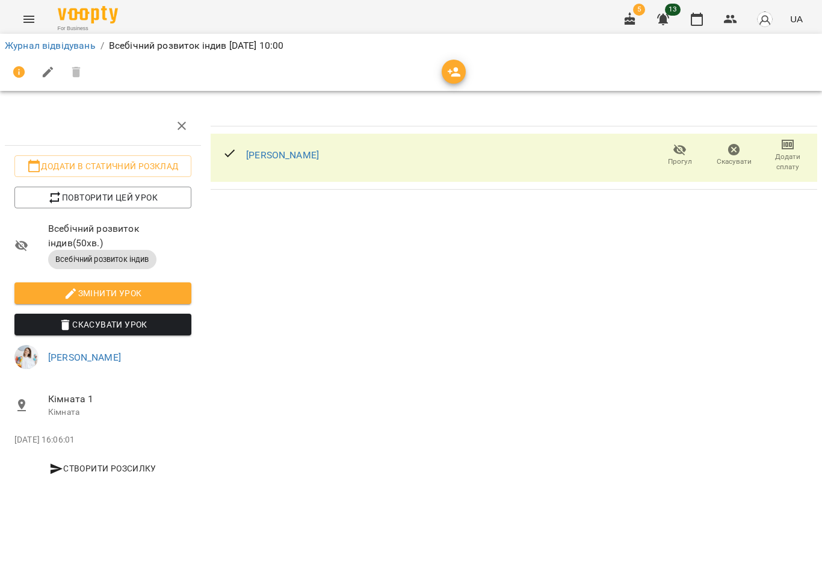
click at [697, 19] on icon "button" at bounding box center [697, 19] width 14 height 14
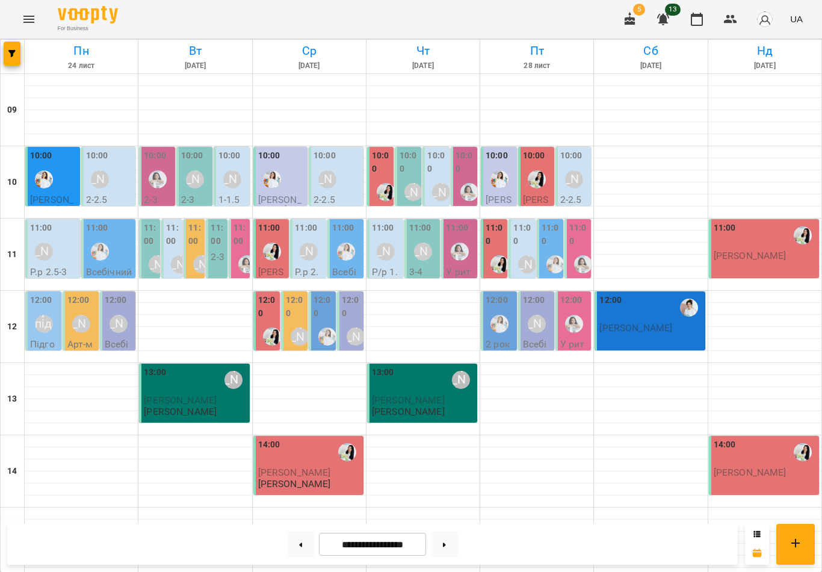
scroll to position [350, 0]
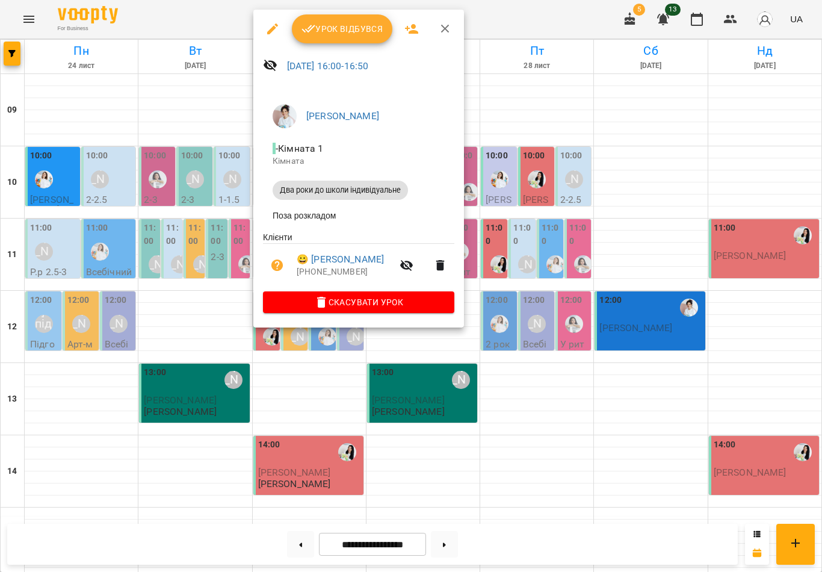
click at [359, 29] on span "Урок відбувся" at bounding box center [342, 29] width 82 height 14
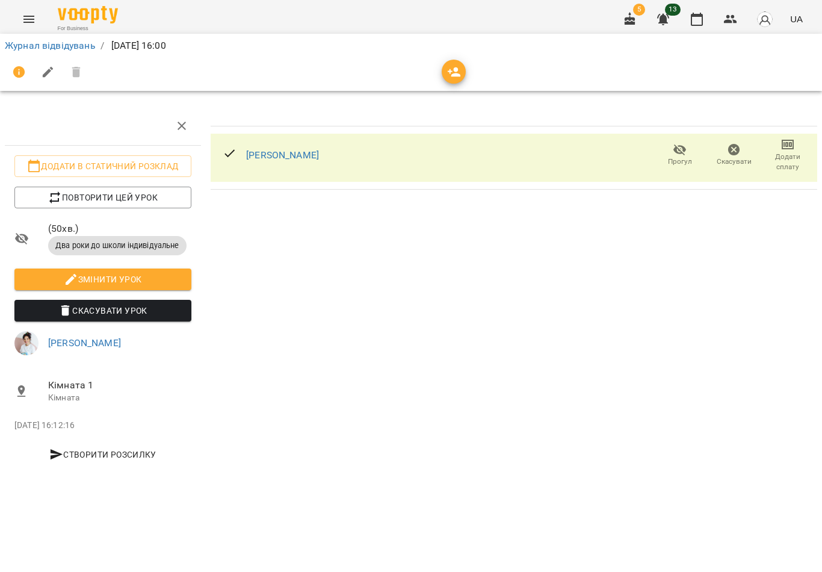
click at [697, 23] on icon "button" at bounding box center [697, 19] width 14 height 14
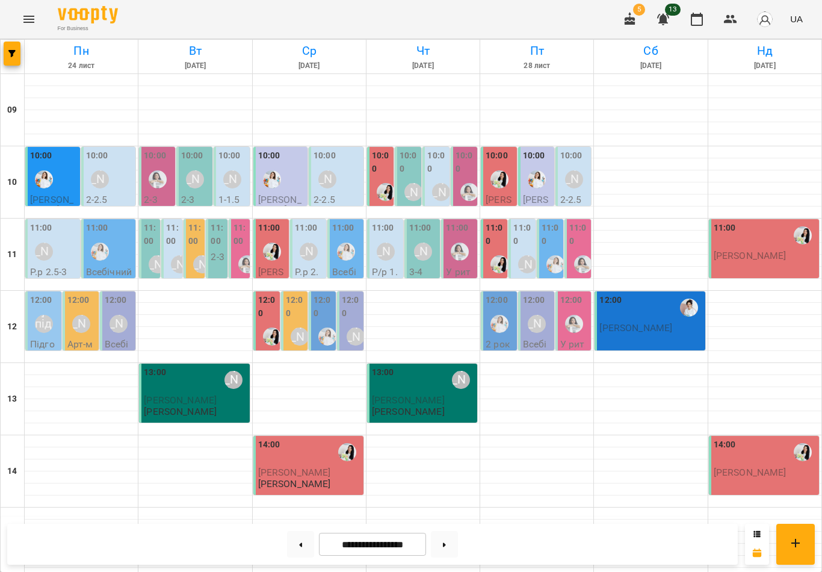
scroll to position [350, 0]
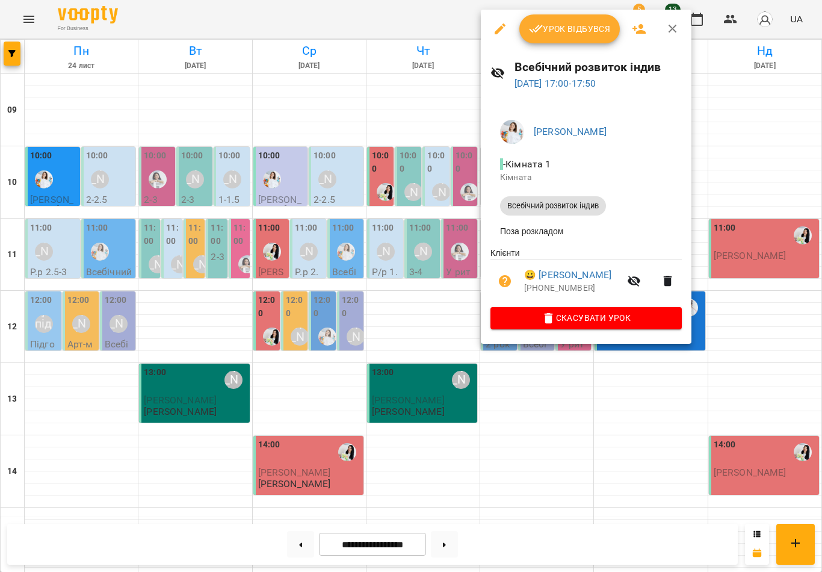
click at [590, 31] on span "Урок відбувся" at bounding box center [570, 29] width 82 height 14
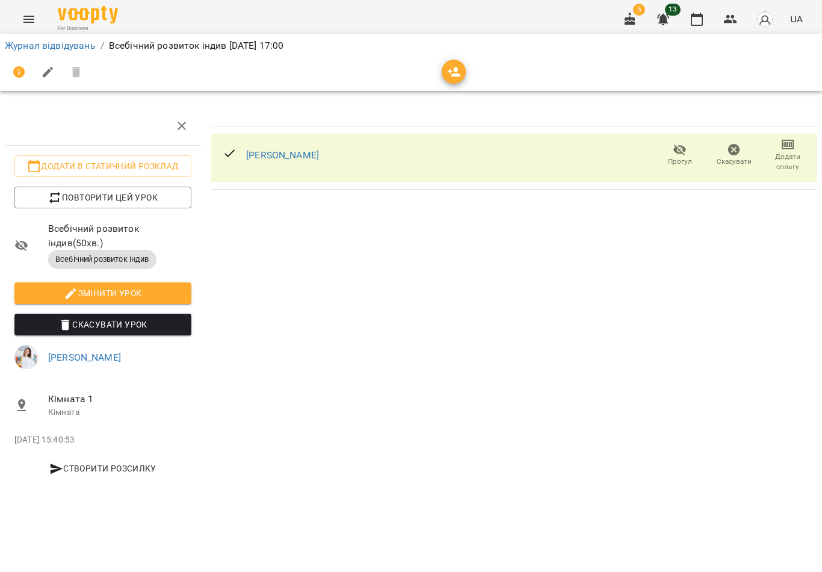
click at [703, 24] on icon "button" at bounding box center [697, 19] width 12 height 13
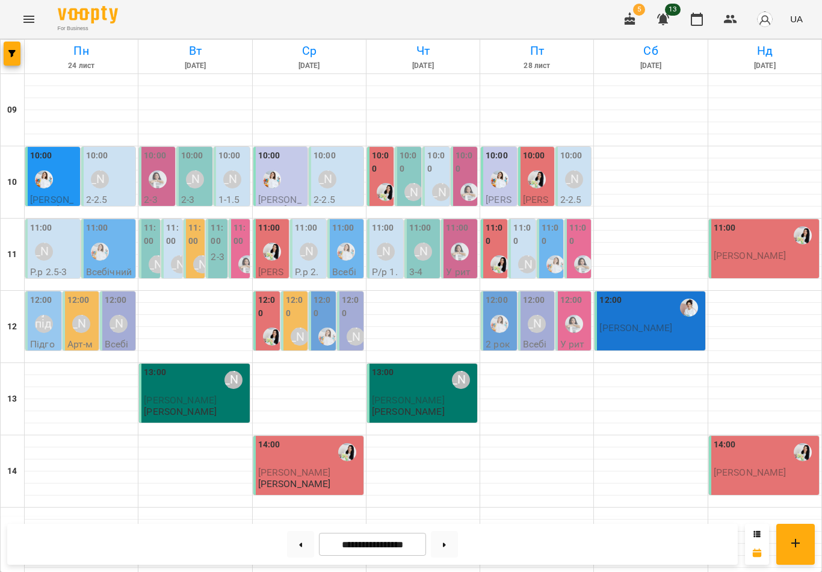
scroll to position [350, 0]
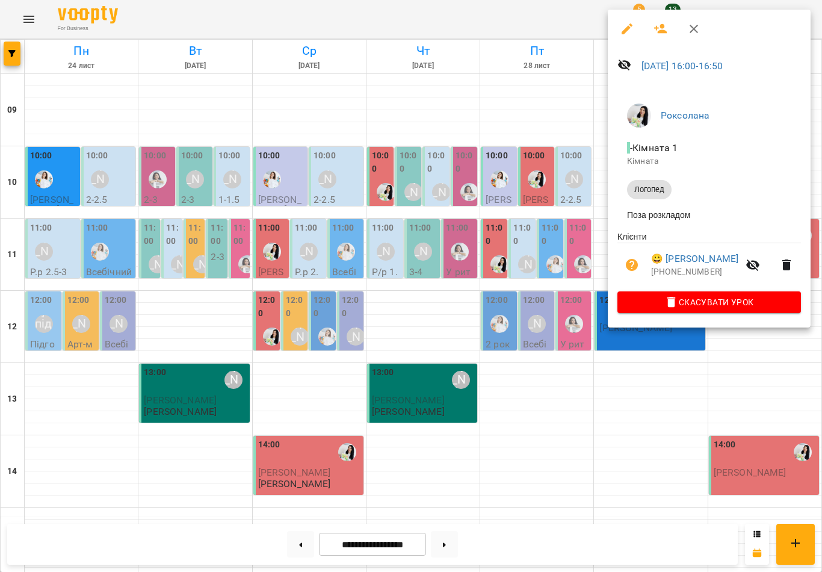
click at [670, 30] on button "button" at bounding box center [660, 28] width 29 height 29
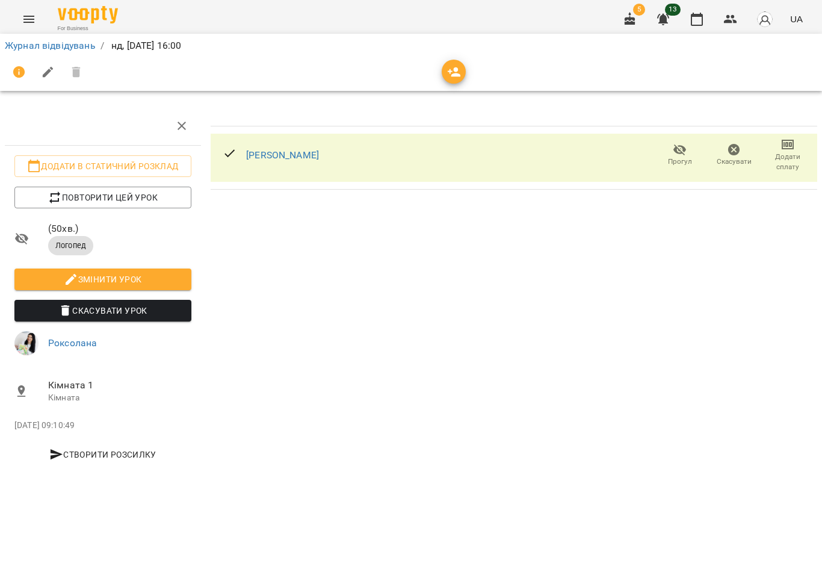
click at [462, 73] on span "button" at bounding box center [454, 72] width 24 height 14
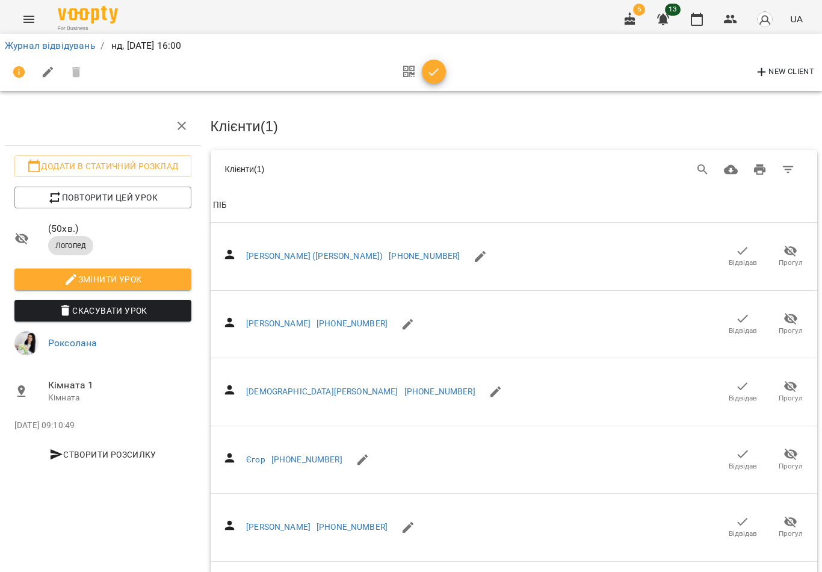
click at [693, 167] on button "Search" at bounding box center [702, 169] width 29 height 29
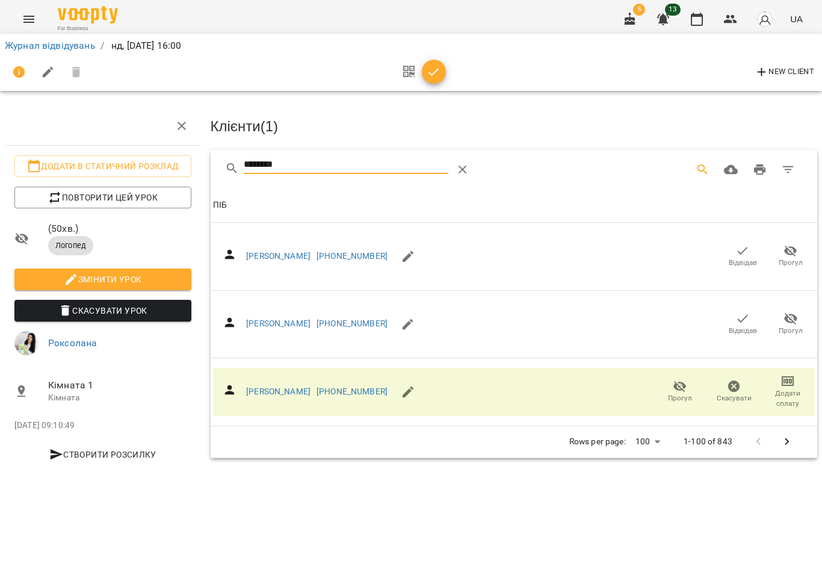
type input "********"
click at [548, 125] on h3 "Клієнти ( 1 )" at bounding box center [514, 127] width 607 height 16
click at [740, 321] on icon "button" at bounding box center [742, 318] width 14 height 14
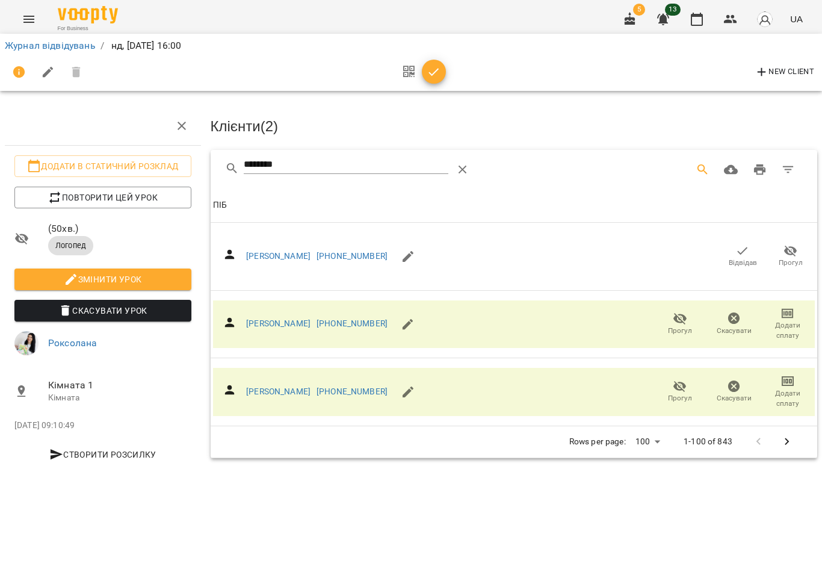
click at [438, 70] on icon "button" at bounding box center [434, 72] width 14 height 14
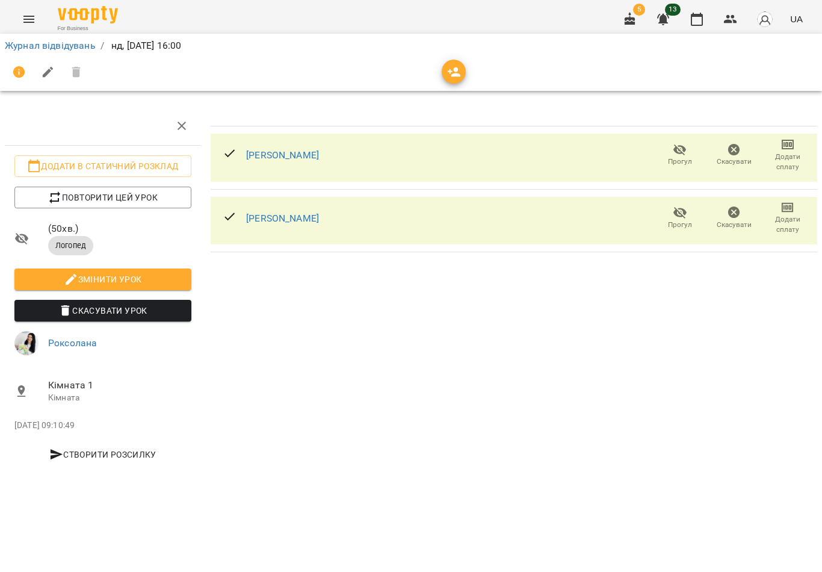
click at [687, 19] on button "button" at bounding box center [696, 19] width 29 height 29
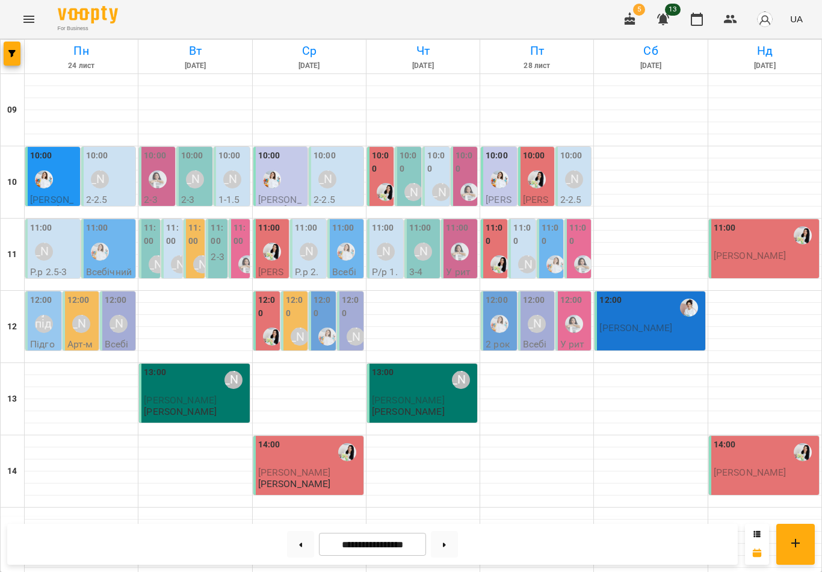
click at [386, 533] on input "**********" at bounding box center [372, 544] width 107 height 23
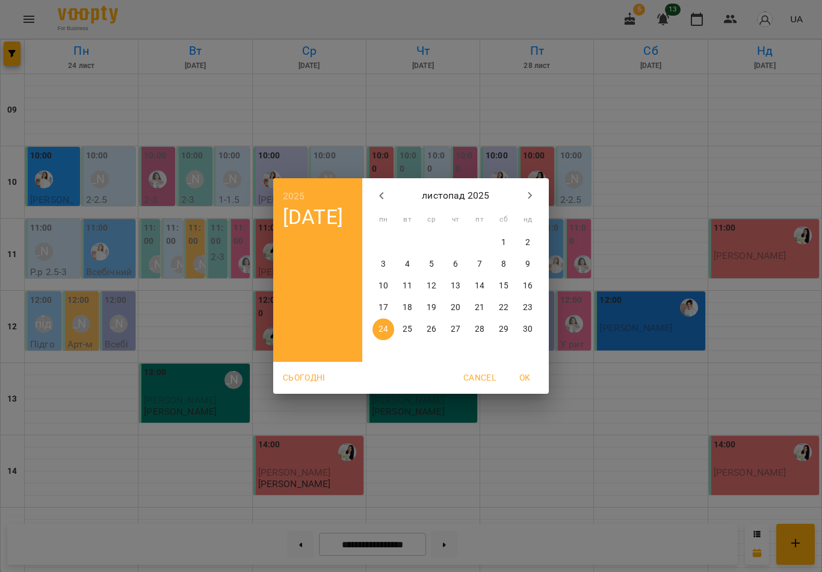
click at [379, 202] on icon "button" at bounding box center [381, 195] width 14 height 14
click at [389, 286] on span "13" at bounding box center [383, 286] width 22 height 12
type input "**********"
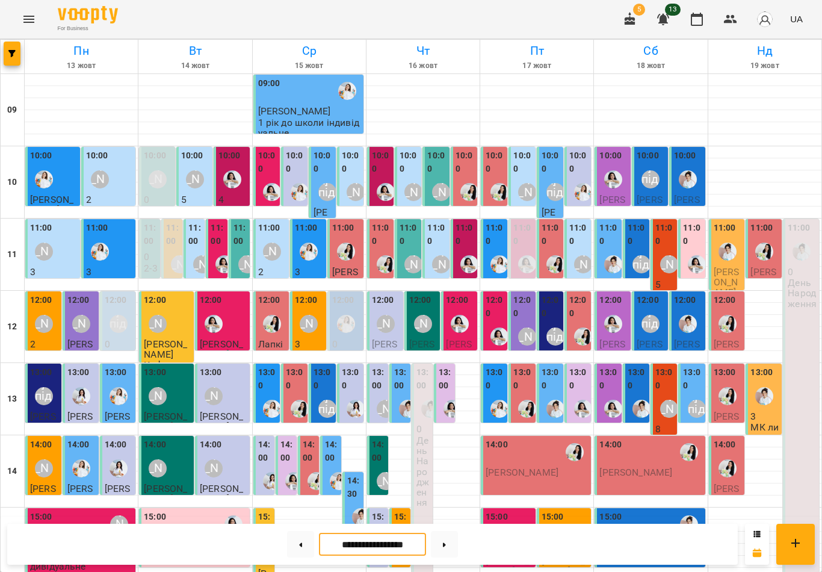
scroll to position [350, 0]
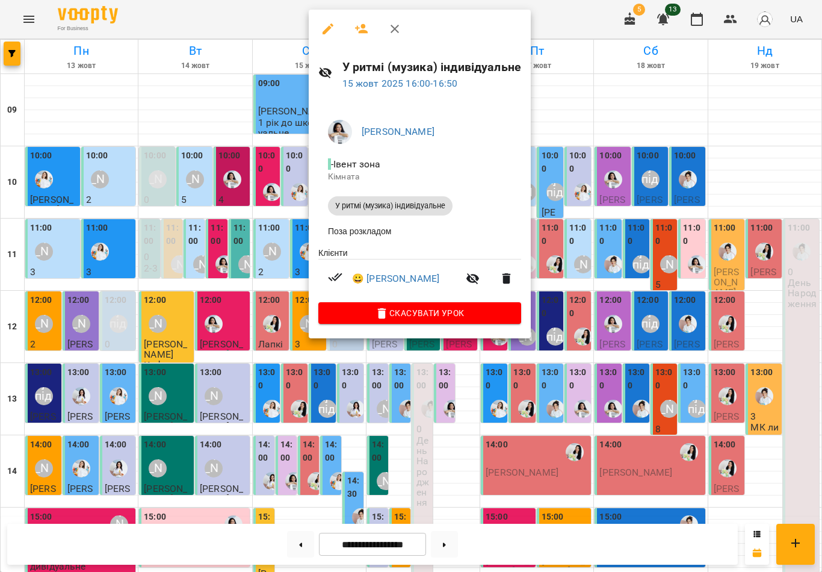
click at [387, 31] on button "button" at bounding box center [394, 28] width 29 height 29
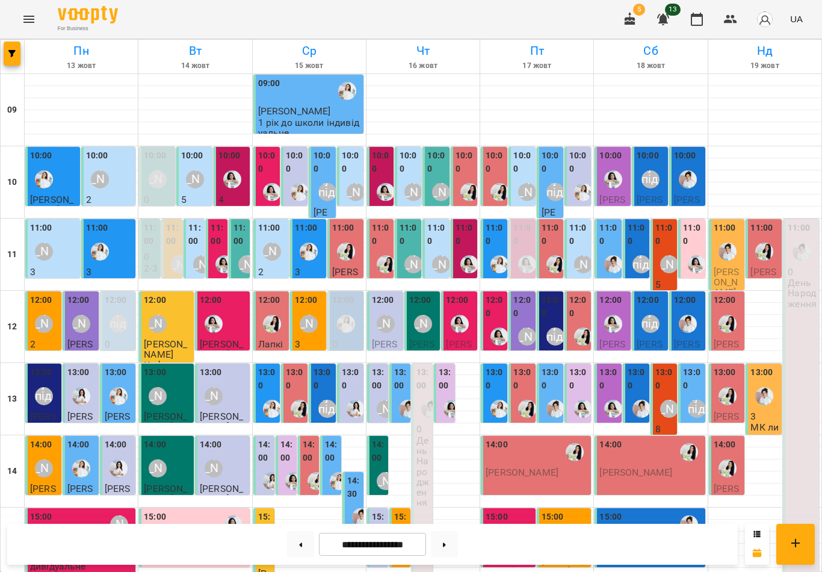
scroll to position [171, 0]
click at [259, 539] on div "[PERSON_NAME]" at bounding box center [272, 553] width 28 height 28
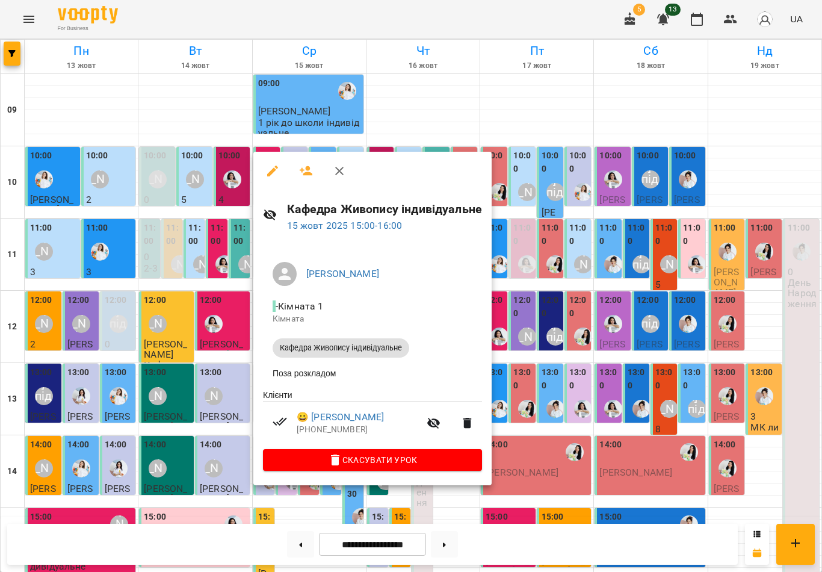
click at [341, 173] on icon "button" at bounding box center [339, 171] width 8 height 8
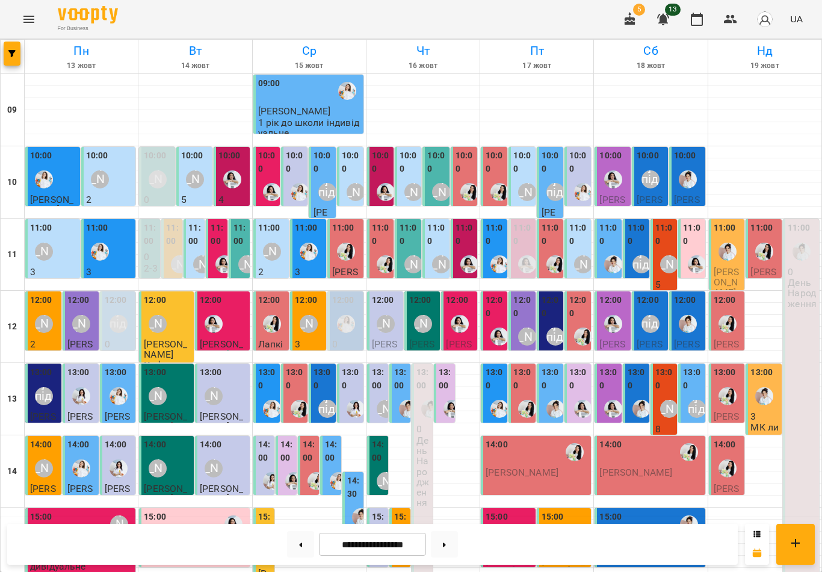
scroll to position [325, 0]
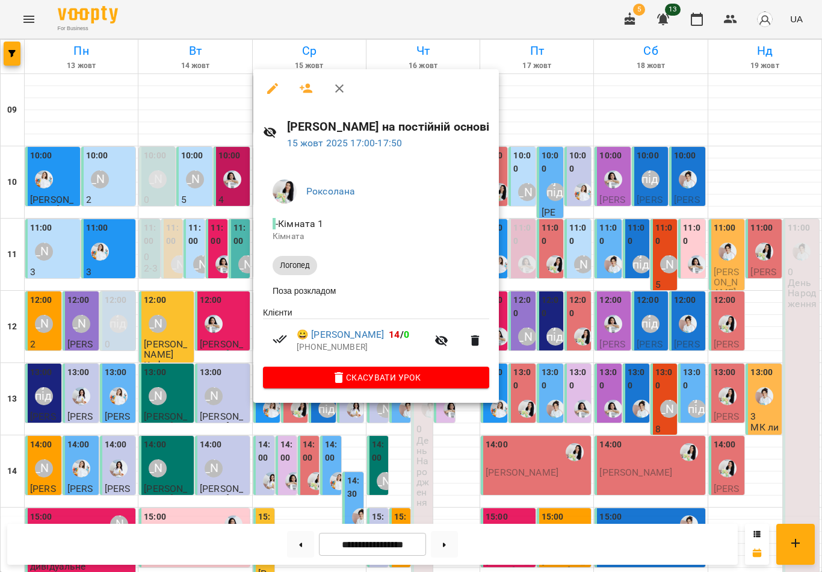
click at [342, 88] on icon "button" at bounding box center [339, 88] width 14 height 14
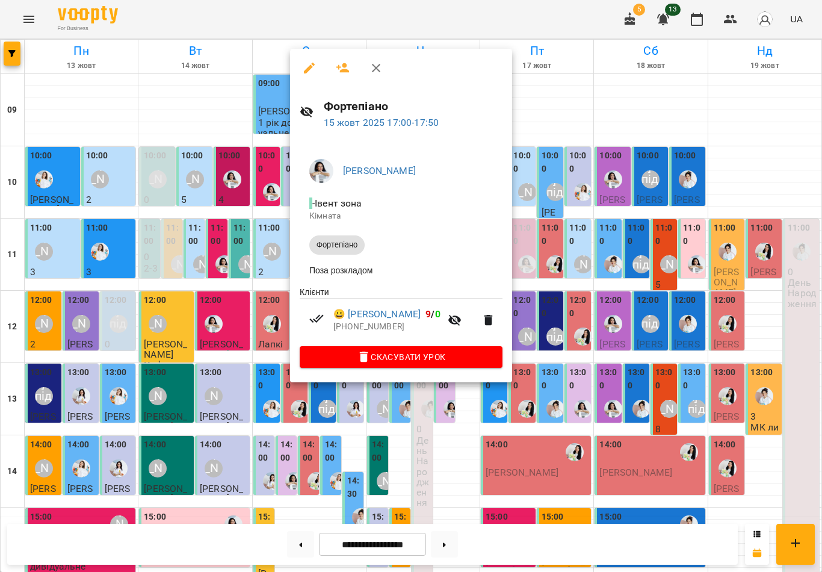
click at [405, 316] on link "😀 Оганезова Ніколь" at bounding box center [376, 314] width 87 height 14
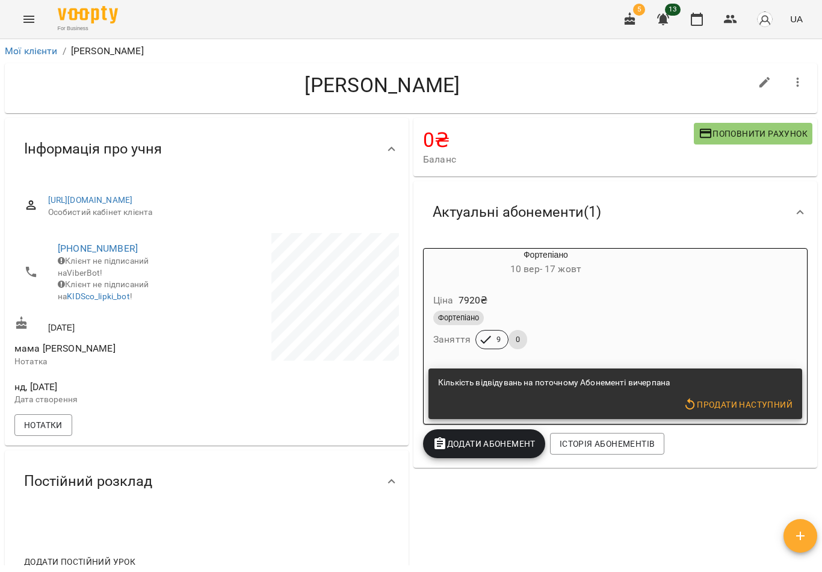
click at [689, 298] on div "Фортепіано 10 вер - 17 жовт Ціна 7920 ₴ Фортепіано Заняття 9 0 Кількість відвід…" at bounding box center [615, 336] width 384 height 176
click at [595, 306] on div "Ціна 7920 ₴" at bounding box center [546, 300] width 230 height 22
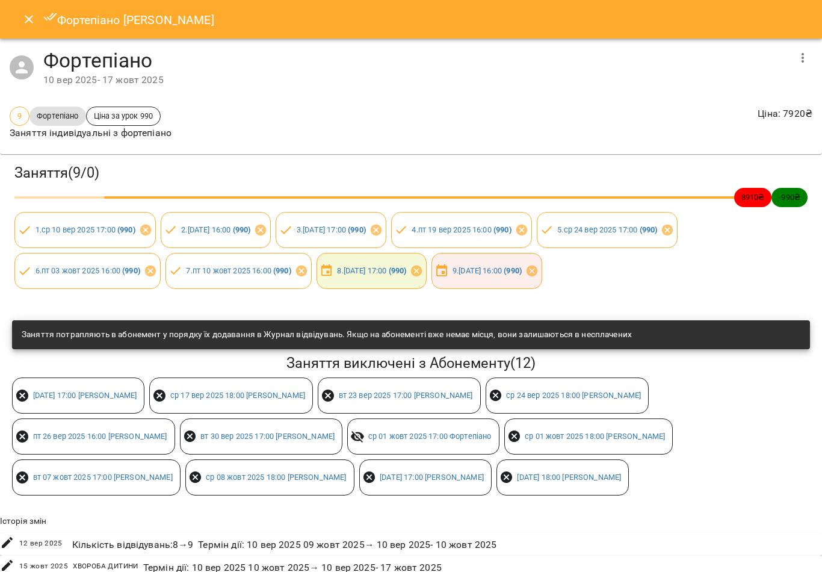
click at [34, 26] on icon "Close" at bounding box center [29, 19] width 14 height 14
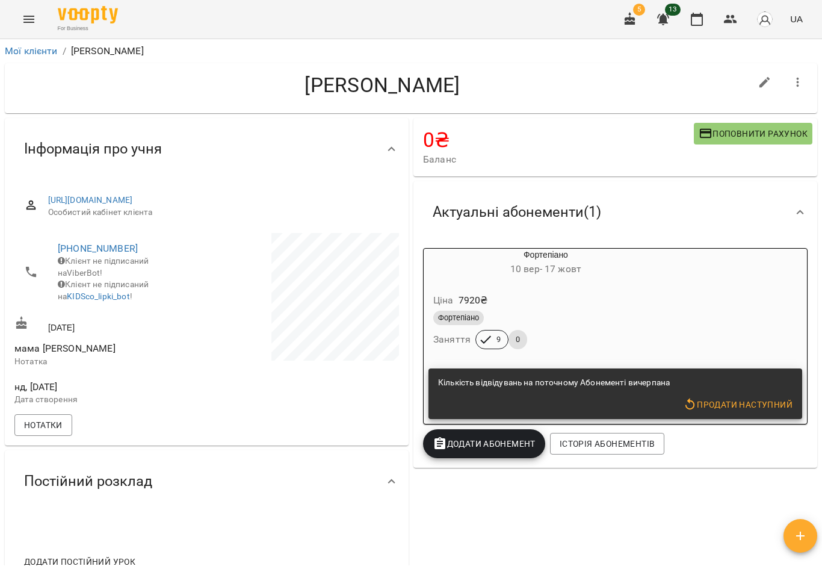
click at [694, 22] on icon "button" at bounding box center [697, 19] width 14 height 14
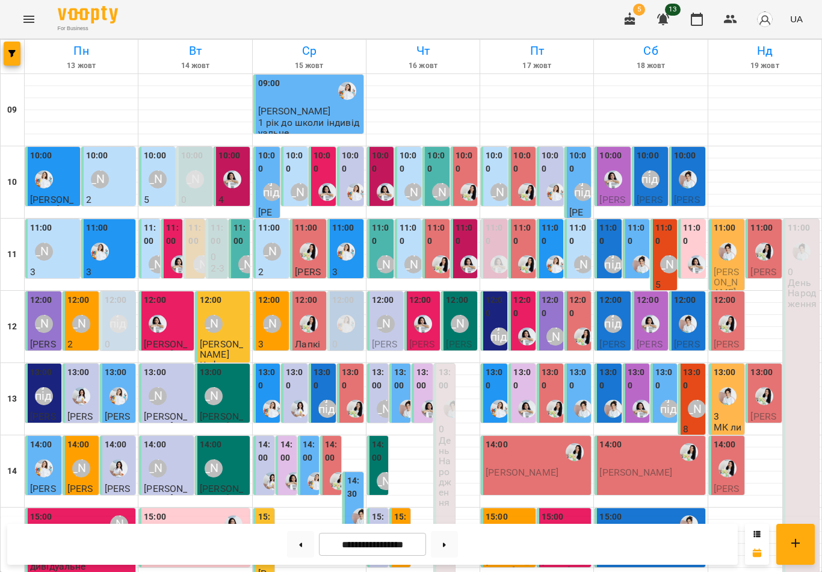
scroll to position [350, 0]
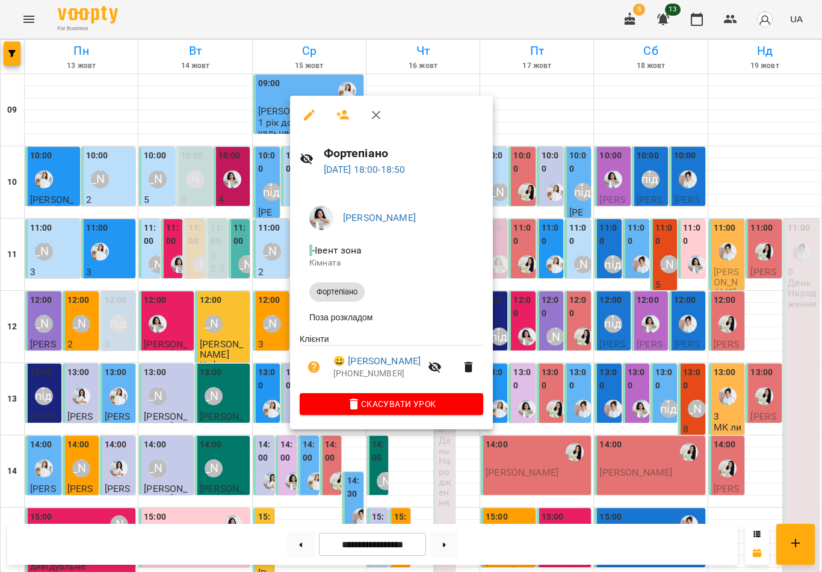
click at [369, 114] on icon "button" at bounding box center [376, 115] width 14 height 14
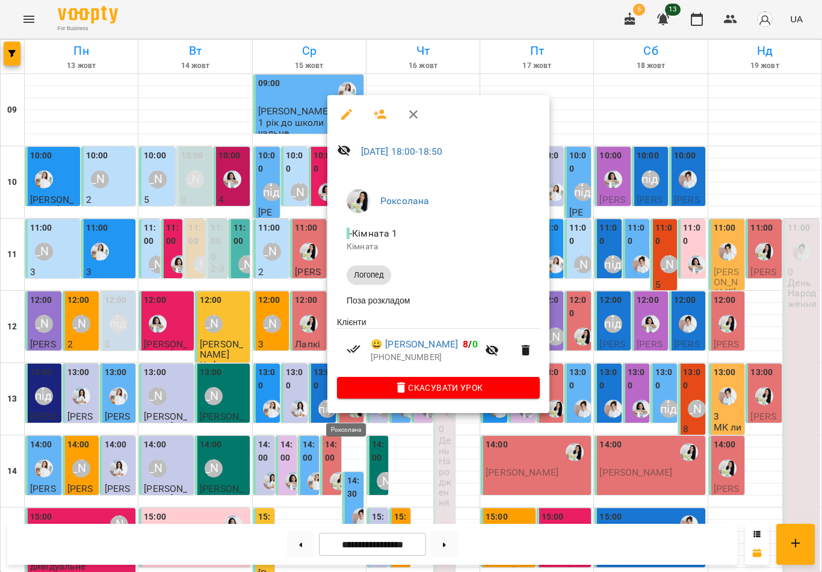
click at [415, 114] on icon "button" at bounding box center [413, 114] width 14 height 14
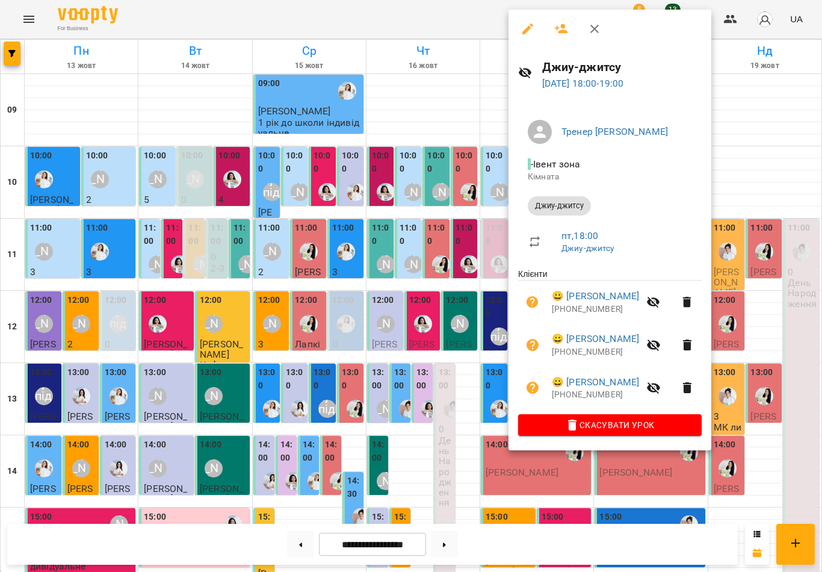
click at [592, 31] on icon "button" at bounding box center [594, 29] width 8 height 8
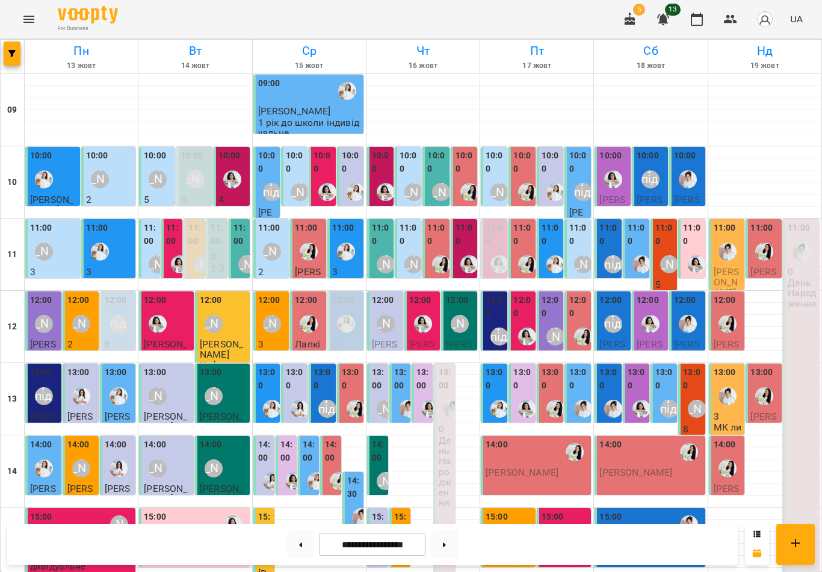
click at [525, 510] on div "15:00 Наталя Гредасова" at bounding box center [510, 532] width 48 height 44
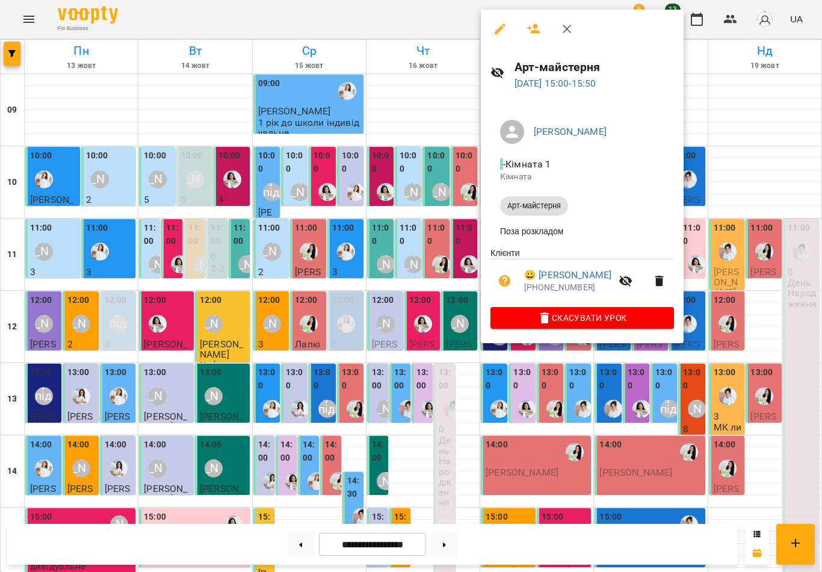
click at [573, 30] on icon "button" at bounding box center [567, 29] width 14 height 14
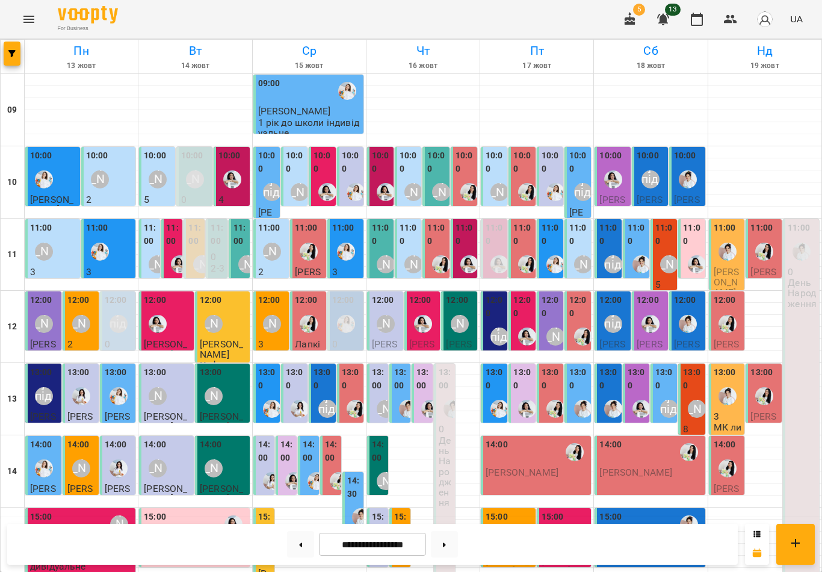
click at [408, 510] on label "15:00" at bounding box center [401, 523] width 14 height 26
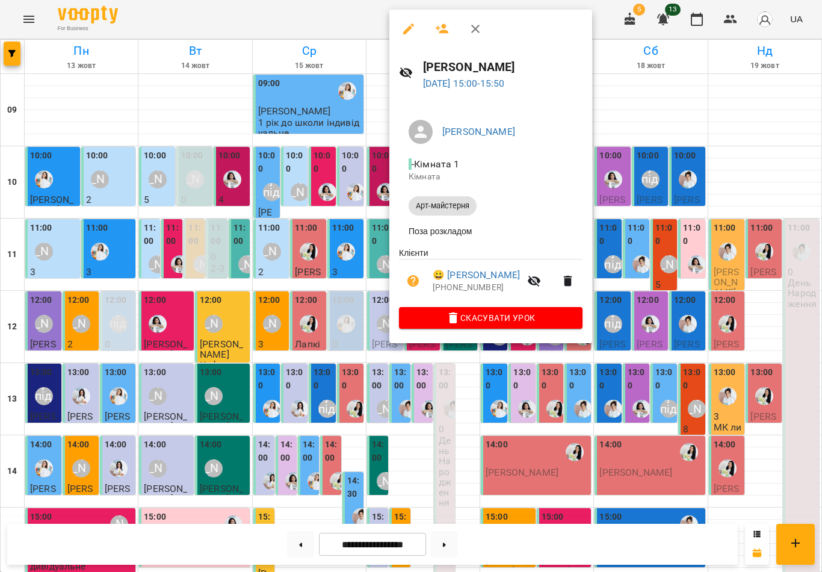
click at [477, 28] on icon "button" at bounding box center [475, 29] width 8 height 8
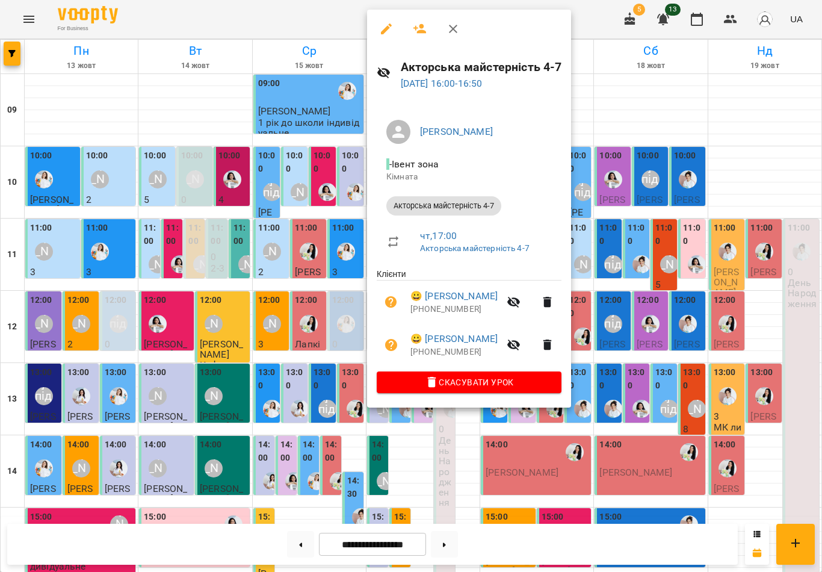
click at [455, 38] on button "button" at bounding box center [453, 28] width 29 height 29
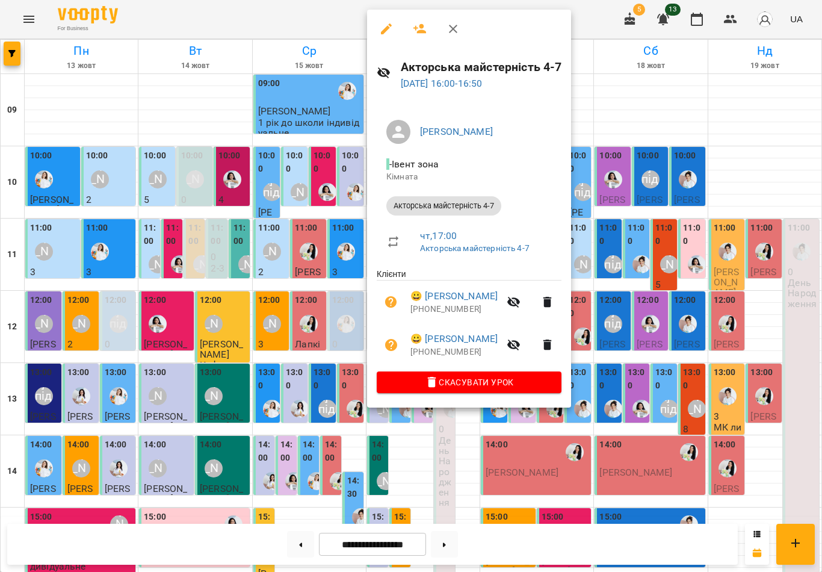
click at [454, 34] on icon "button" at bounding box center [453, 29] width 14 height 14
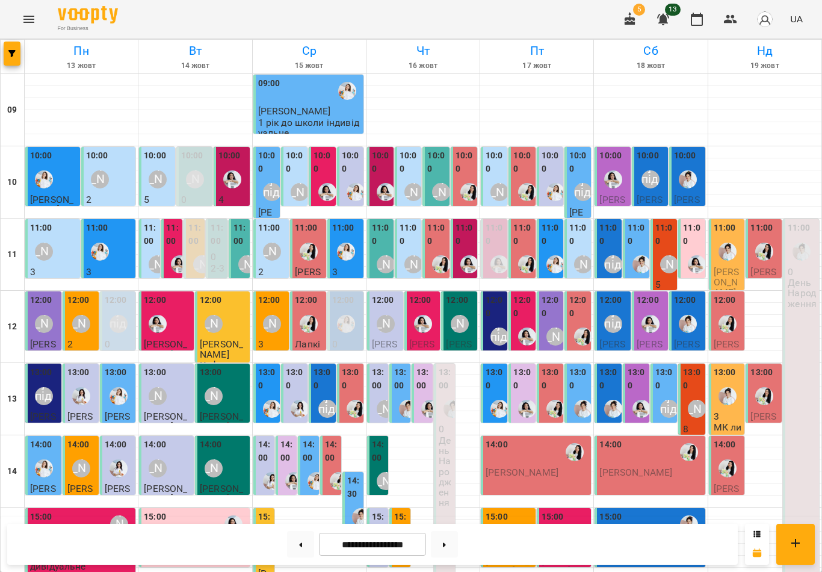
scroll to position [246, 0]
click at [399, 539] on div "[PERSON_NAME]" at bounding box center [408, 553] width 28 height 28
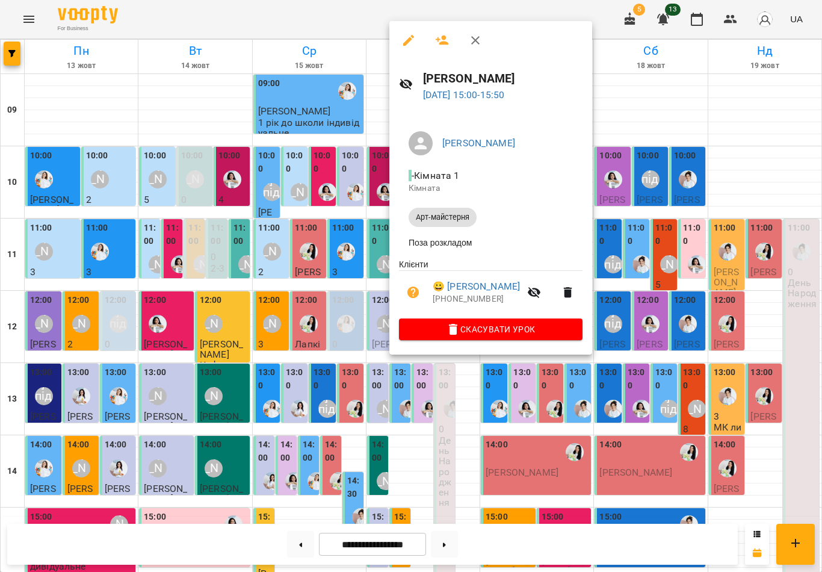
click at [472, 40] on icon "button" at bounding box center [475, 40] width 14 height 14
